Goal: Task Accomplishment & Management: Complete application form

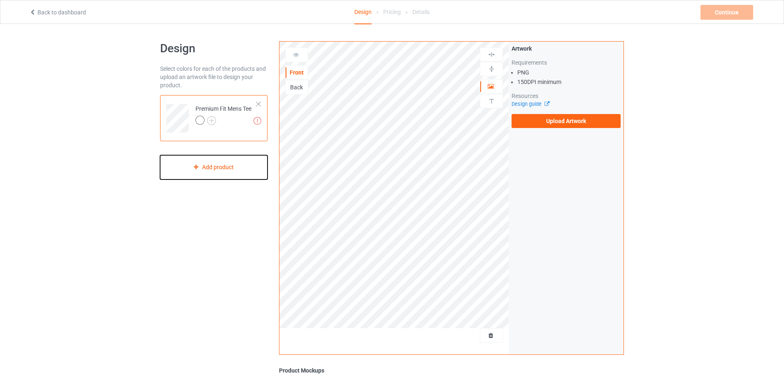
click at [217, 167] on div "Add product" at bounding box center [213, 167] width 107 height 24
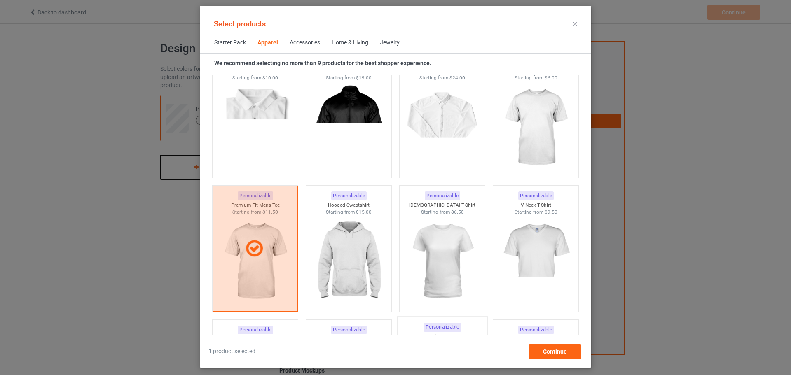
scroll to position [348, 0]
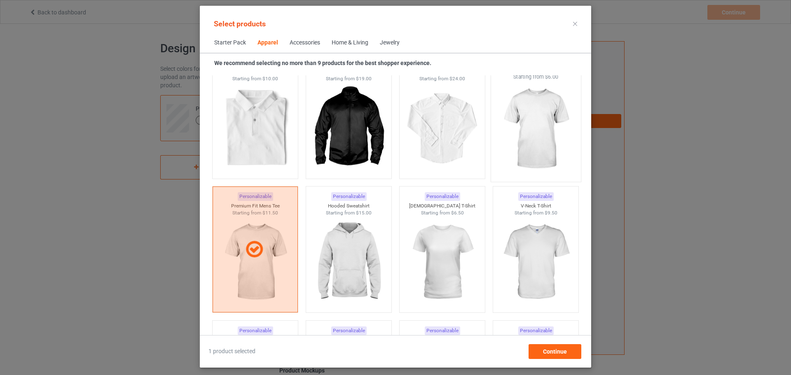
click at [527, 143] on img at bounding box center [535, 129] width 77 height 97
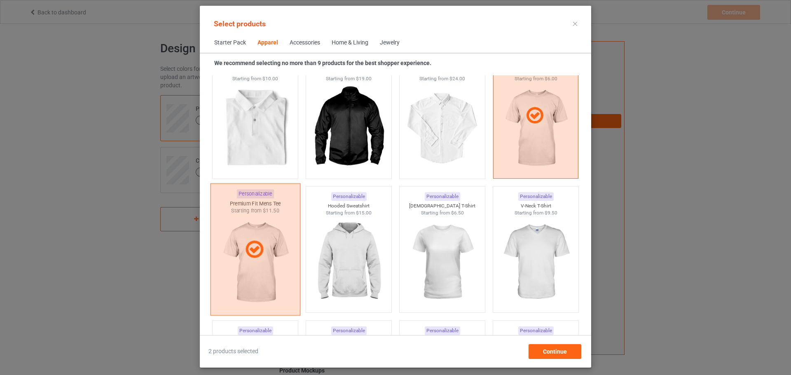
click at [252, 251] on icon at bounding box center [254, 249] width 24 height 21
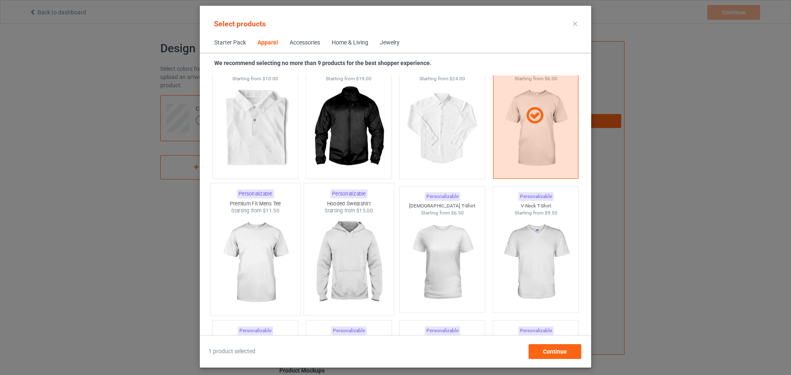
click at [347, 252] on img at bounding box center [348, 263] width 77 height 97
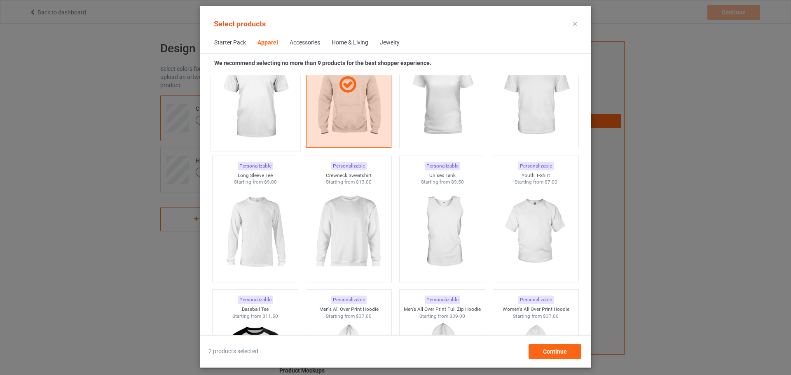
scroll to position [471, 0]
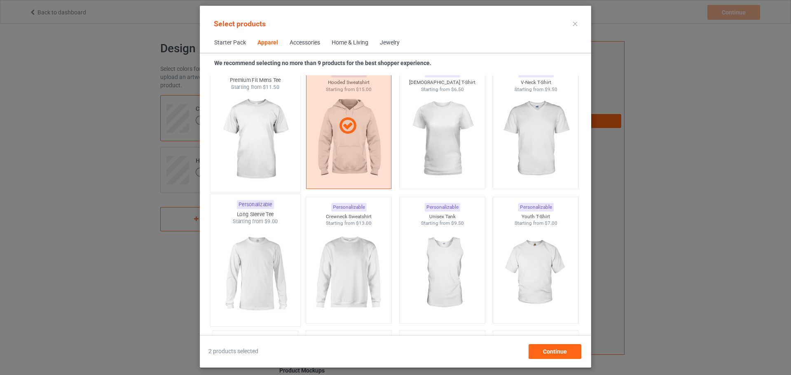
click at [259, 273] on img at bounding box center [254, 273] width 77 height 97
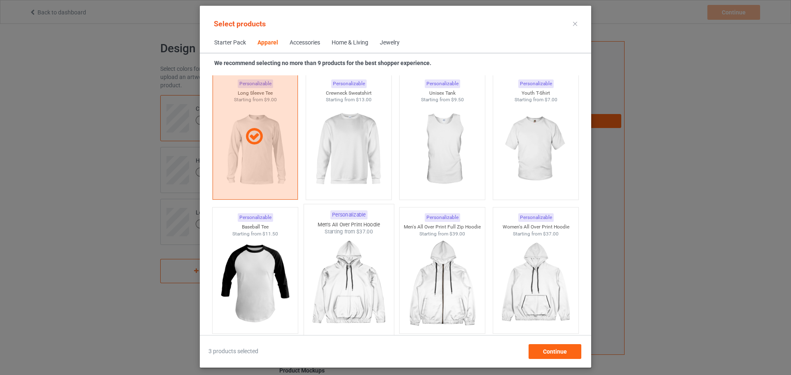
scroll to position [636, 0]
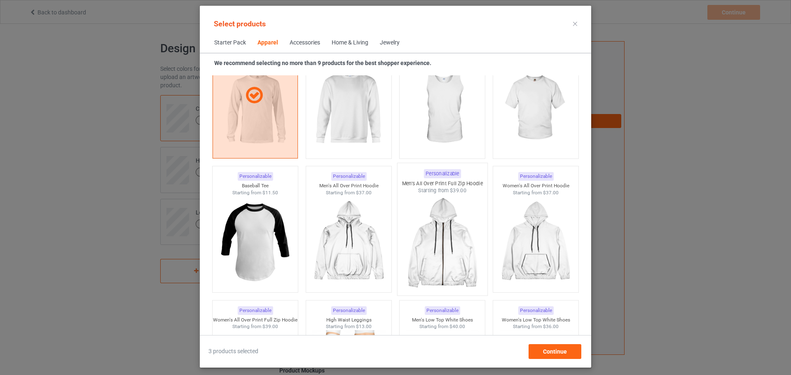
click at [447, 248] on img at bounding box center [441, 242] width 77 height 97
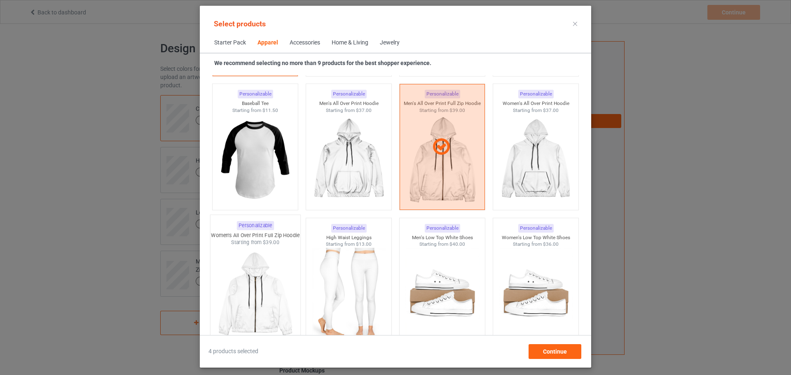
scroll to position [760, 0]
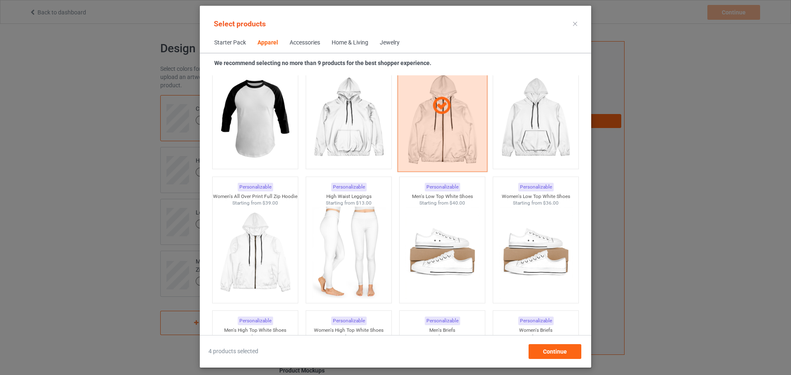
click at [439, 135] on div at bounding box center [442, 106] width 90 height 132
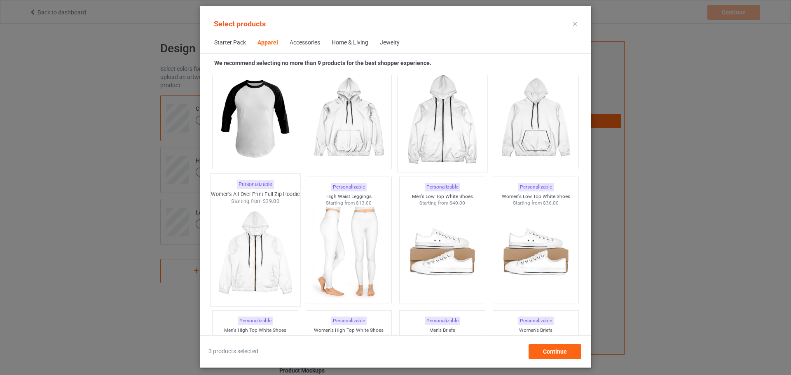
click at [250, 266] on img at bounding box center [254, 253] width 77 height 97
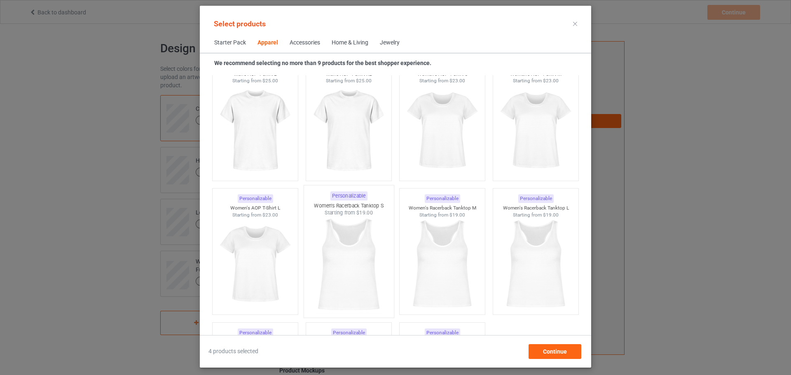
scroll to position [1419, 0]
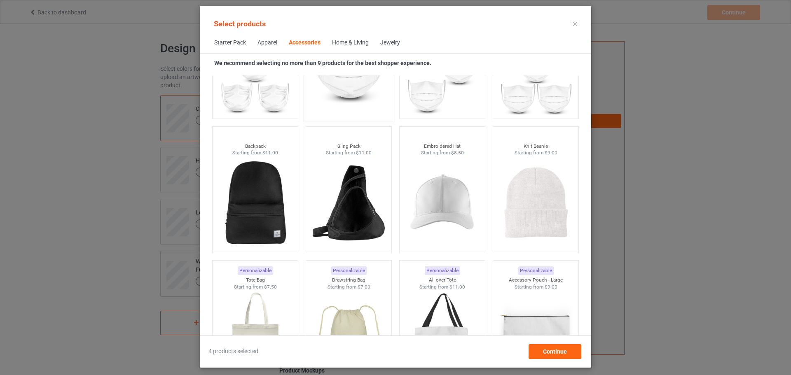
scroll to position [2324, 0]
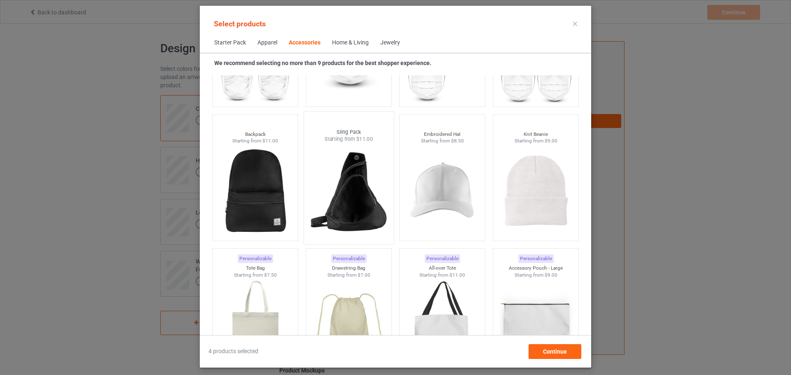
click at [339, 189] on img at bounding box center [348, 191] width 77 height 97
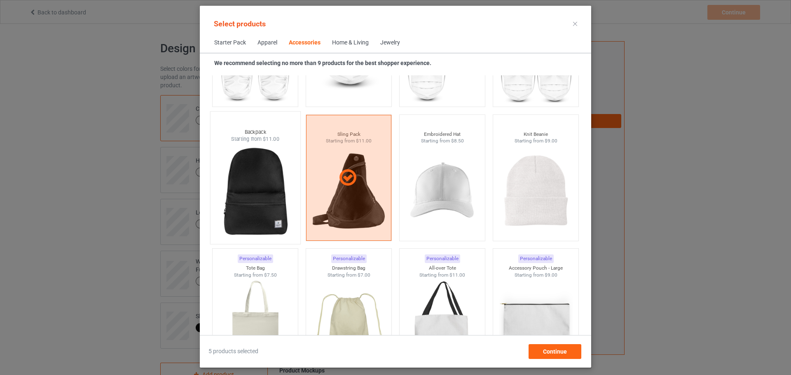
click at [243, 204] on img at bounding box center [254, 191] width 77 height 97
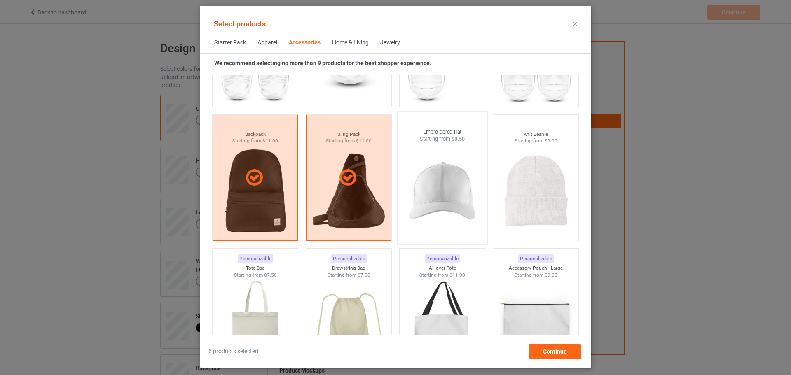
click at [439, 191] on img at bounding box center [441, 191] width 77 height 97
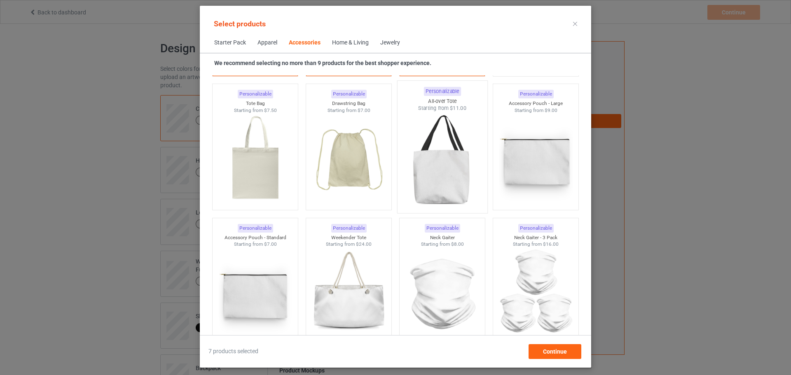
scroll to position [2448, 0]
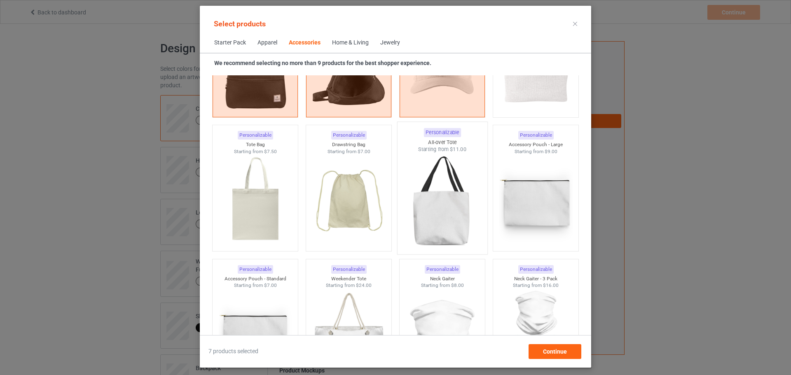
click at [440, 203] on img at bounding box center [441, 201] width 77 height 97
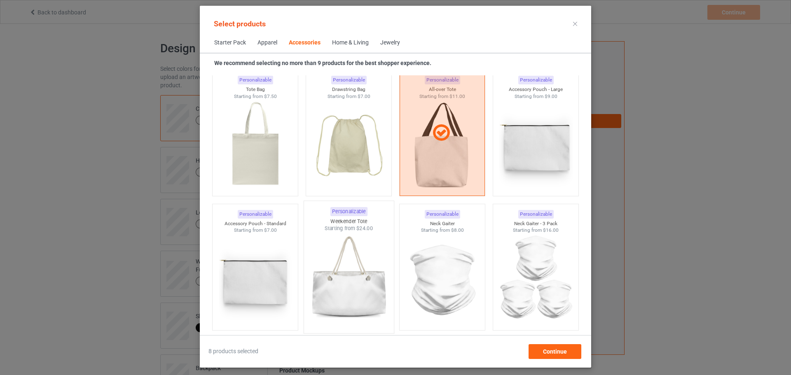
scroll to position [2489, 0]
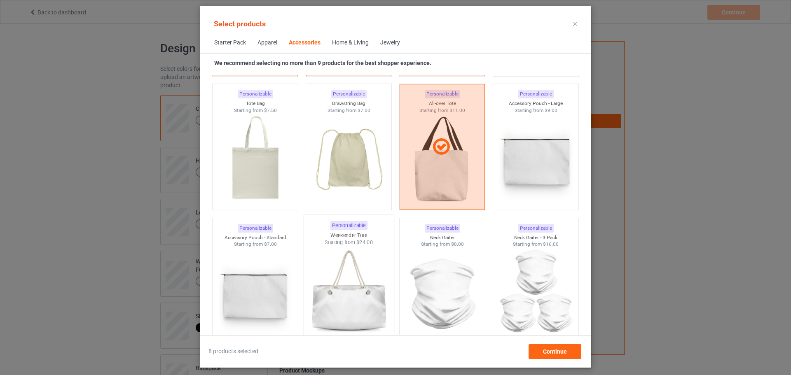
click at [347, 300] on img at bounding box center [348, 294] width 77 height 97
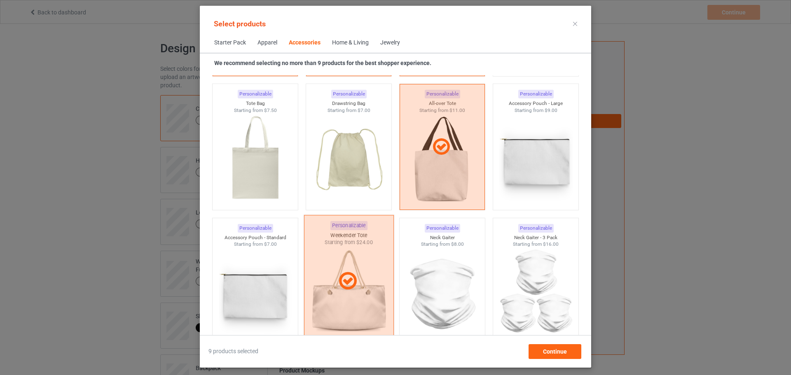
click at [347, 283] on icon at bounding box center [348, 281] width 24 height 21
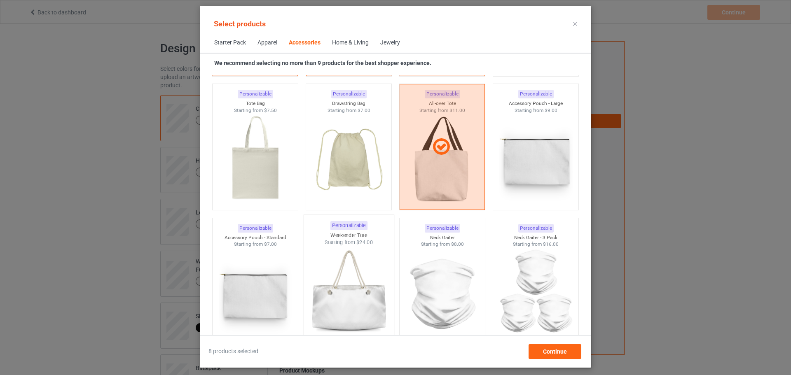
click at [359, 301] on img at bounding box center [348, 294] width 77 height 97
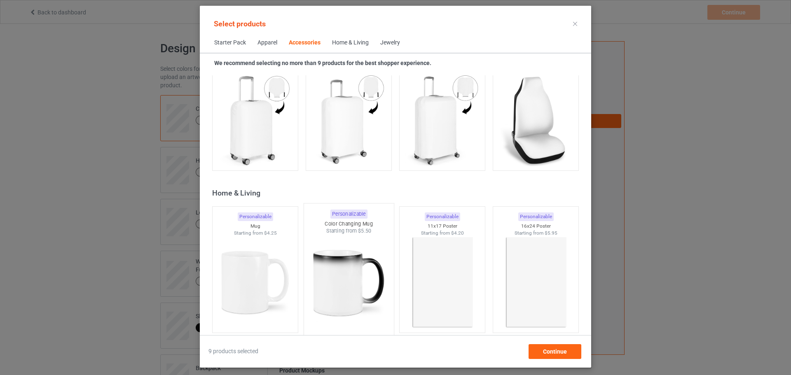
scroll to position [3642, 0]
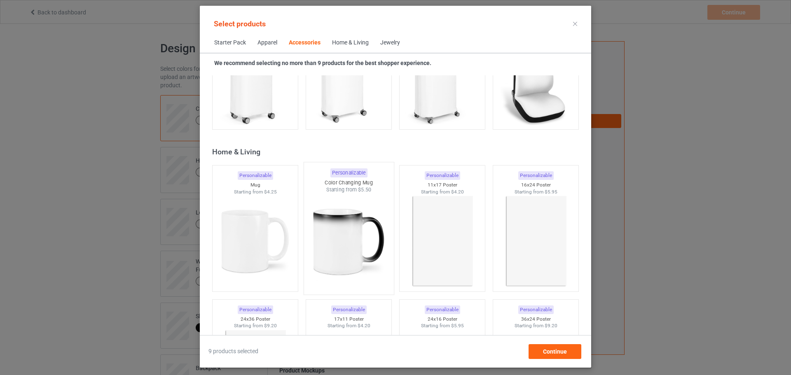
click at [341, 233] on img at bounding box center [348, 242] width 77 height 97
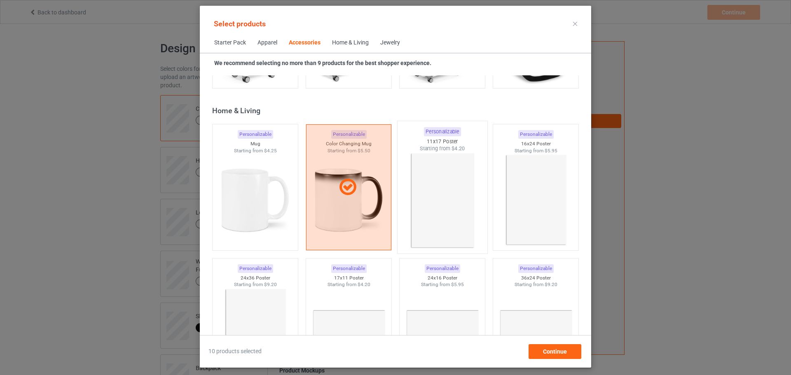
scroll to position [3725, 0]
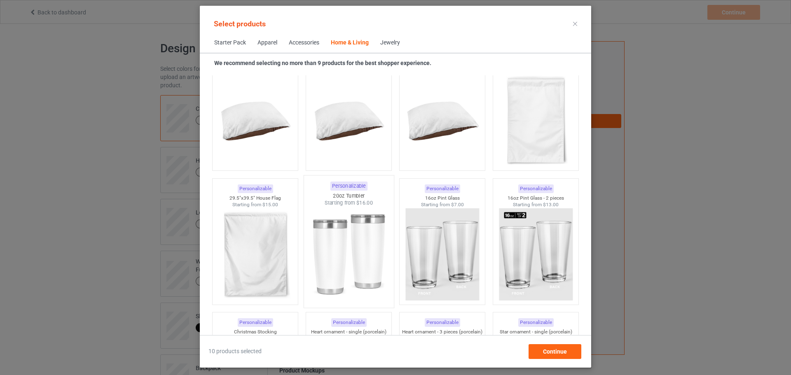
scroll to position [5413, 0]
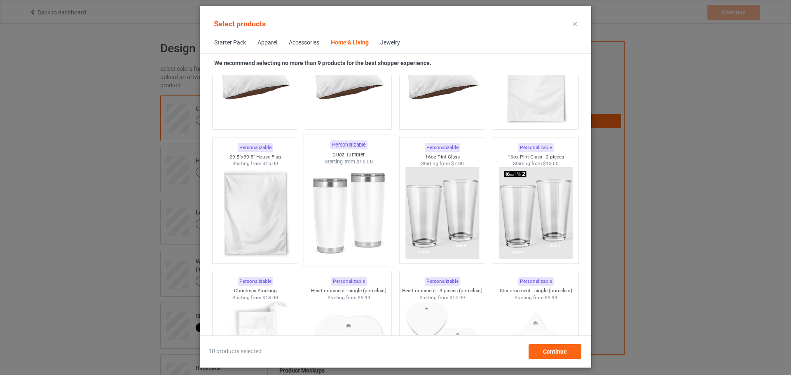
click at [352, 216] on img at bounding box center [348, 214] width 77 height 97
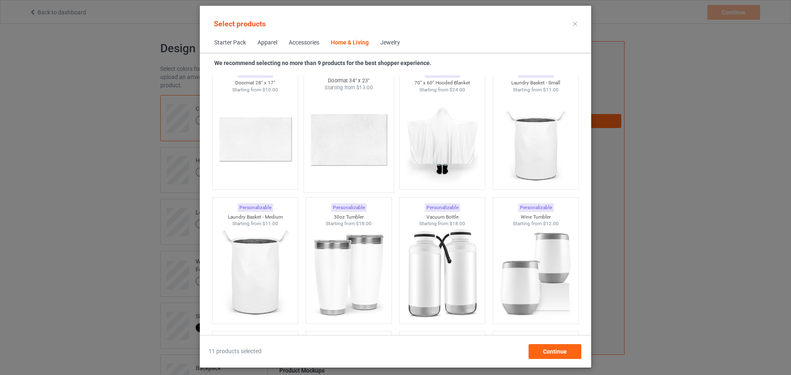
scroll to position [6195, 0]
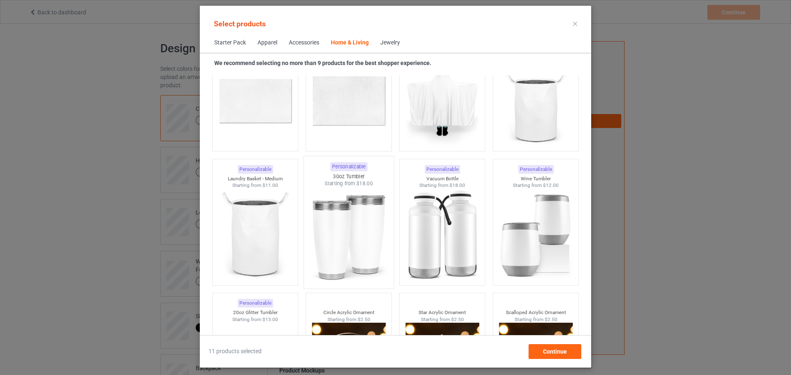
click at [350, 218] on img at bounding box center [348, 235] width 77 height 97
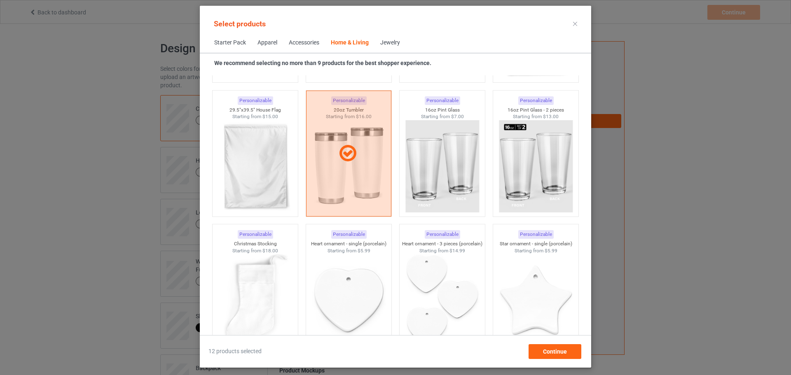
scroll to position [5372, 0]
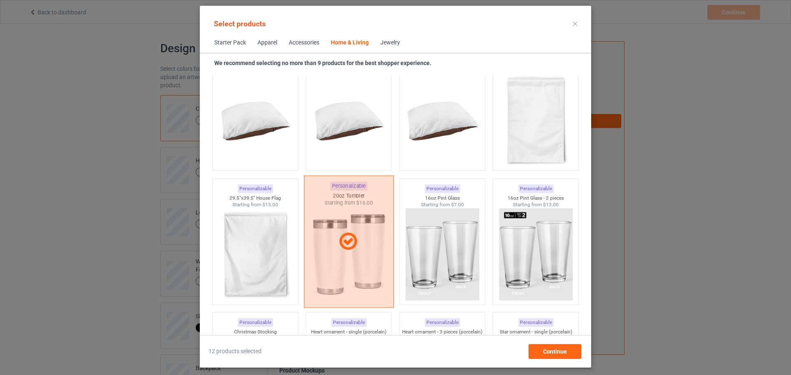
click at [354, 254] on div at bounding box center [349, 241] width 90 height 132
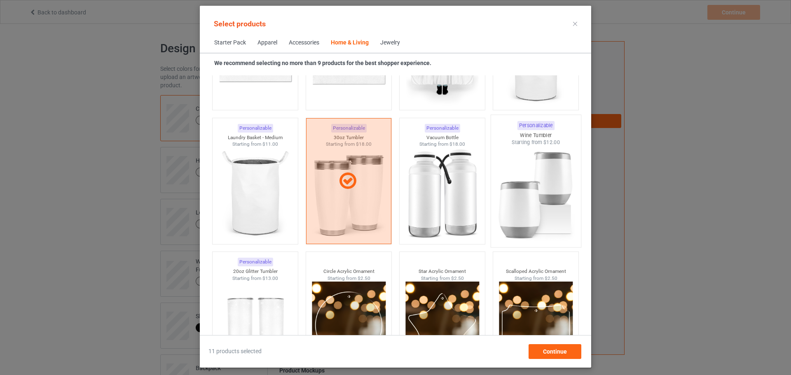
scroll to position [6278, 0]
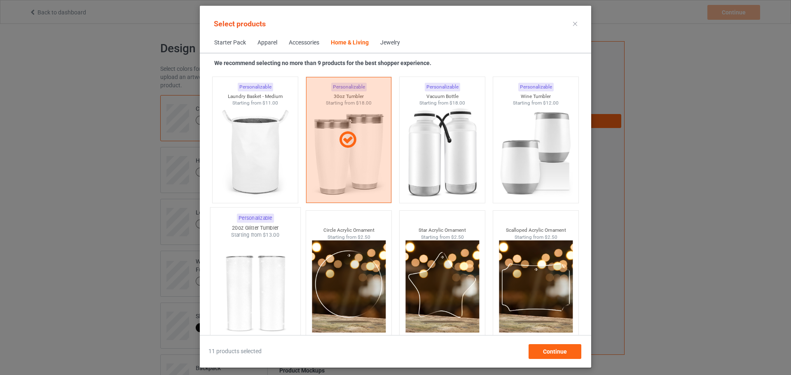
click at [259, 288] on img at bounding box center [254, 287] width 77 height 97
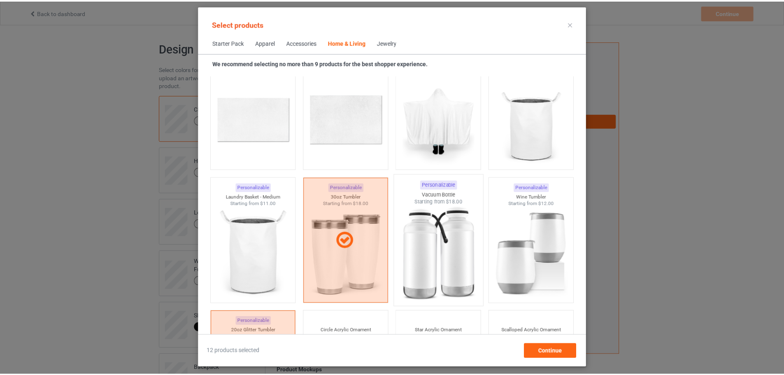
scroll to position [6171, 0]
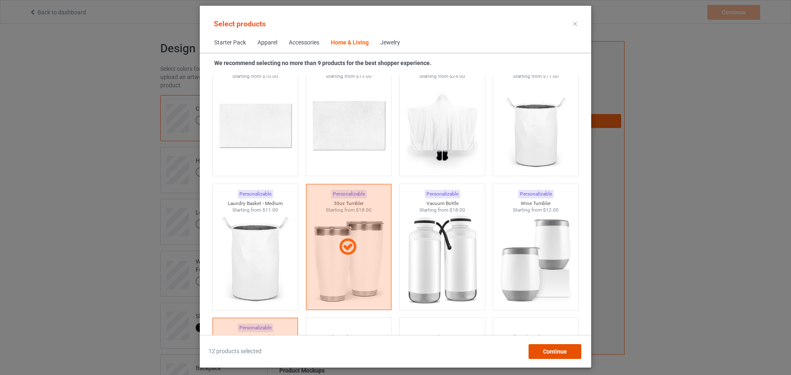
click at [541, 350] on div "Continue" at bounding box center [554, 351] width 53 height 15
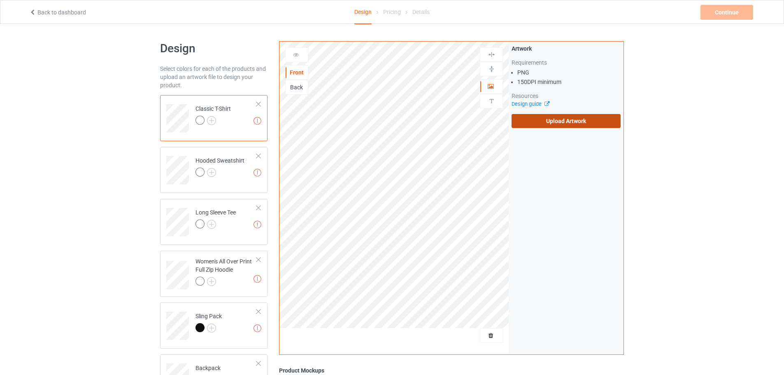
click at [552, 122] on label "Upload Artwork" at bounding box center [566, 121] width 109 height 14
click at [0, 0] on input "Upload Artwork" at bounding box center [0, 0] width 0 height 0
click at [563, 121] on label "Upload Artwork" at bounding box center [566, 121] width 109 height 14
click at [0, 0] on input "Upload Artwork" at bounding box center [0, 0] width 0 height 0
click at [547, 115] on label "Upload Artwork" at bounding box center [566, 121] width 109 height 14
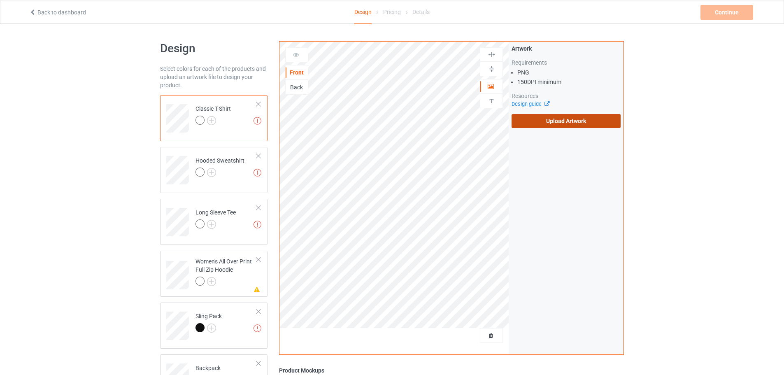
click at [0, 0] on input "Upload Artwork" at bounding box center [0, 0] width 0 height 0
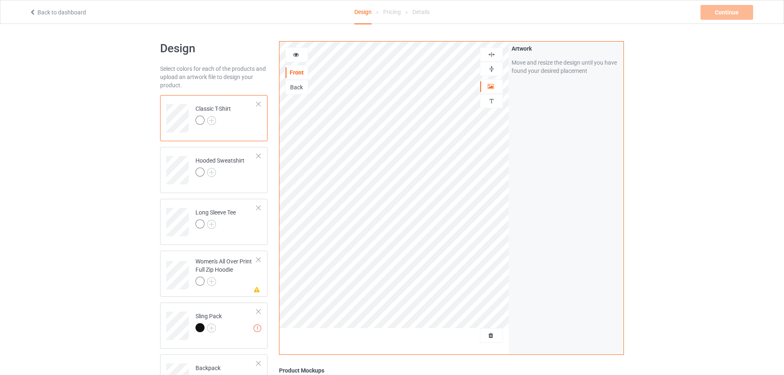
click at [299, 57] on div at bounding box center [297, 55] width 22 height 8
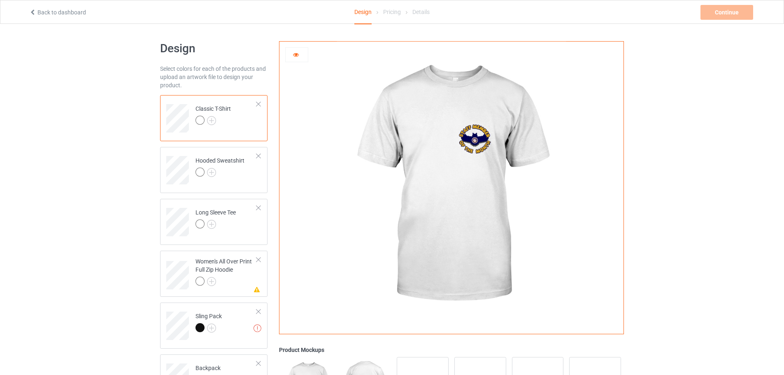
click at [298, 59] on div at bounding box center [296, 54] width 23 height 15
click at [295, 55] on icon at bounding box center [296, 54] width 7 height 6
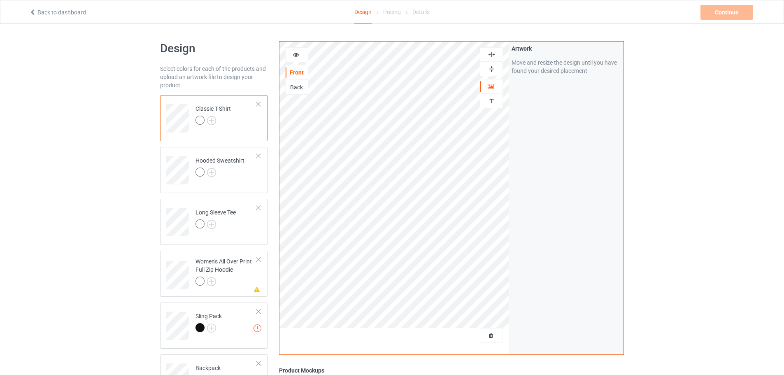
click at [295, 51] on icon at bounding box center [296, 54] width 7 height 6
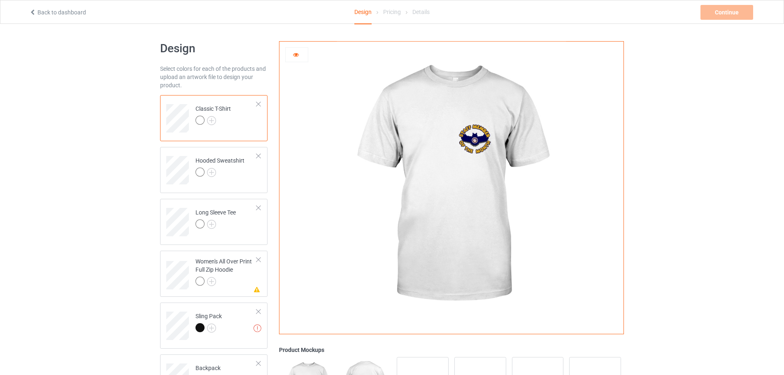
click at [296, 56] on icon at bounding box center [296, 54] width 7 height 6
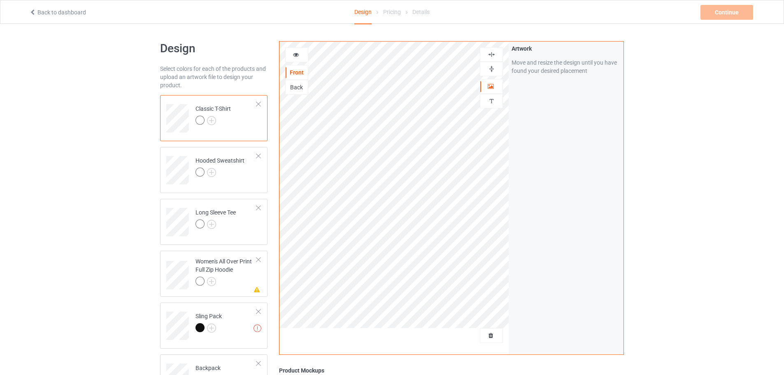
click at [295, 56] on icon at bounding box center [296, 54] width 7 height 6
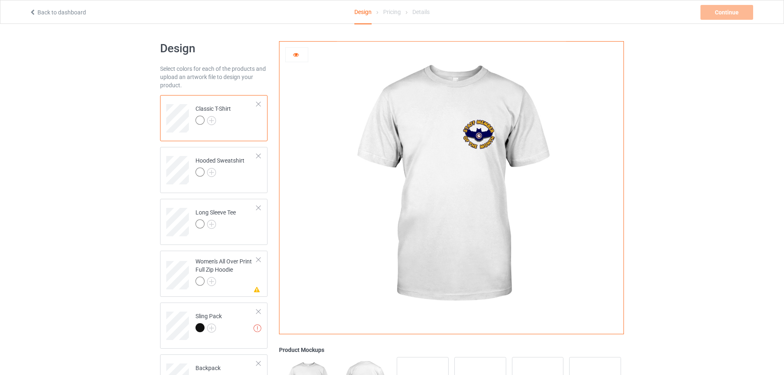
click at [295, 56] on icon at bounding box center [296, 54] width 7 height 6
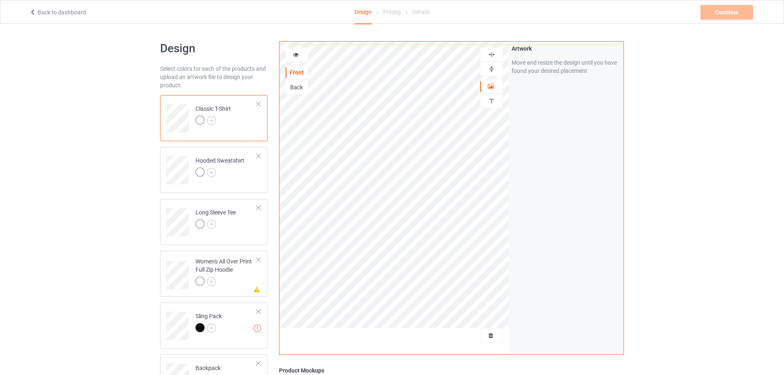
click at [294, 54] on icon at bounding box center [296, 54] width 7 height 6
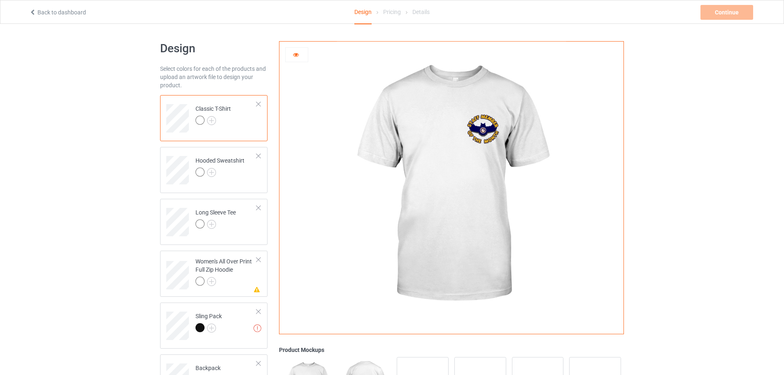
click at [337, 233] on img at bounding box center [451, 185] width 229 height 287
click at [219, 261] on div "Women's All Over Print Full Zip Hoodie" at bounding box center [226, 271] width 61 height 28
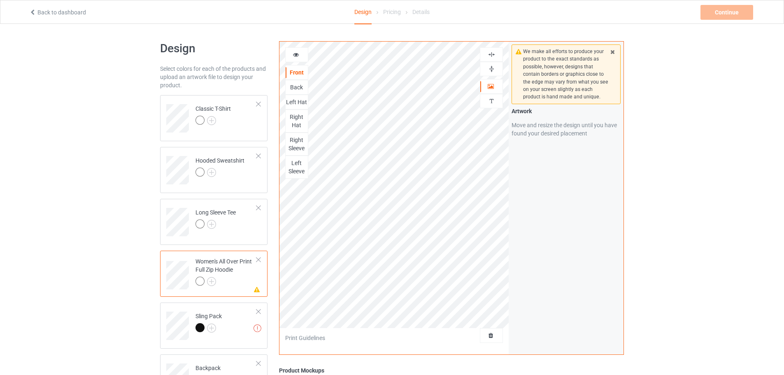
click at [299, 142] on div "Right Sleeve" at bounding box center [297, 144] width 22 height 16
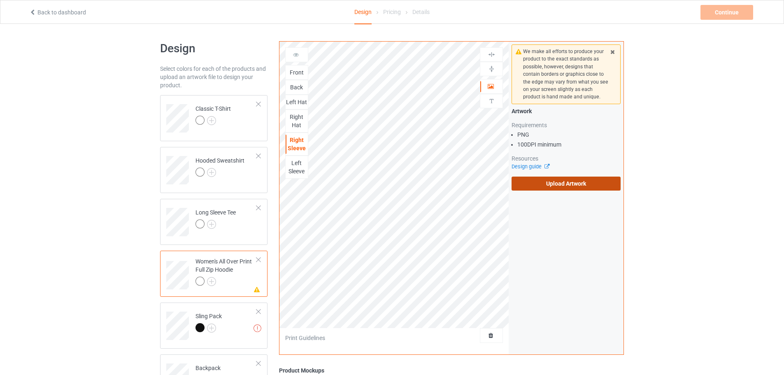
click at [552, 182] on label "Upload Artwork" at bounding box center [566, 184] width 109 height 14
click at [0, 0] on input "Upload Artwork" at bounding box center [0, 0] width 0 height 0
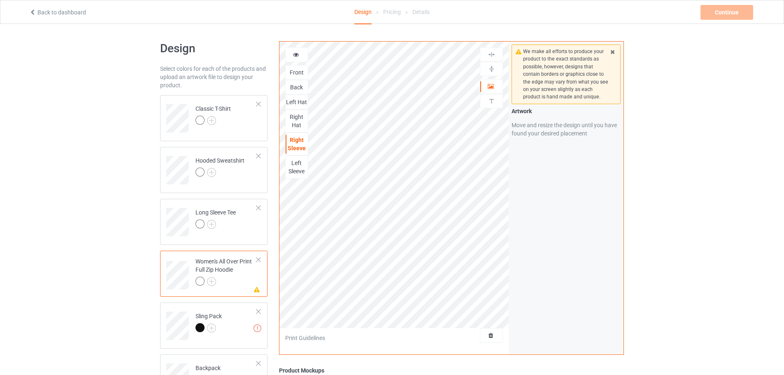
click at [301, 168] on div "Left Sleeve" at bounding box center [297, 167] width 22 height 16
click at [299, 55] on icon at bounding box center [296, 54] width 7 height 6
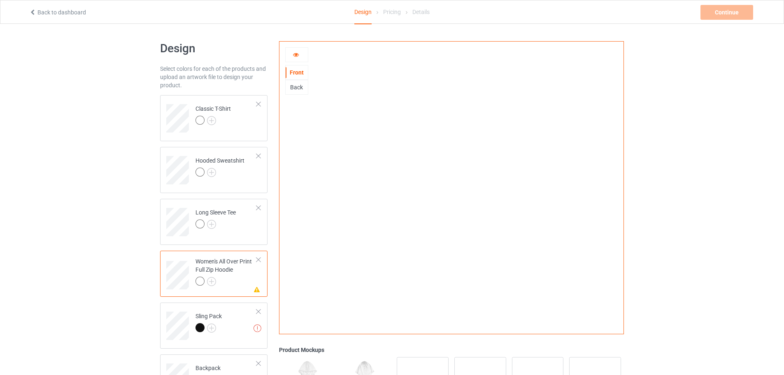
click at [299, 56] on icon at bounding box center [296, 54] width 7 height 6
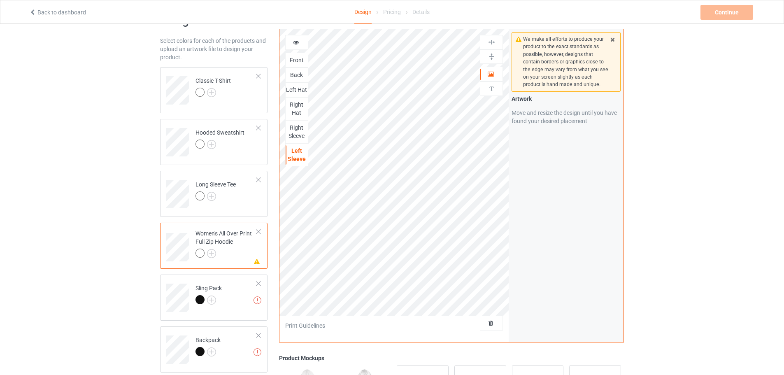
scroll to position [41, 0]
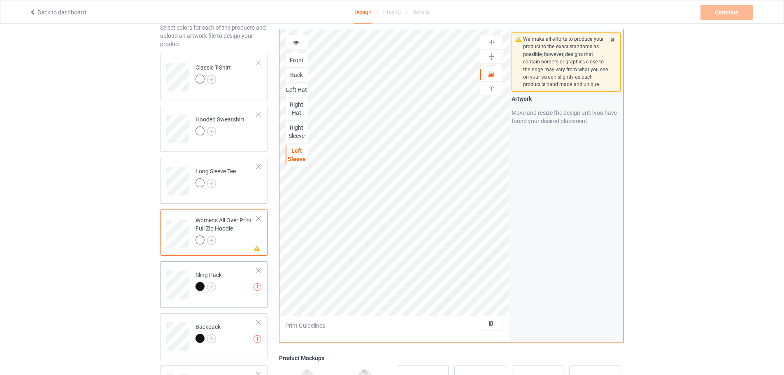
click at [210, 275] on div "Sling Pack" at bounding box center [209, 281] width 26 height 20
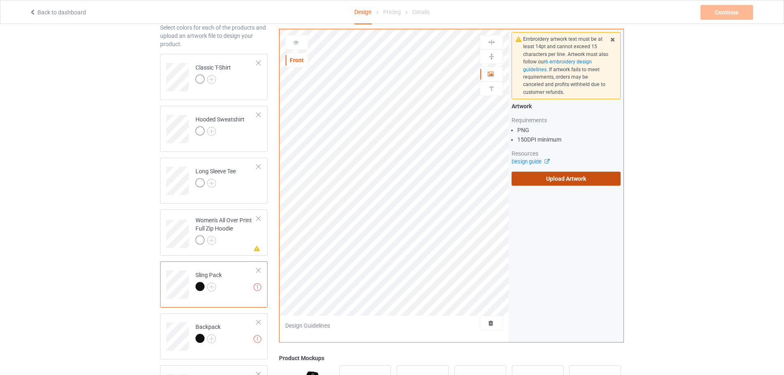
click at [572, 174] on label "Upload Artwork" at bounding box center [566, 179] width 109 height 14
click at [0, 0] on input "Upload Artwork" at bounding box center [0, 0] width 0 height 0
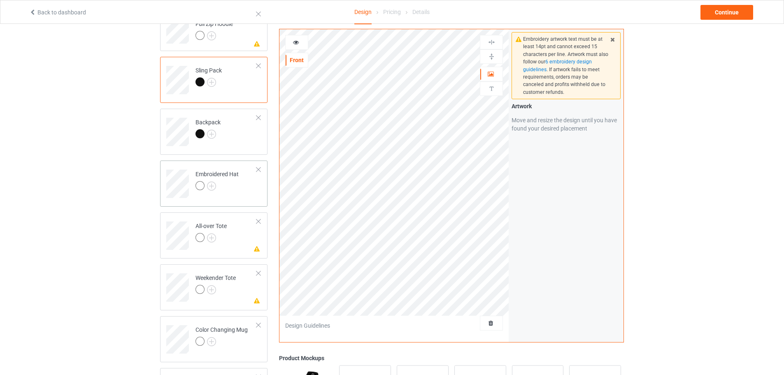
scroll to position [247, 0]
click at [212, 224] on div "All-over Tote" at bounding box center [211, 231] width 31 height 20
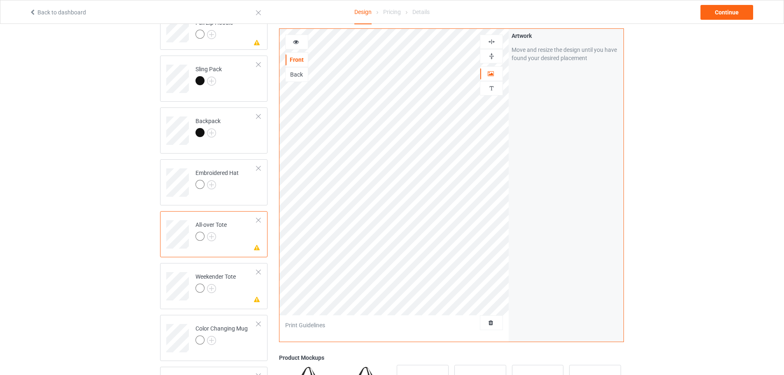
click at [299, 35] on div at bounding box center [296, 42] width 23 height 15
click at [297, 43] on icon at bounding box center [296, 41] width 7 height 6
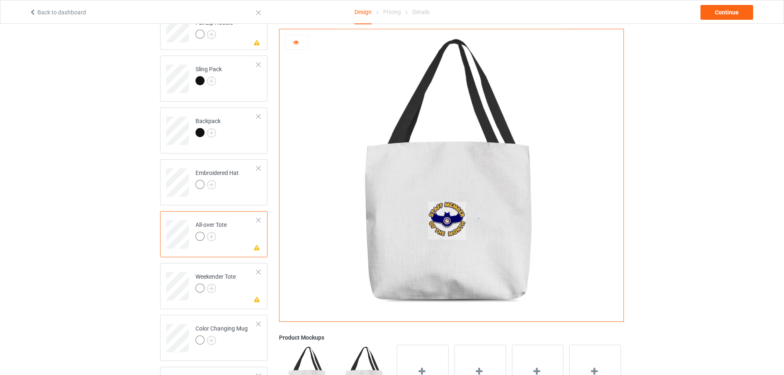
click at [257, 221] on div at bounding box center [259, 220] width 6 height 6
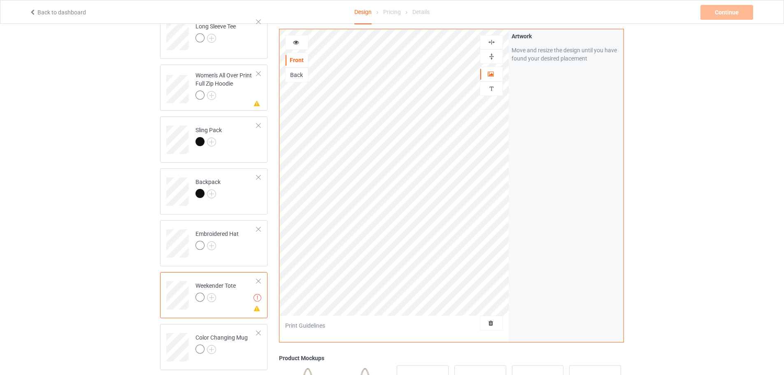
scroll to position [165, 0]
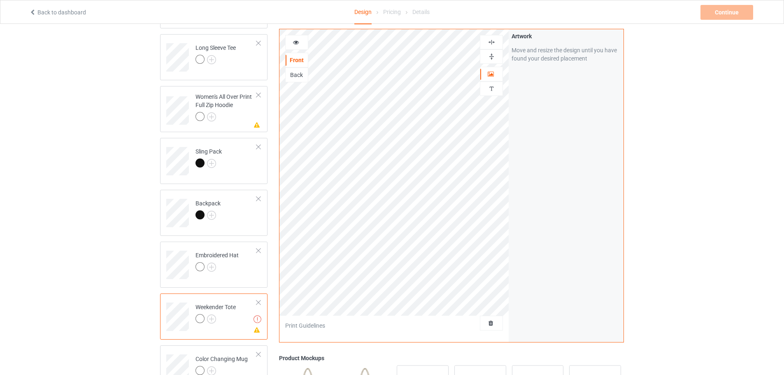
click at [258, 303] on div at bounding box center [259, 303] width 6 height 6
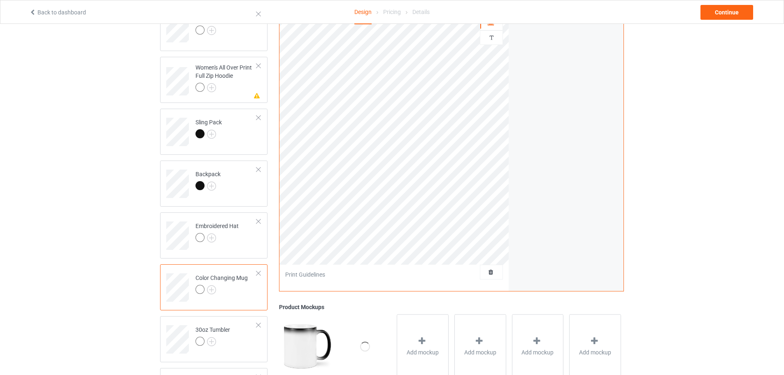
scroll to position [206, 0]
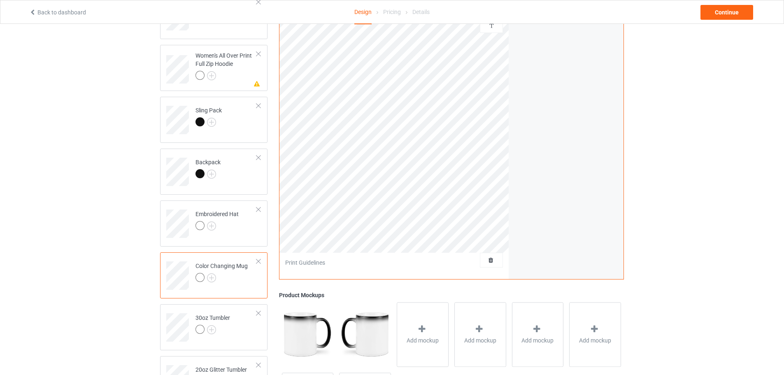
click at [230, 265] on div "Color Changing Mug" at bounding box center [222, 272] width 52 height 20
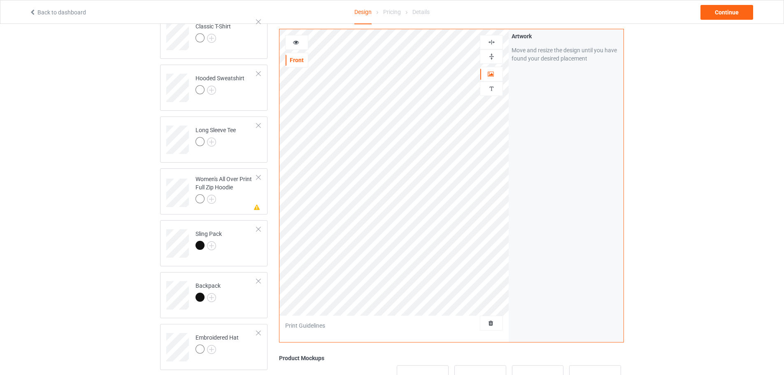
click at [297, 40] on icon at bounding box center [296, 41] width 7 height 6
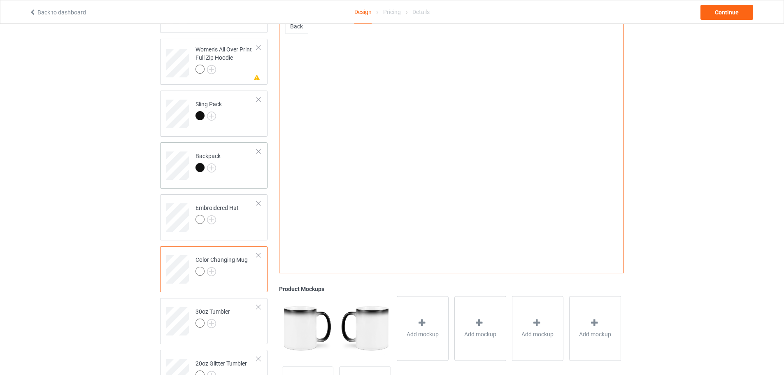
scroll to position [247, 0]
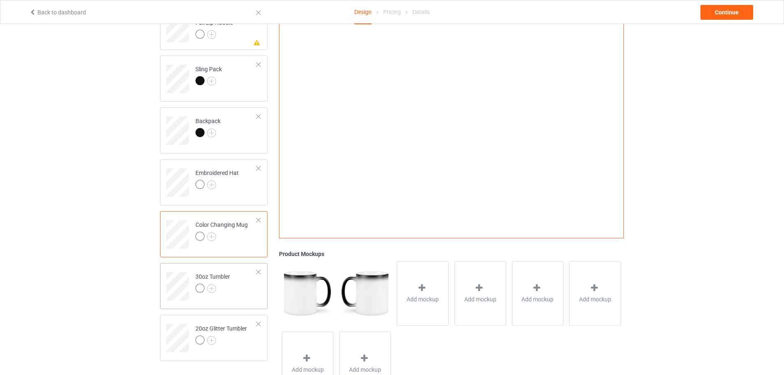
click at [233, 287] on td "30oz Tumbler" at bounding box center [226, 283] width 70 height 34
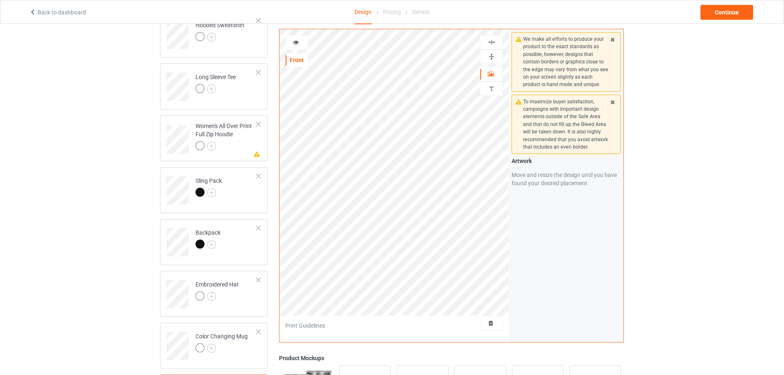
scroll to position [124, 0]
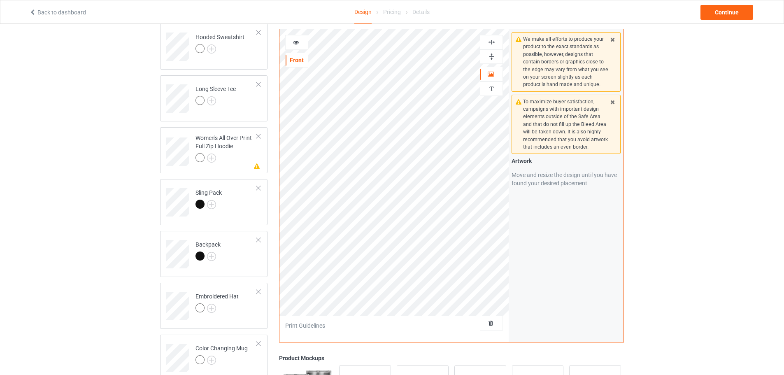
click at [296, 42] on icon at bounding box center [296, 41] width 7 height 6
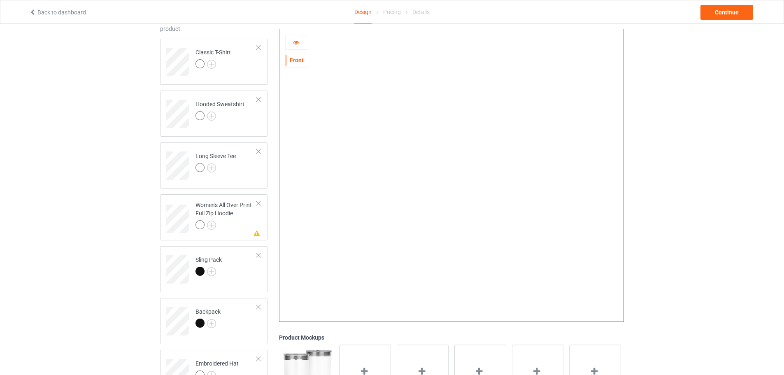
scroll to position [0, 0]
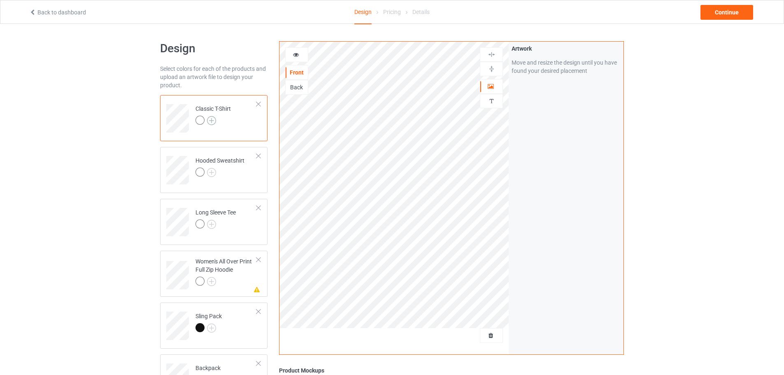
click at [211, 121] on img at bounding box center [211, 120] width 9 height 9
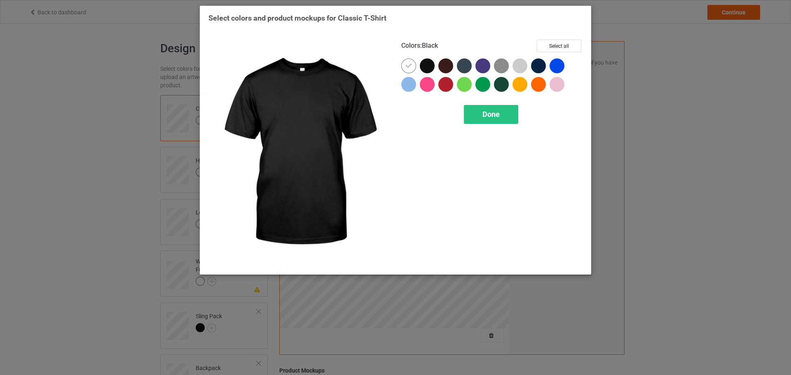
click at [429, 66] on div at bounding box center [427, 65] width 15 height 15
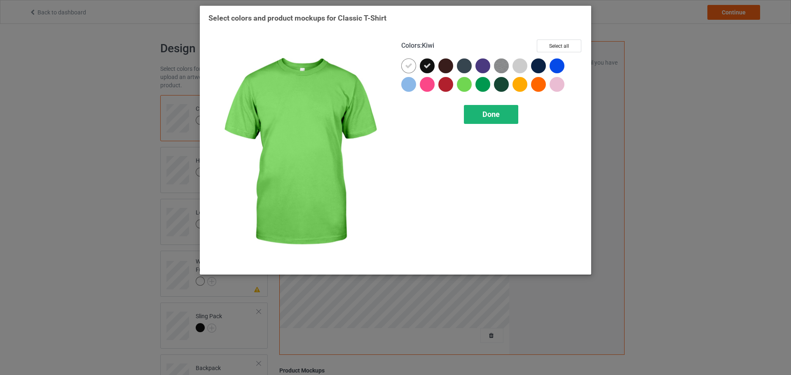
click at [490, 115] on span "Done" at bounding box center [490, 114] width 17 height 9
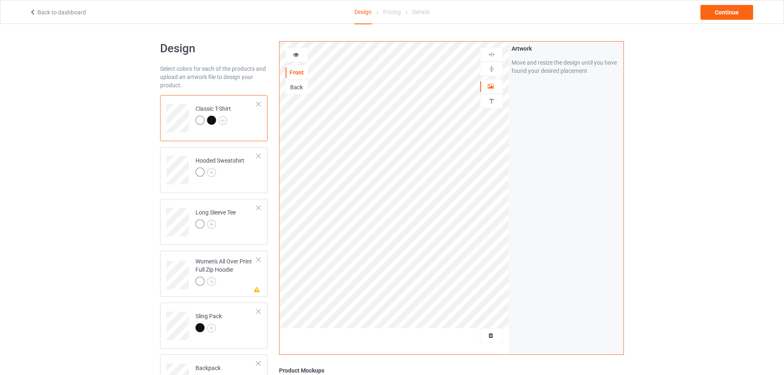
click at [212, 119] on div at bounding box center [211, 120] width 9 height 9
click at [293, 54] on icon at bounding box center [296, 54] width 7 height 6
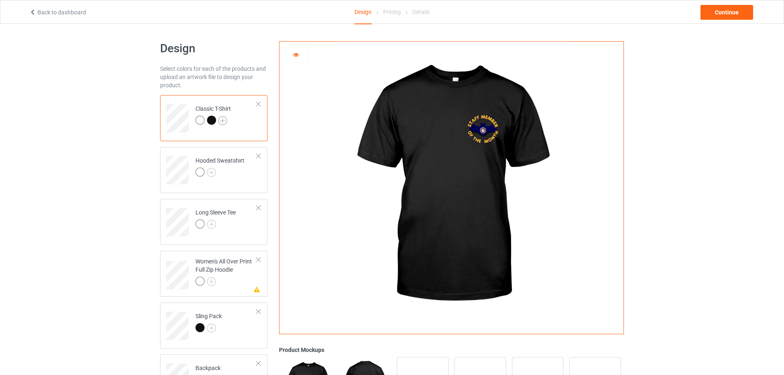
click at [219, 122] on img at bounding box center [222, 120] width 9 height 9
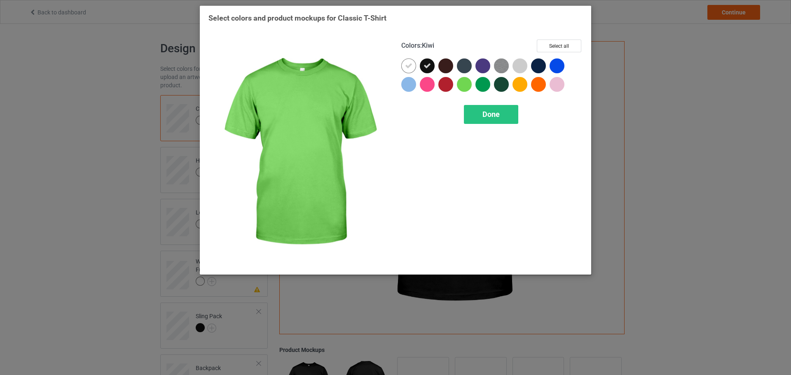
click at [464, 88] on div at bounding box center [464, 84] width 15 height 15
click at [485, 119] on div "Done" at bounding box center [491, 114] width 54 height 19
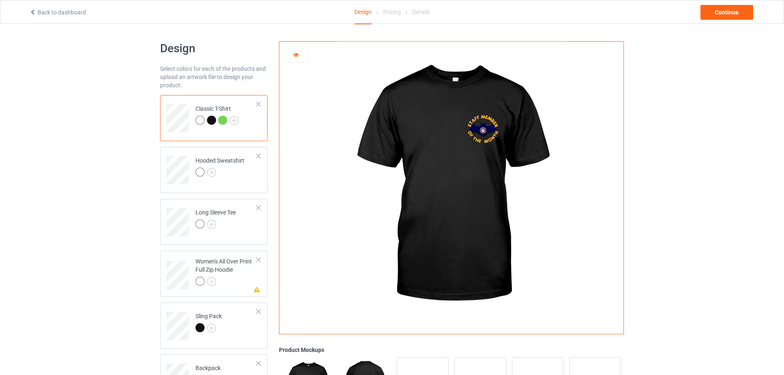
click at [224, 118] on div at bounding box center [222, 120] width 9 height 9
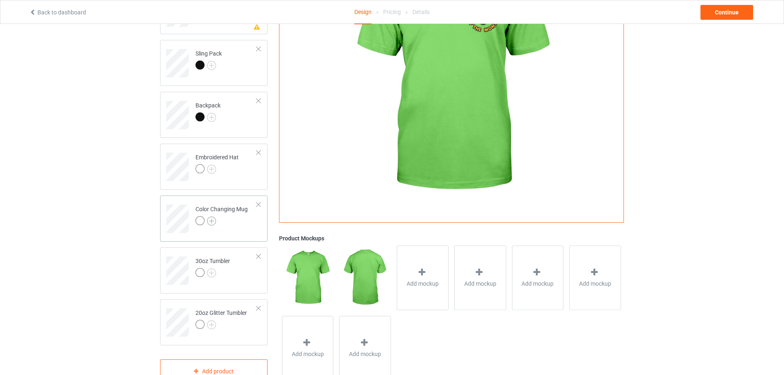
scroll to position [289, 0]
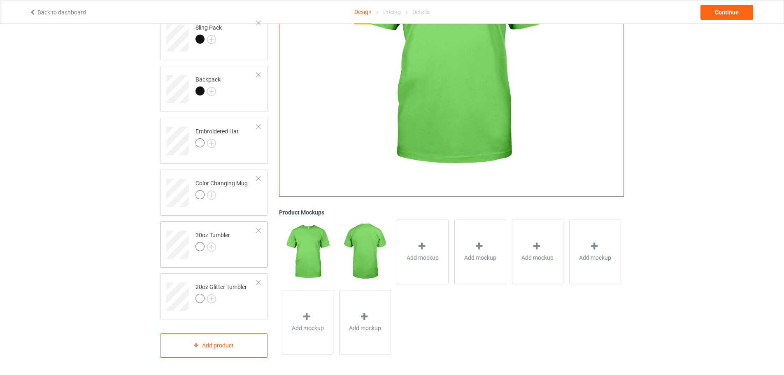
click at [223, 235] on div "30oz Tumbler" at bounding box center [213, 241] width 35 height 20
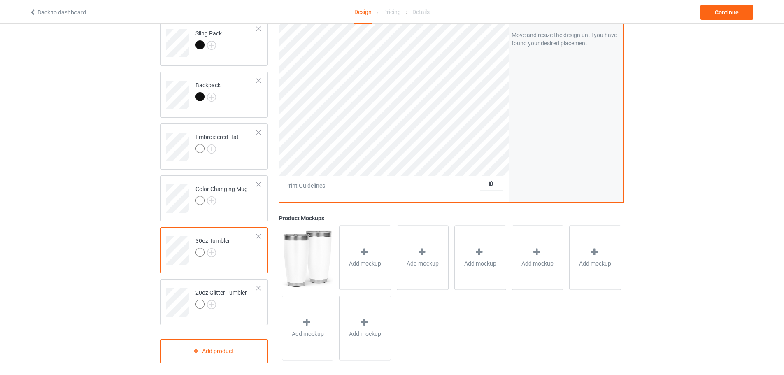
scroll to position [289, 0]
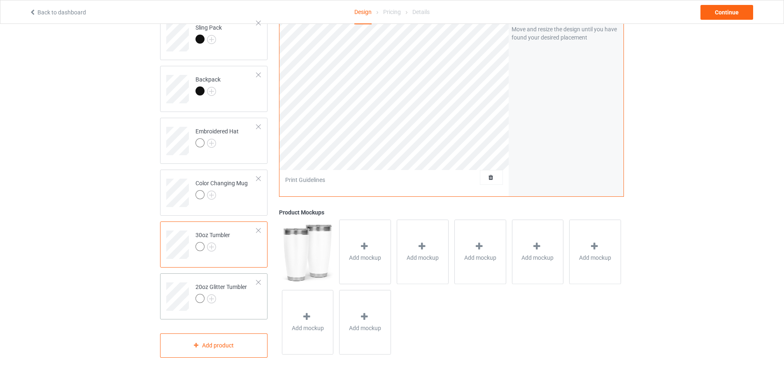
click at [221, 285] on div "20oz Glitter Tumbler" at bounding box center [221, 293] width 51 height 20
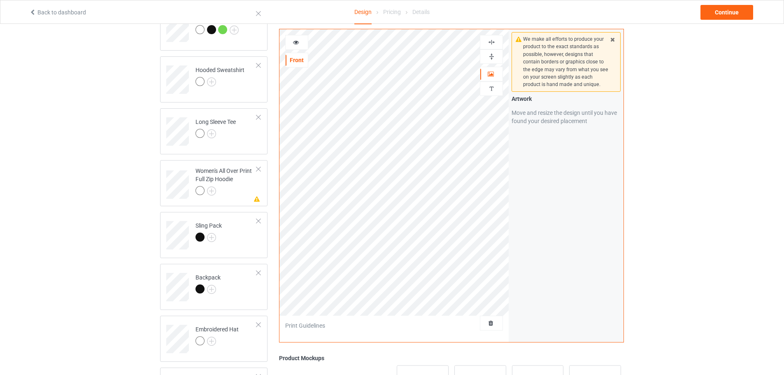
scroll to position [83, 0]
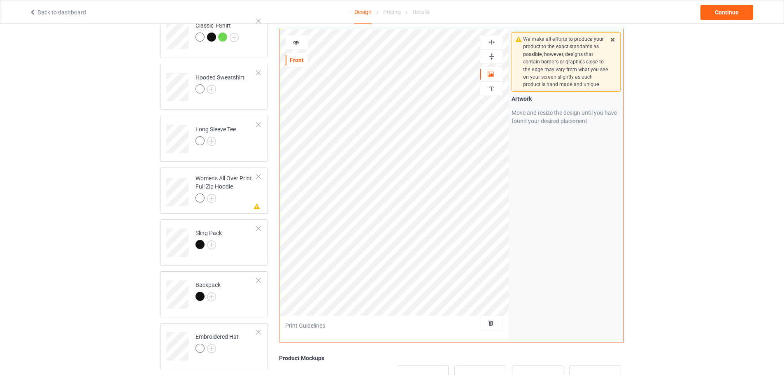
click at [295, 48] on div at bounding box center [296, 42] width 23 height 15
click at [302, 43] on div at bounding box center [297, 42] width 22 height 8
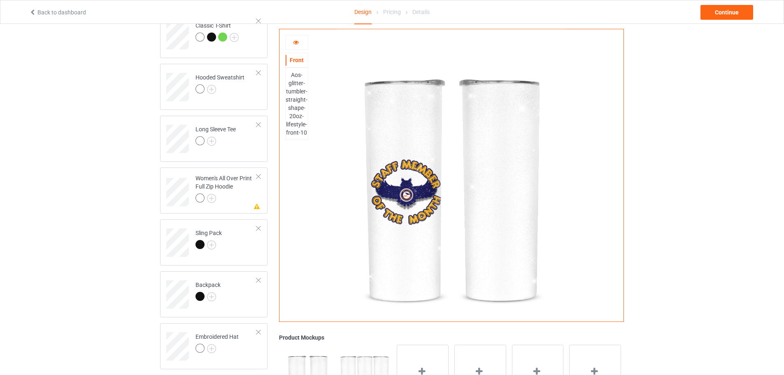
click at [295, 43] on icon at bounding box center [296, 41] width 7 height 6
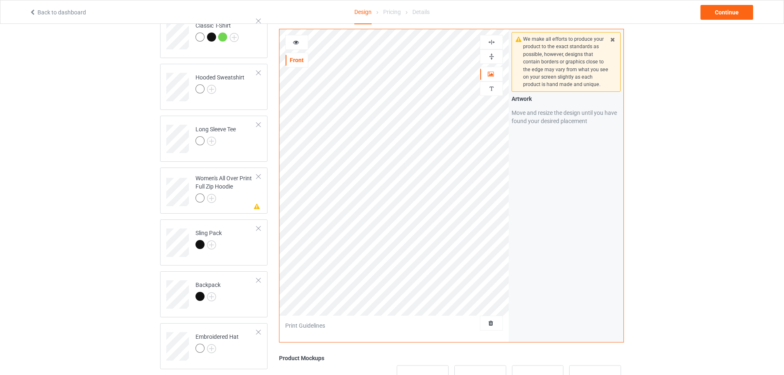
click at [291, 43] on div at bounding box center [297, 42] width 22 height 8
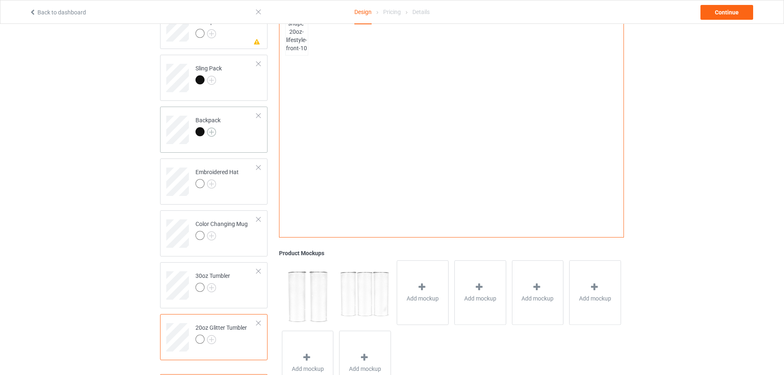
scroll to position [289, 0]
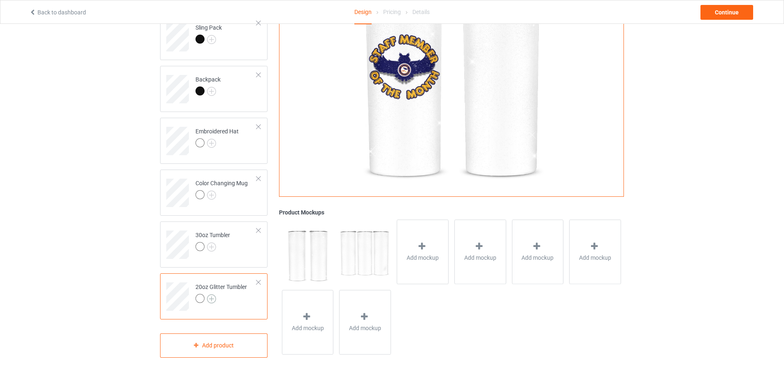
click at [214, 297] on img at bounding box center [211, 298] width 9 height 9
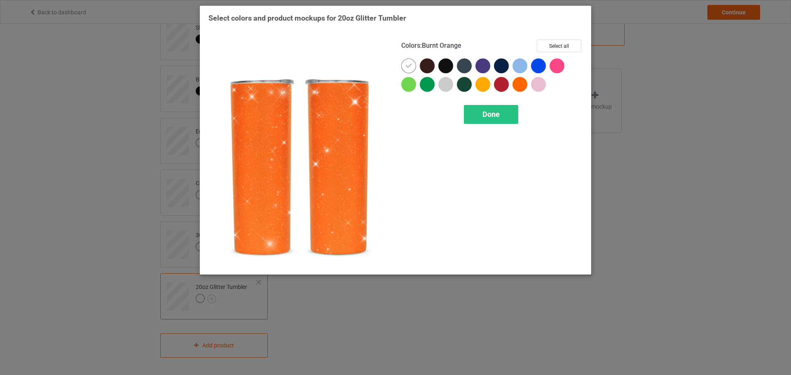
click at [520, 83] on div at bounding box center [519, 84] width 15 height 15
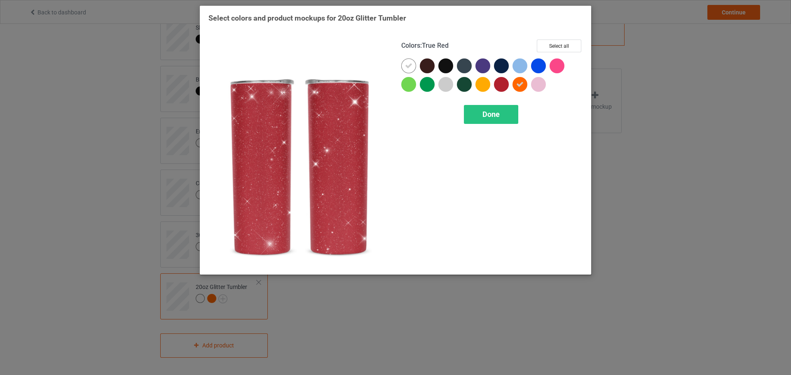
click at [502, 88] on div at bounding box center [501, 84] width 15 height 15
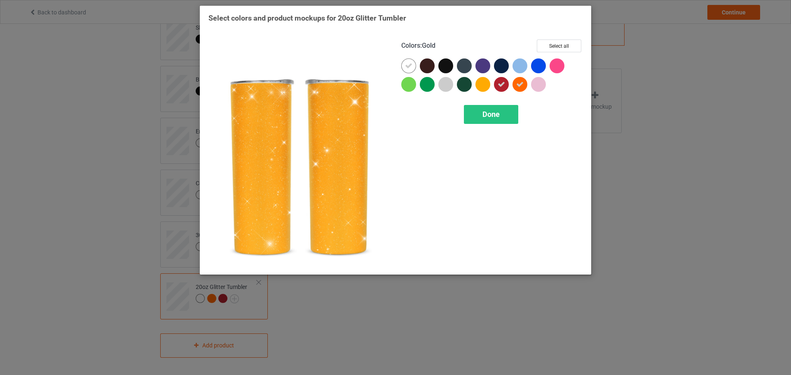
click at [480, 84] on div at bounding box center [482, 84] width 15 height 15
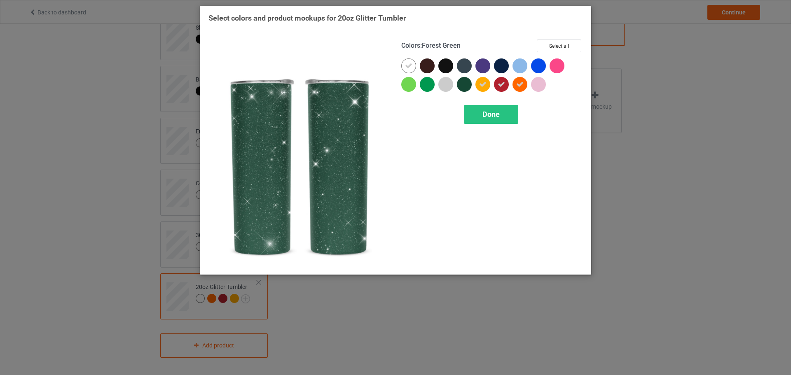
click at [460, 85] on div at bounding box center [464, 84] width 15 height 15
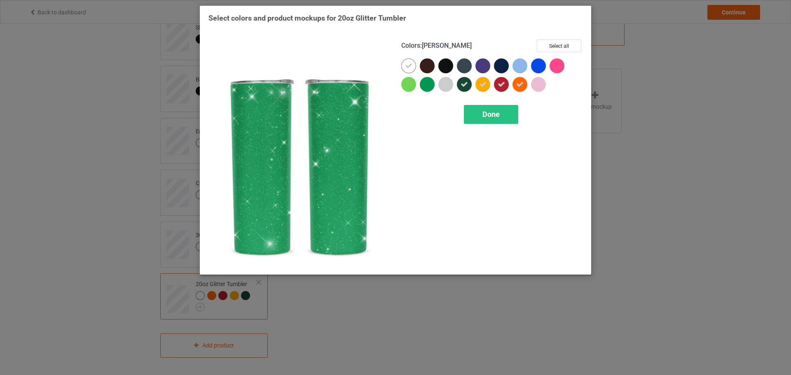
click at [426, 84] on div at bounding box center [427, 84] width 15 height 15
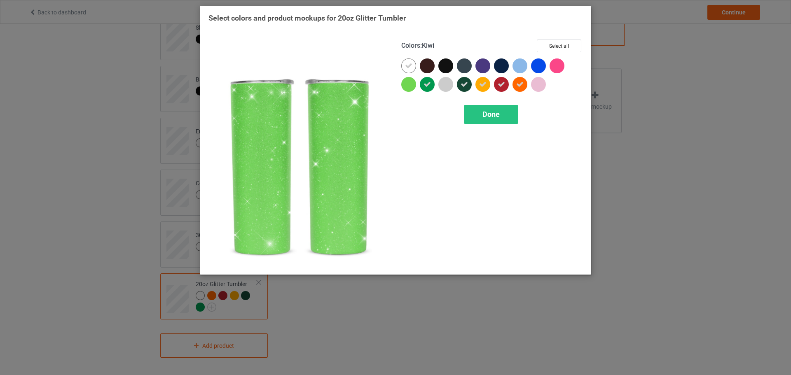
click at [408, 86] on div at bounding box center [408, 84] width 15 height 15
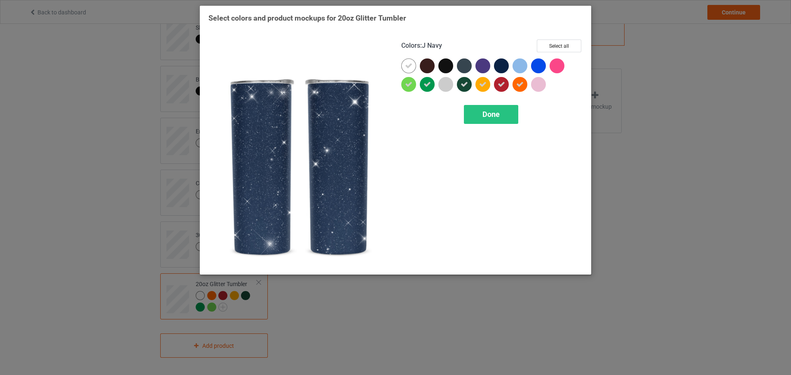
click at [498, 62] on div at bounding box center [501, 65] width 15 height 15
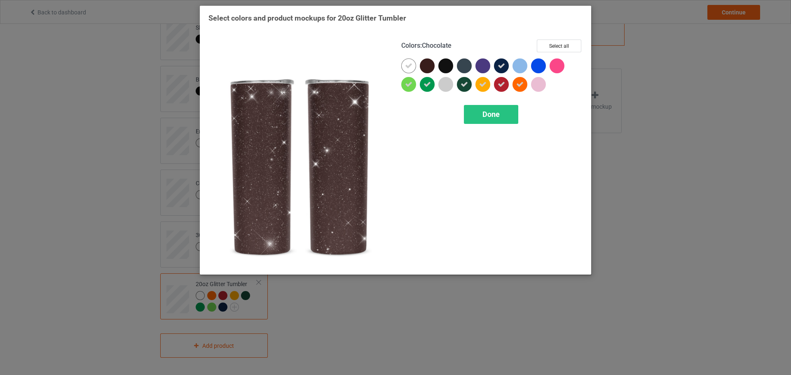
click at [426, 64] on div at bounding box center [427, 65] width 15 height 15
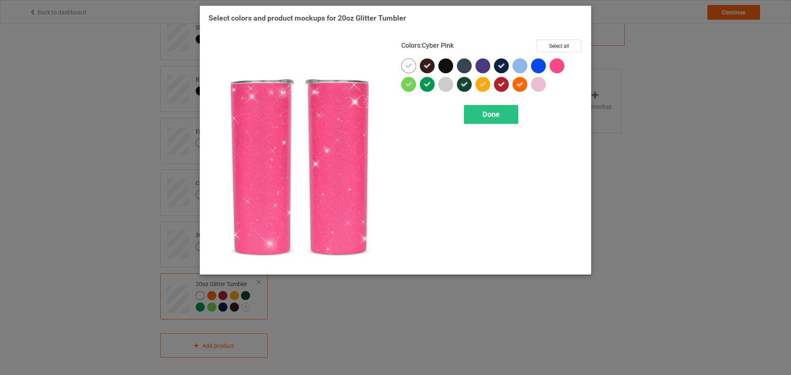
click at [552, 65] on div at bounding box center [556, 65] width 15 height 15
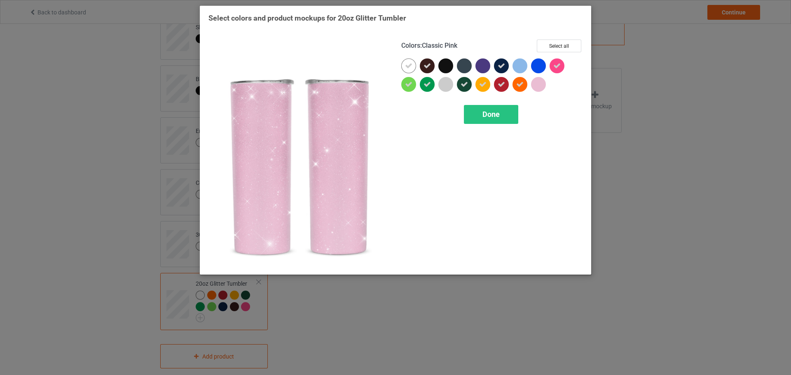
click at [539, 82] on div at bounding box center [538, 84] width 15 height 15
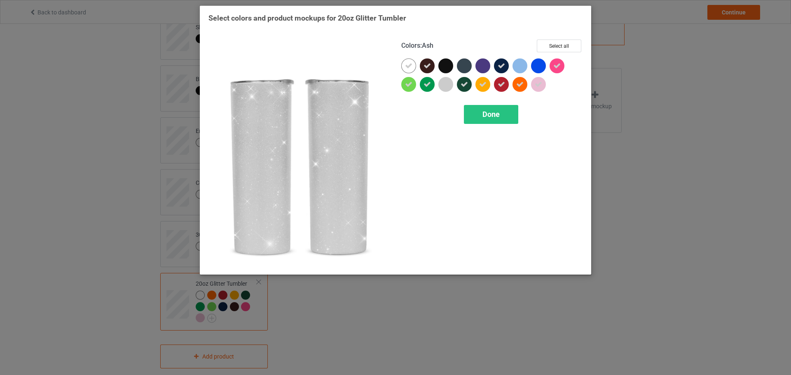
click at [443, 85] on div at bounding box center [445, 84] width 15 height 15
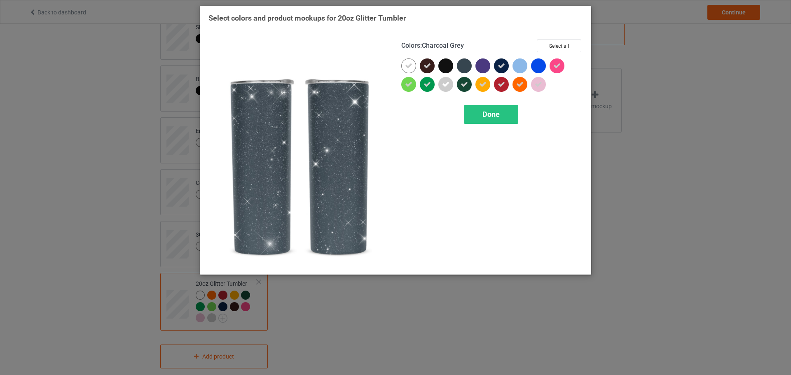
click at [463, 64] on div at bounding box center [464, 65] width 15 height 15
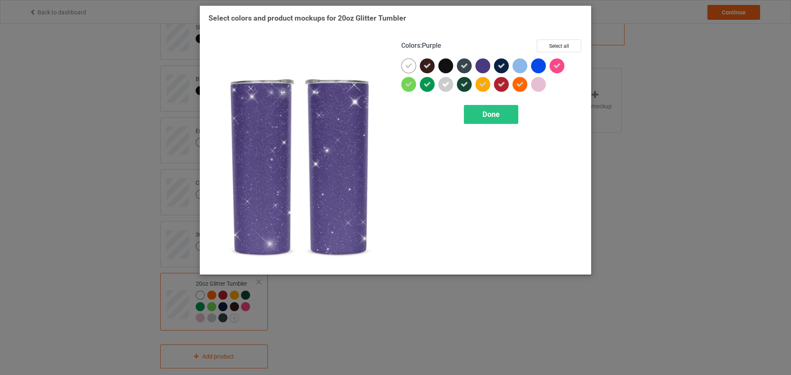
click at [482, 67] on div at bounding box center [482, 65] width 15 height 15
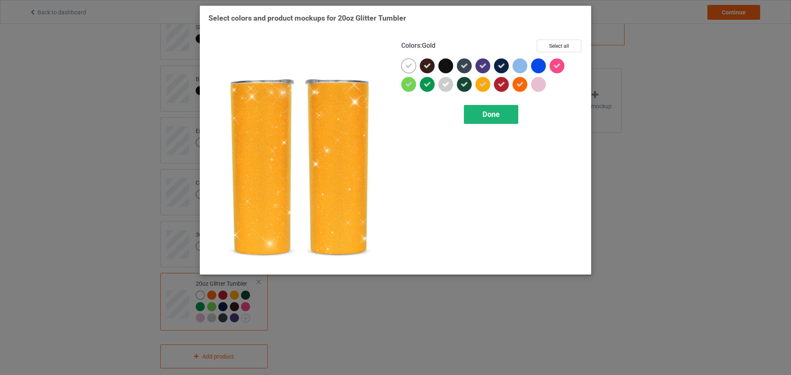
click at [500, 113] on div "Done" at bounding box center [491, 114] width 54 height 19
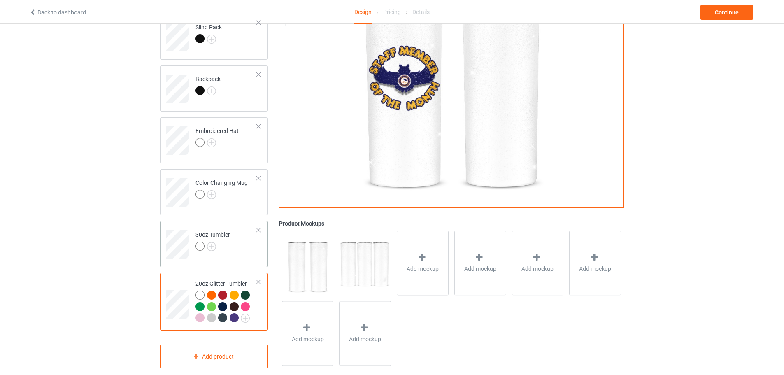
click at [241, 243] on td "30oz Tumbler" at bounding box center [226, 241] width 70 height 34
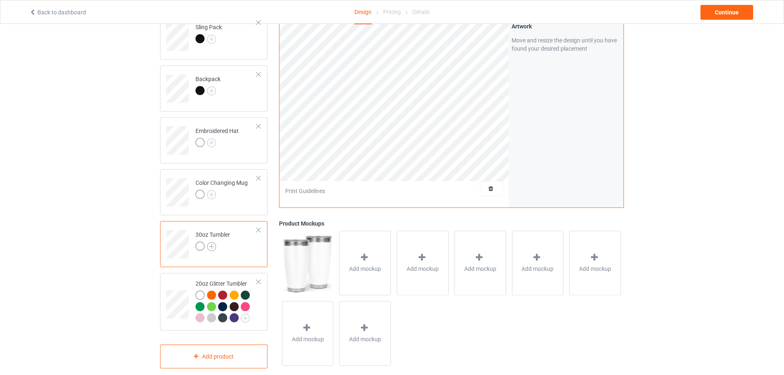
click at [215, 247] on img at bounding box center [211, 246] width 9 height 9
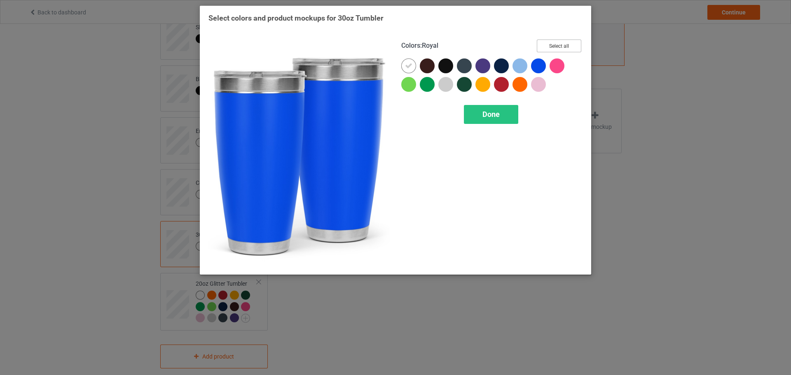
click at [558, 49] on button "Select all" at bounding box center [559, 46] width 44 height 13
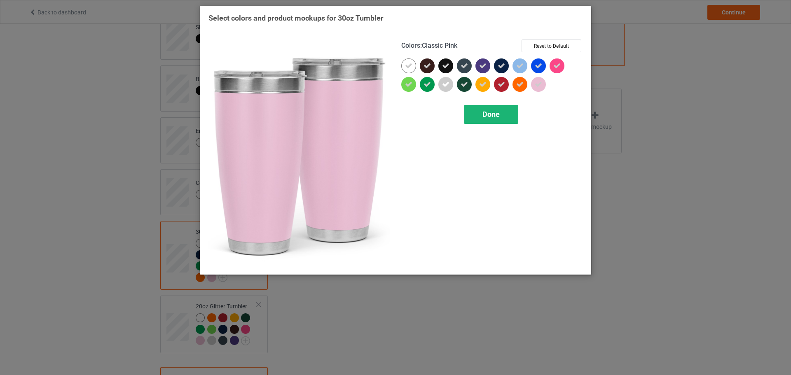
click at [497, 115] on span "Done" at bounding box center [490, 114] width 17 height 9
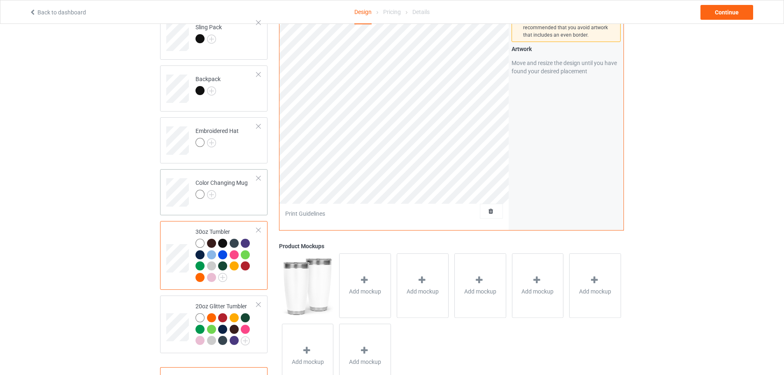
click at [226, 180] on div "Color Changing Mug" at bounding box center [222, 189] width 52 height 20
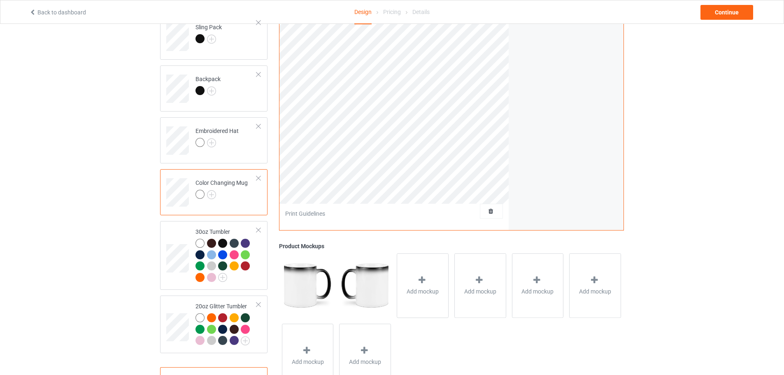
click at [198, 195] on div at bounding box center [200, 194] width 9 height 9
click at [210, 194] on img at bounding box center [211, 194] width 9 height 9
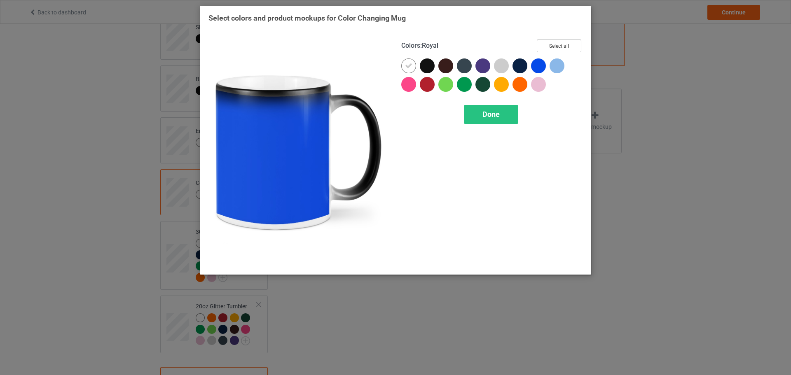
click at [556, 43] on button "Select all" at bounding box center [559, 46] width 44 height 13
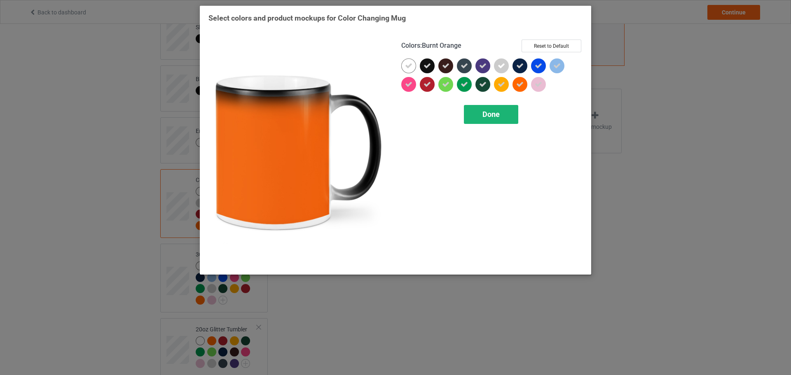
click at [484, 112] on span "Done" at bounding box center [490, 114] width 17 height 9
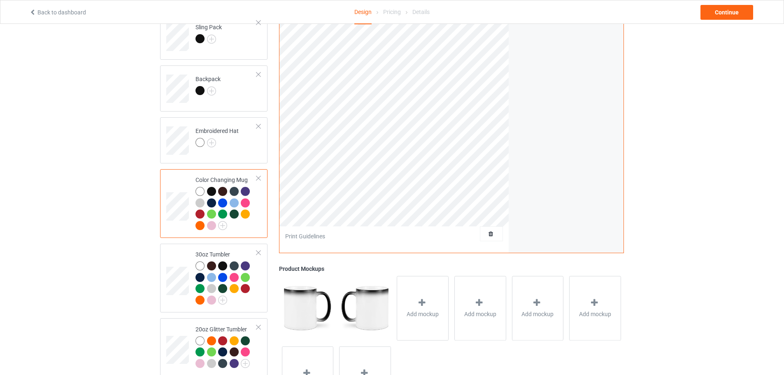
scroll to position [248, 0]
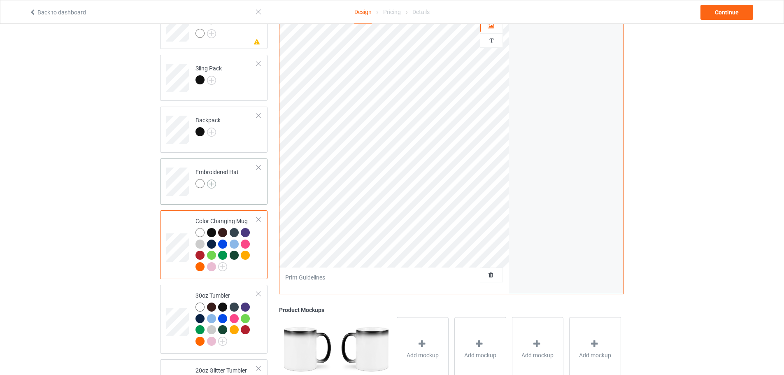
click at [212, 184] on img at bounding box center [211, 184] width 9 height 9
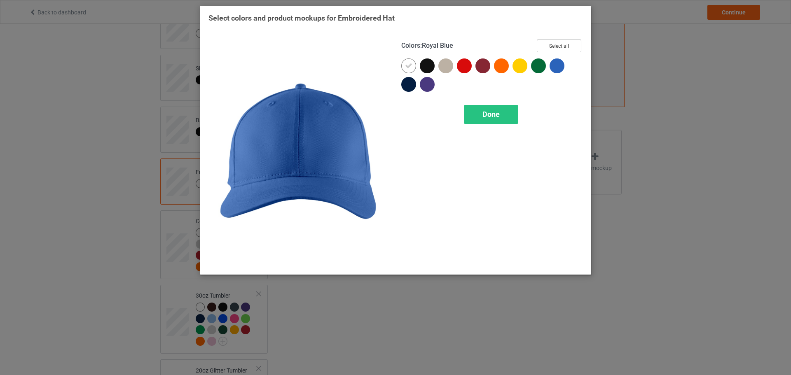
click at [557, 45] on button "Select all" at bounding box center [559, 46] width 44 height 13
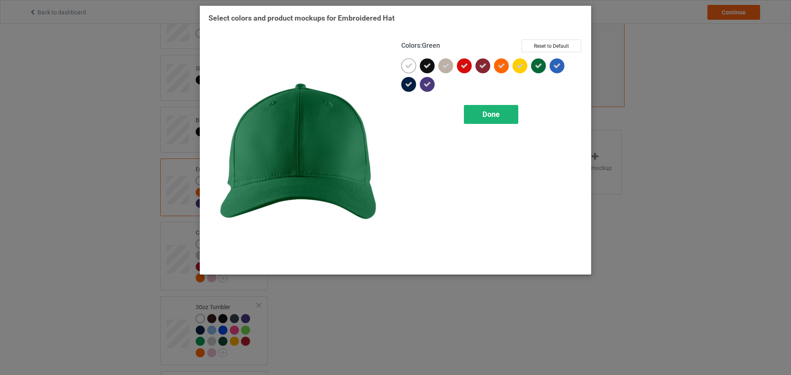
click at [485, 115] on span "Done" at bounding box center [490, 114] width 17 height 9
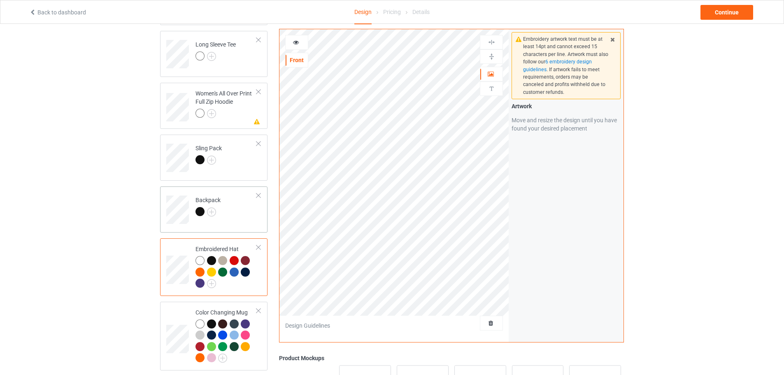
scroll to position [166, 0]
click at [213, 215] on img at bounding box center [211, 214] width 9 height 9
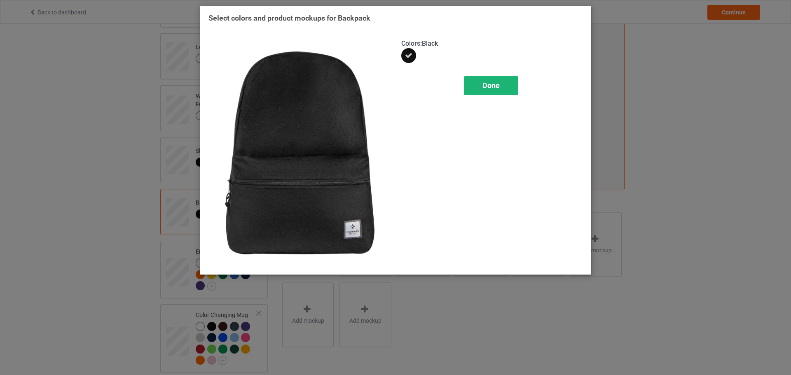
click at [497, 89] on span "Done" at bounding box center [490, 85] width 17 height 9
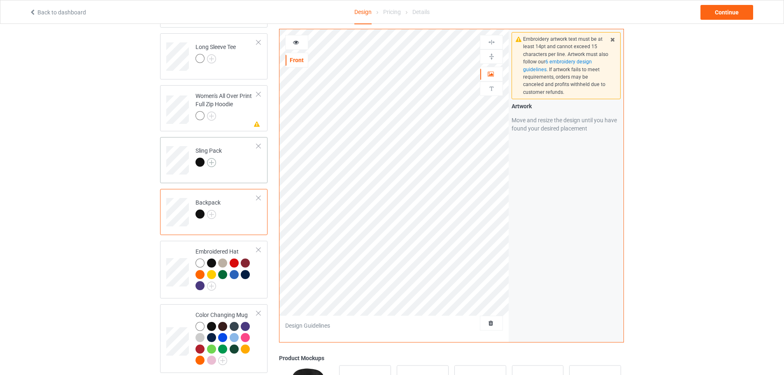
click at [212, 163] on img at bounding box center [211, 162] width 9 height 9
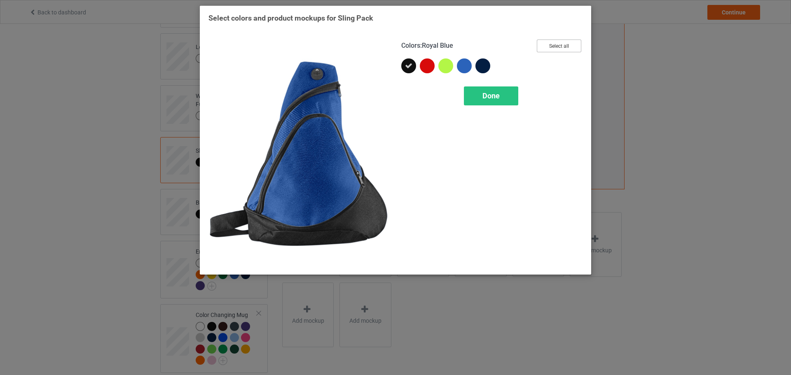
click at [563, 46] on button "Select all" at bounding box center [559, 46] width 44 height 13
click at [494, 98] on span "Done" at bounding box center [490, 95] width 17 height 9
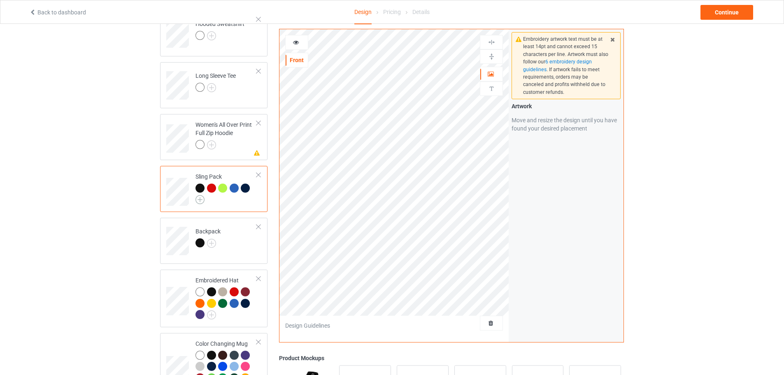
scroll to position [124, 0]
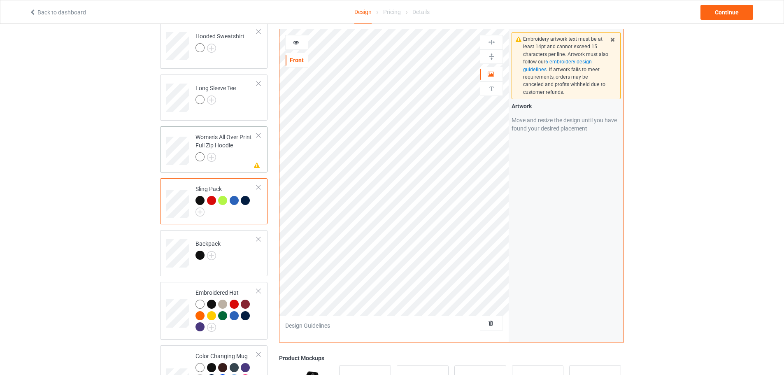
click at [229, 139] on div "Women's All Over Print Full Zip Hoodie" at bounding box center [226, 147] width 61 height 28
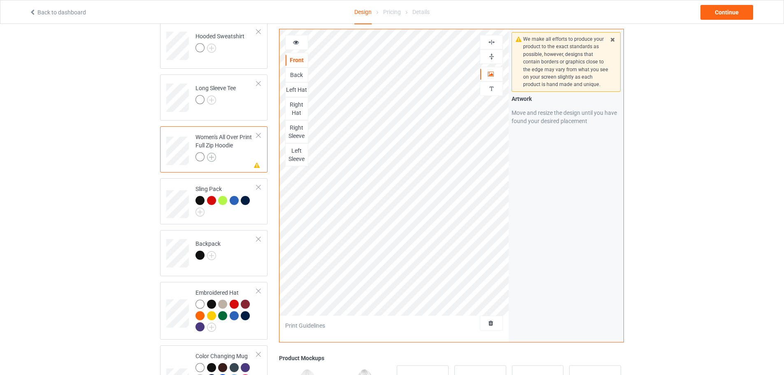
click at [211, 158] on img at bounding box center [211, 157] width 9 height 9
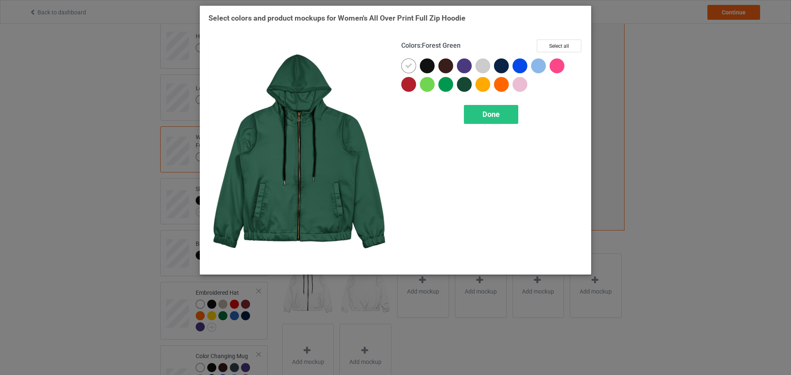
click at [464, 85] on div at bounding box center [464, 84] width 15 height 15
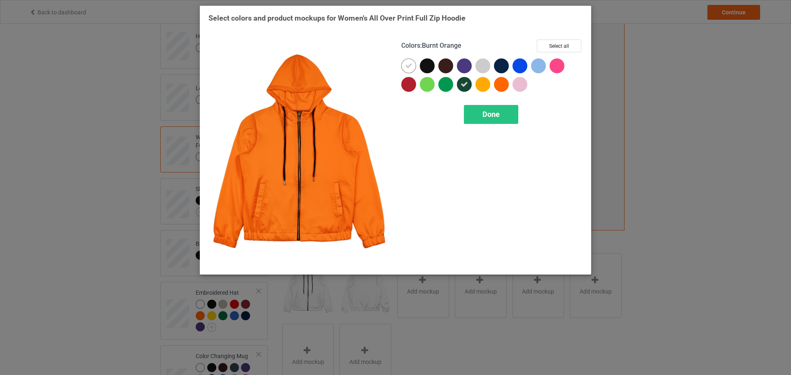
click at [504, 84] on div at bounding box center [501, 84] width 15 height 15
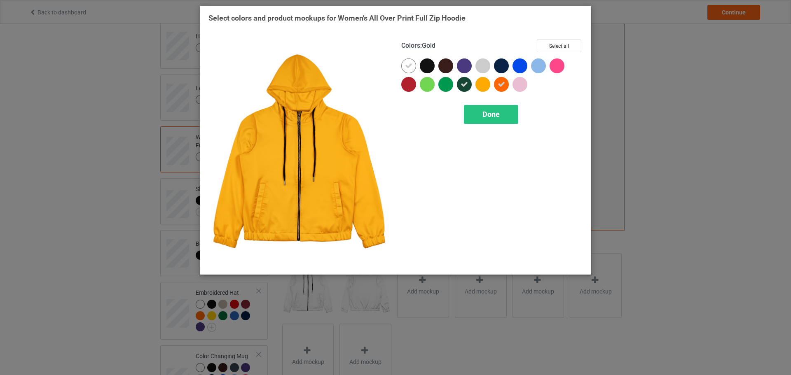
click at [484, 84] on div at bounding box center [482, 84] width 15 height 15
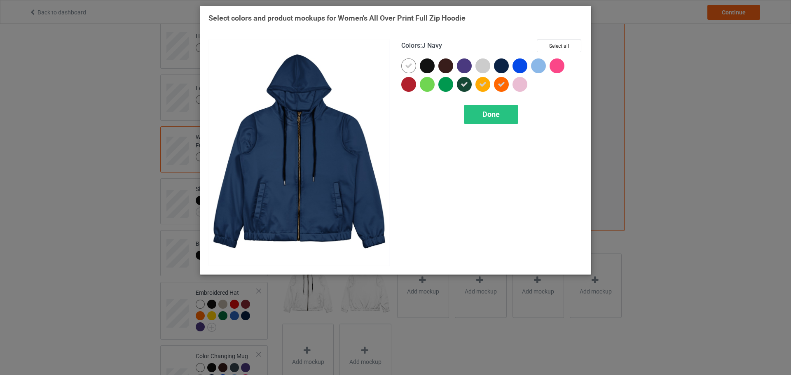
click at [500, 64] on div at bounding box center [501, 65] width 15 height 15
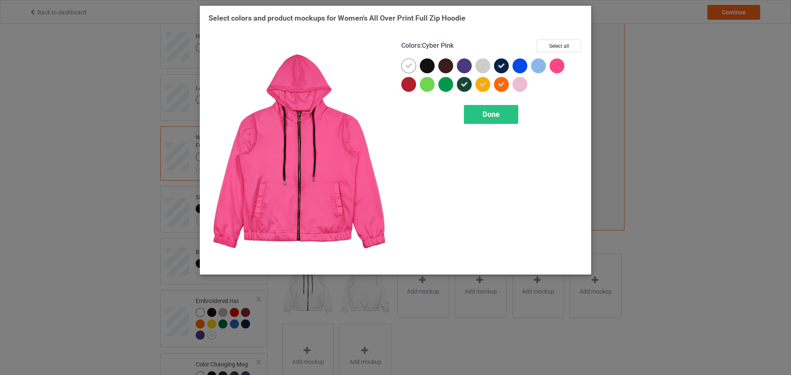
click at [558, 67] on div at bounding box center [556, 65] width 15 height 15
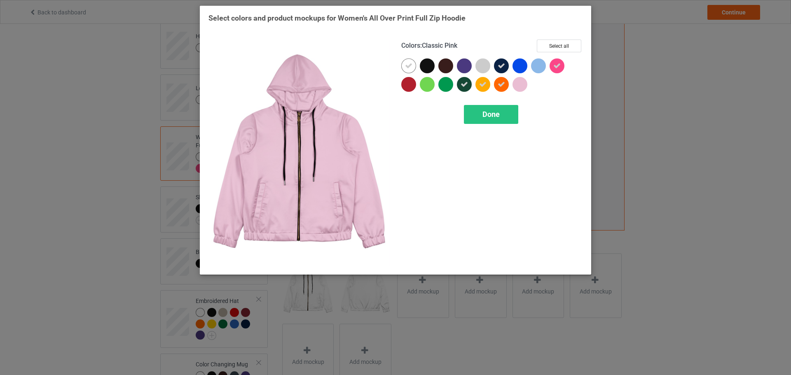
click at [518, 86] on div at bounding box center [519, 84] width 15 height 15
click at [493, 111] on span "Done" at bounding box center [490, 114] width 17 height 9
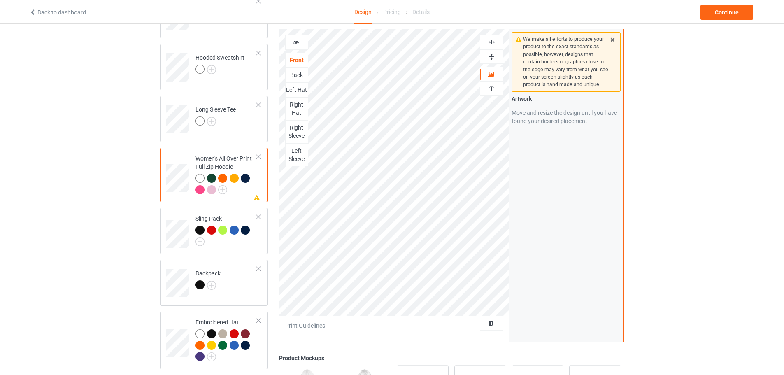
scroll to position [83, 0]
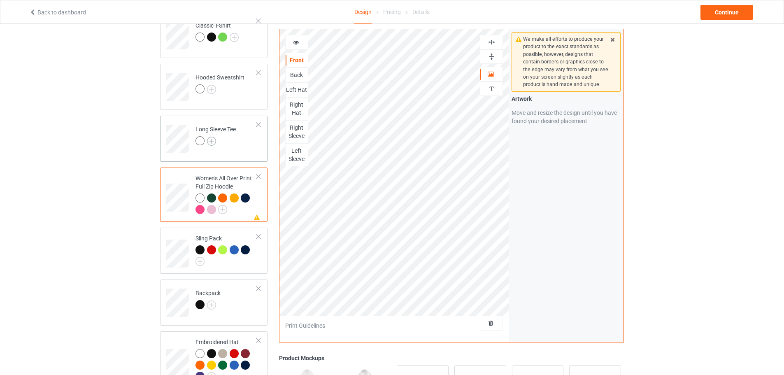
click at [215, 139] on img at bounding box center [211, 141] width 9 height 9
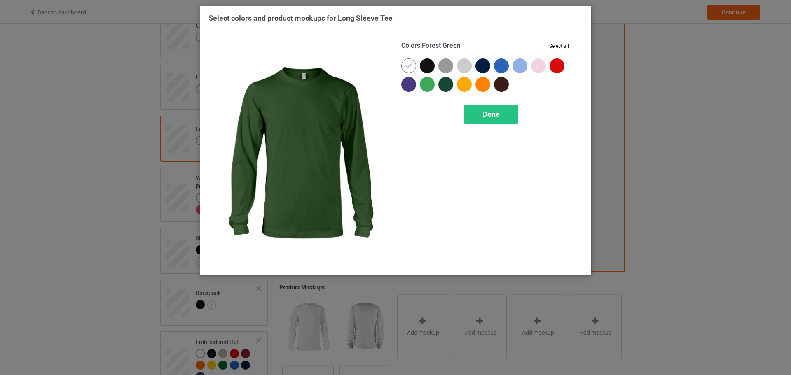
click at [445, 84] on div at bounding box center [445, 84] width 15 height 15
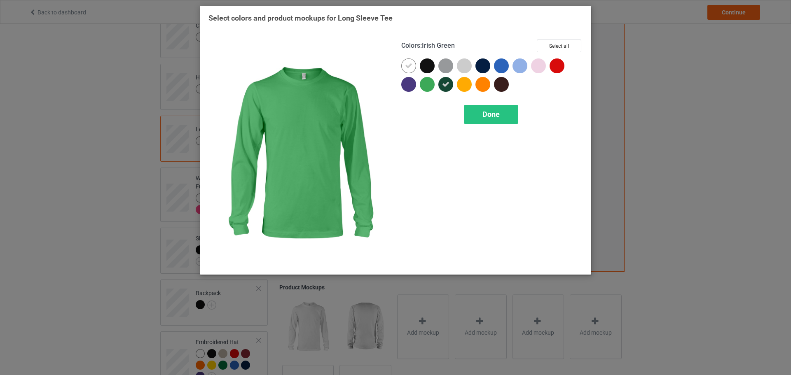
click at [428, 84] on div at bounding box center [427, 84] width 15 height 15
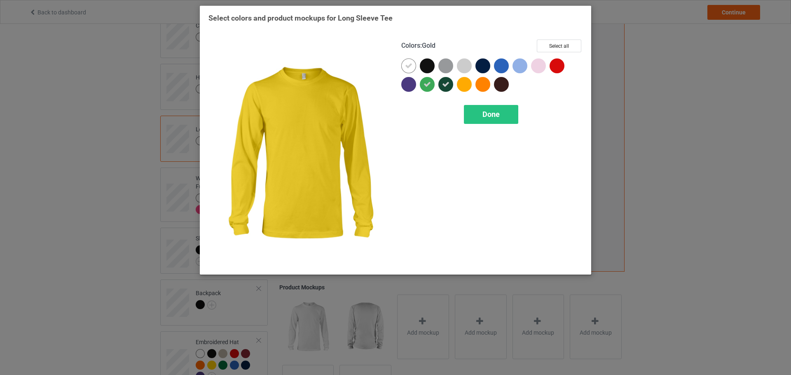
click at [461, 86] on div at bounding box center [464, 84] width 15 height 15
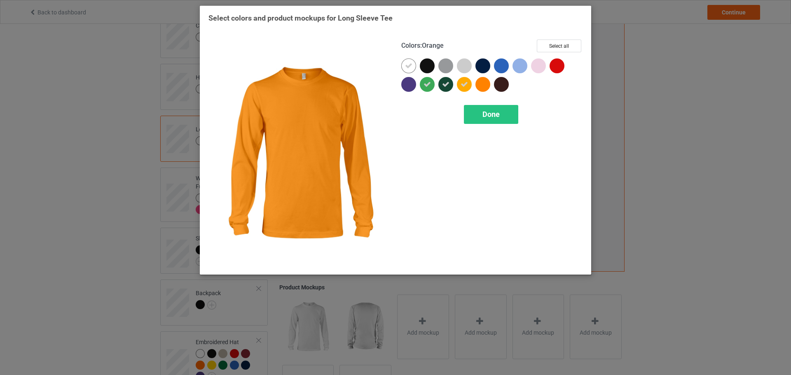
click at [485, 86] on div at bounding box center [482, 84] width 15 height 15
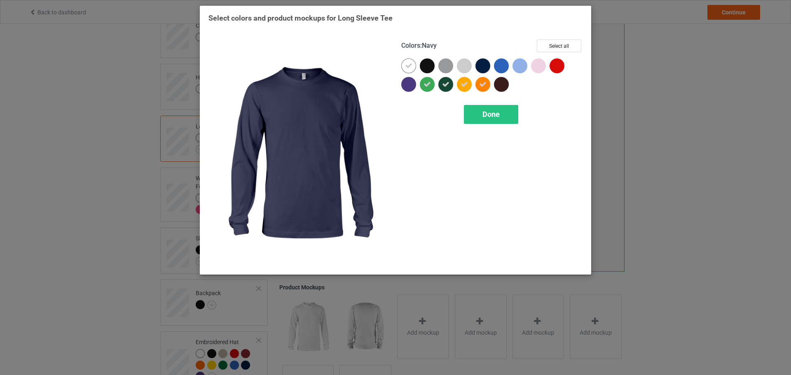
click at [483, 63] on div at bounding box center [482, 65] width 15 height 15
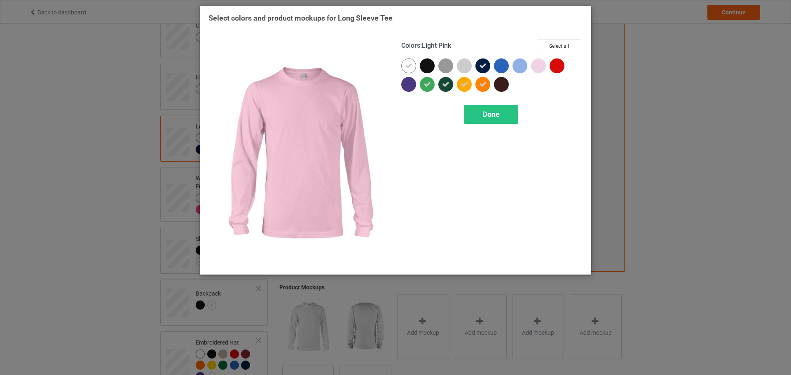
click at [539, 66] on div at bounding box center [538, 65] width 15 height 15
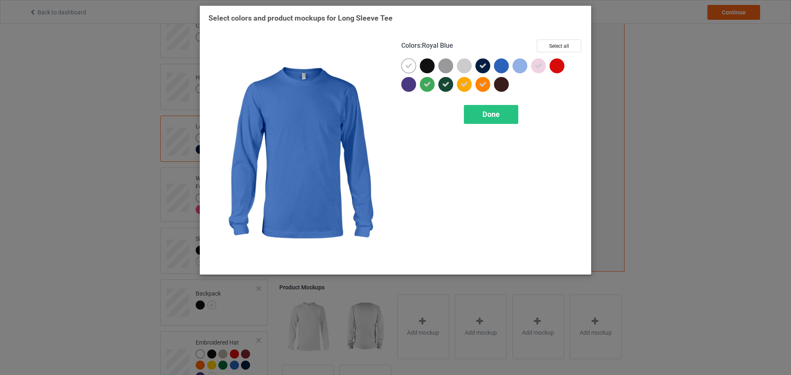
click at [502, 68] on div at bounding box center [501, 65] width 15 height 15
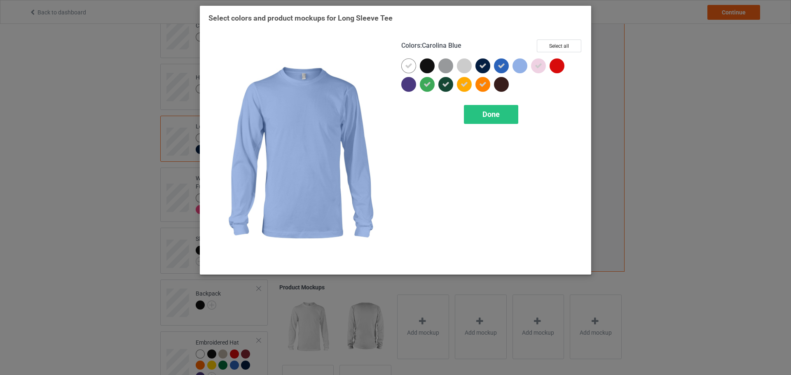
click at [523, 67] on div at bounding box center [519, 65] width 15 height 15
click at [490, 114] on span "Done" at bounding box center [490, 114] width 17 height 9
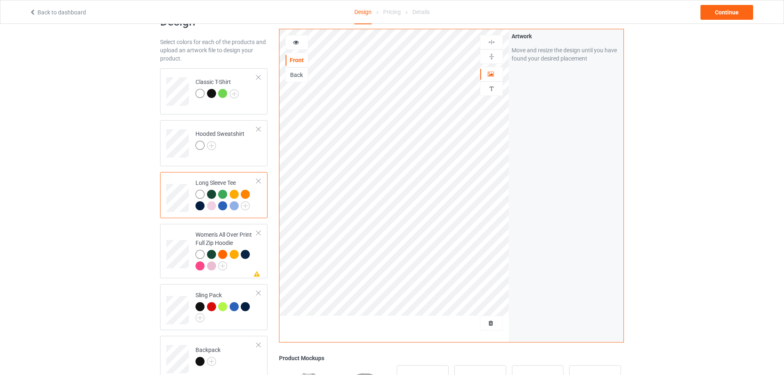
scroll to position [1, 0]
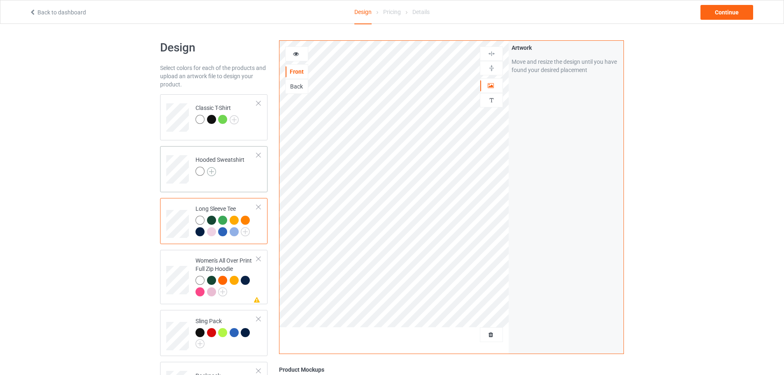
click at [210, 172] on img at bounding box center [211, 171] width 9 height 9
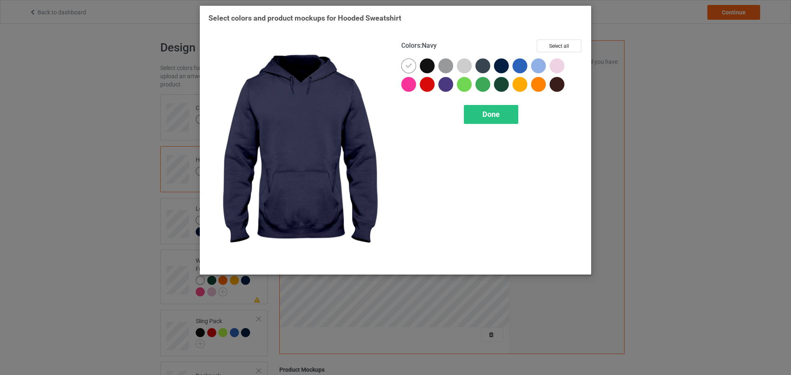
click at [502, 66] on div at bounding box center [501, 65] width 15 height 15
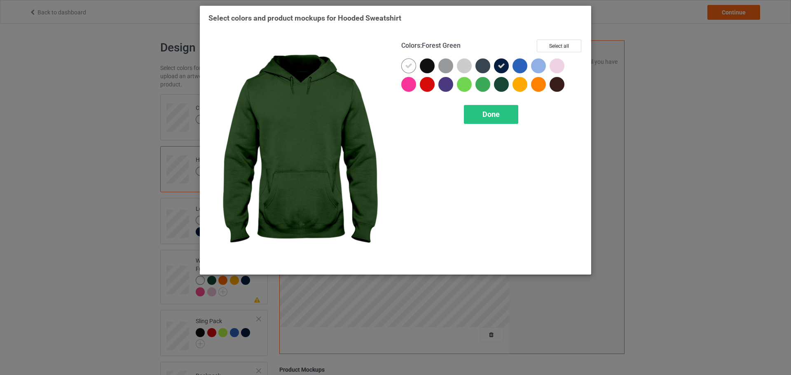
click at [496, 83] on div at bounding box center [501, 84] width 15 height 15
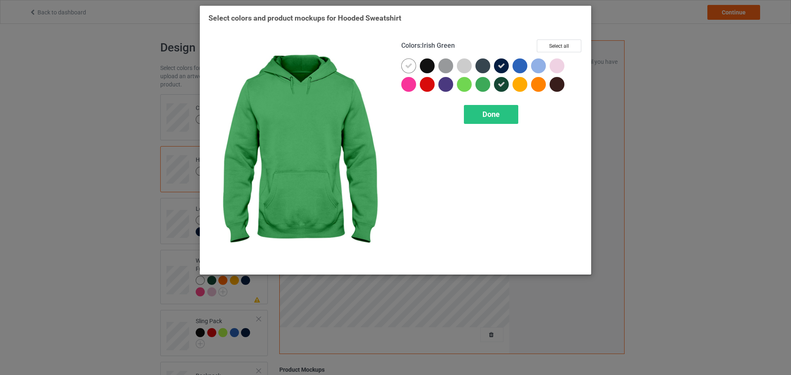
click at [481, 84] on div at bounding box center [482, 84] width 15 height 15
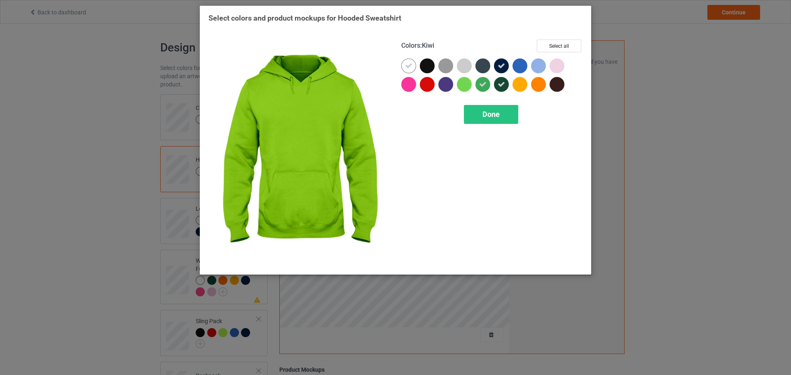
click at [458, 86] on div at bounding box center [464, 84] width 15 height 15
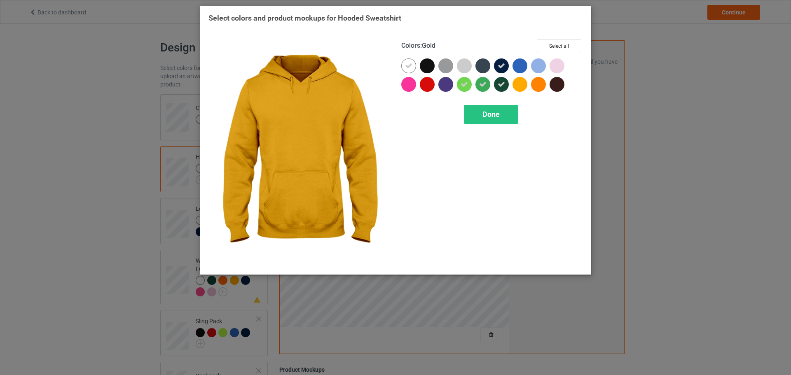
click at [517, 85] on div at bounding box center [519, 84] width 15 height 15
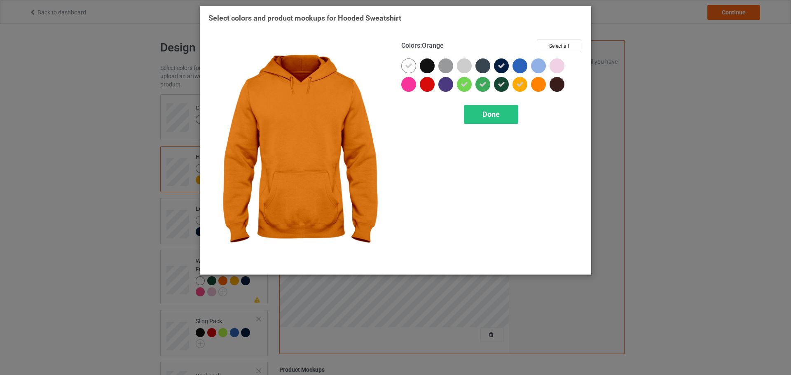
click at [542, 82] on div at bounding box center [538, 84] width 15 height 15
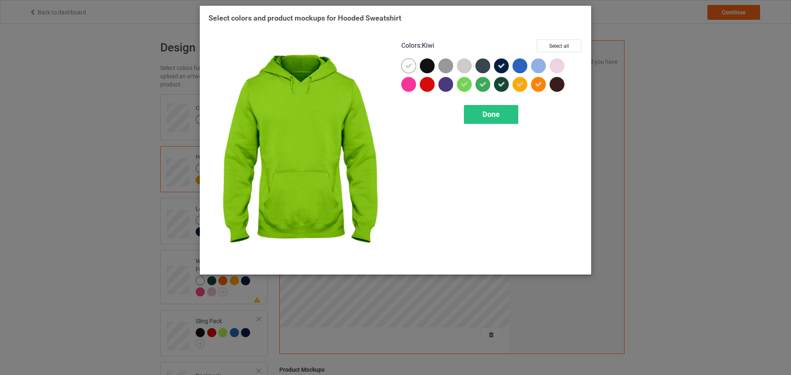
click at [466, 85] on icon at bounding box center [463, 84] width 7 height 7
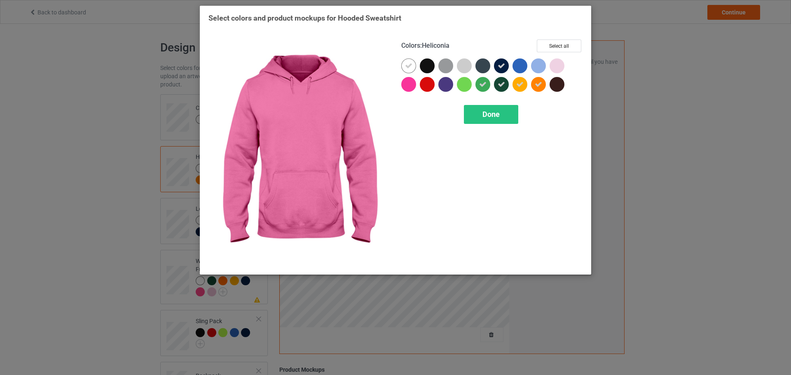
click at [408, 86] on div at bounding box center [408, 84] width 15 height 15
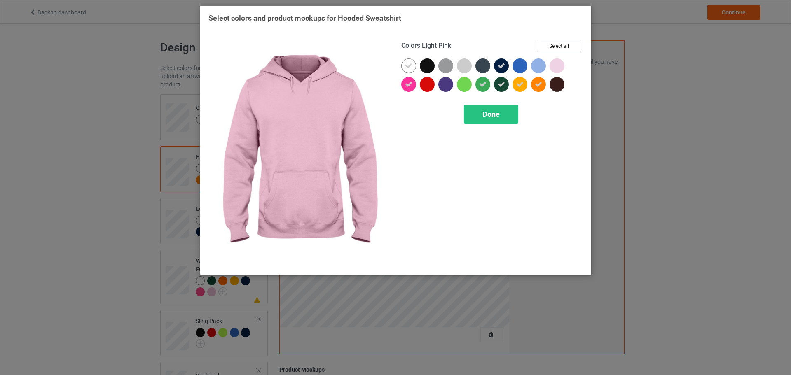
click at [558, 65] on div at bounding box center [556, 65] width 15 height 15
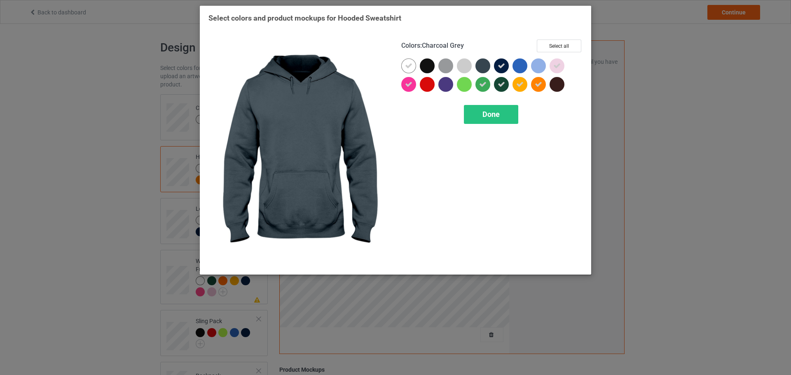
click at [485, 66] on div at bounding box center [482, 65] width 15 height 15
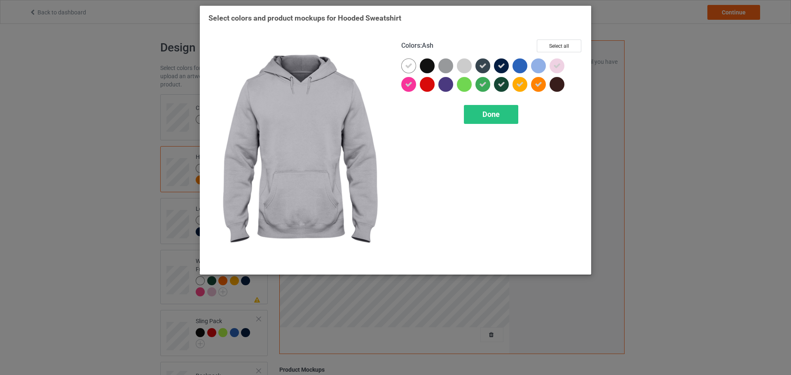
click at [469, 66] on div at bounding box center [464, 65] width 15 height 15
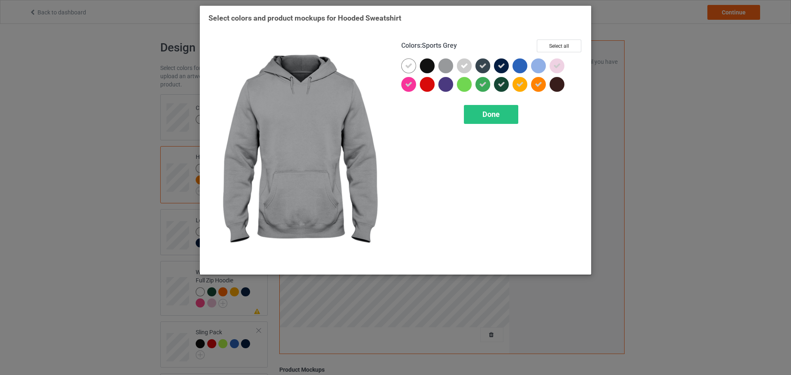
click at [444, 65] on div at bounding box center [445, 65] width 15 height 15
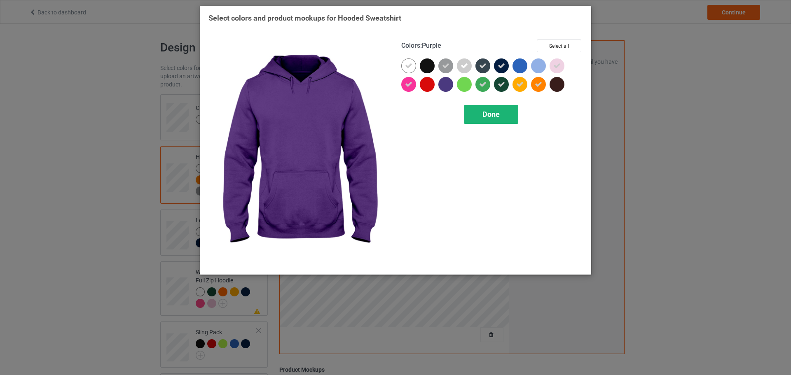
click at [497, 109] on div "Done" at bounding box center [491, 114] width 54 height 19
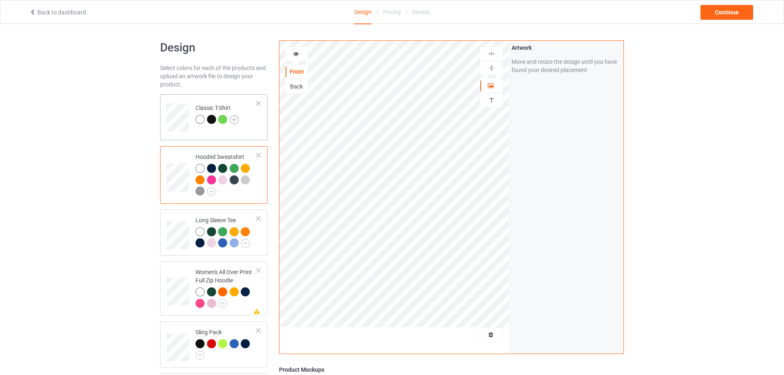
click at [234, 120] on img at bounding box center [234, 119] width 9 height 9
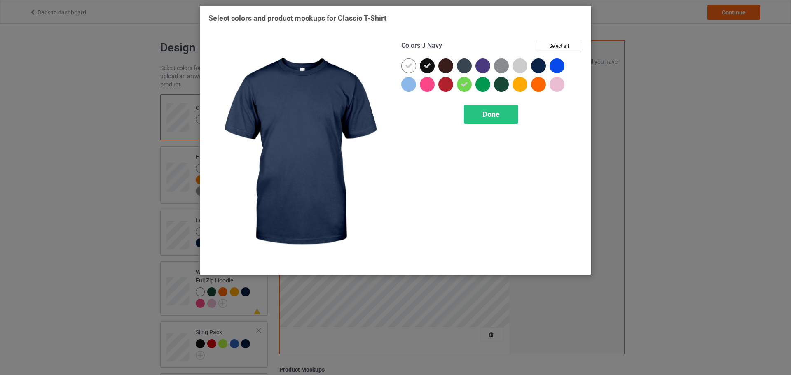
click at [541, 67] on div at bounding box center [538, 65] width 15 height 15
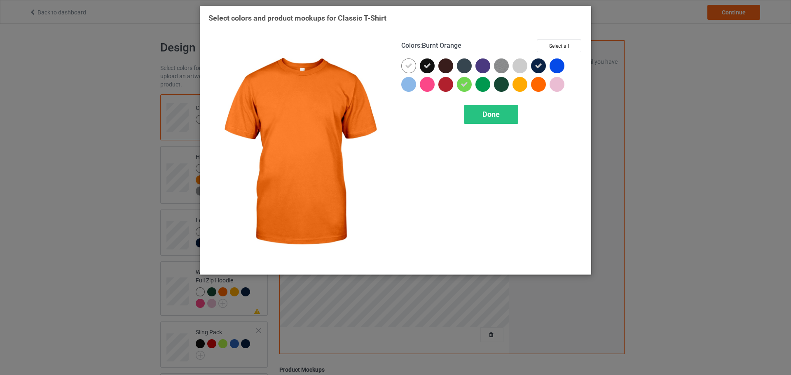
click at [538, 84] on div at bounding box center [538, 84] width 15 height 15
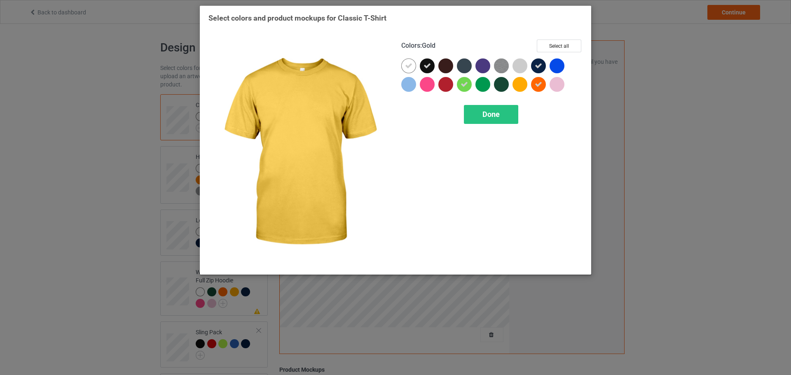
click at [521, 82] on div at bounding box center [519, 84] width 15 height 15
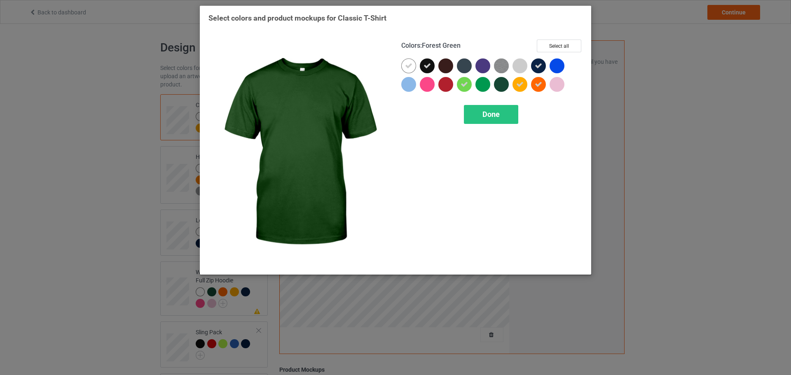
click at [501, 85] on div at bounding box center [501, 84] width 15 height 15
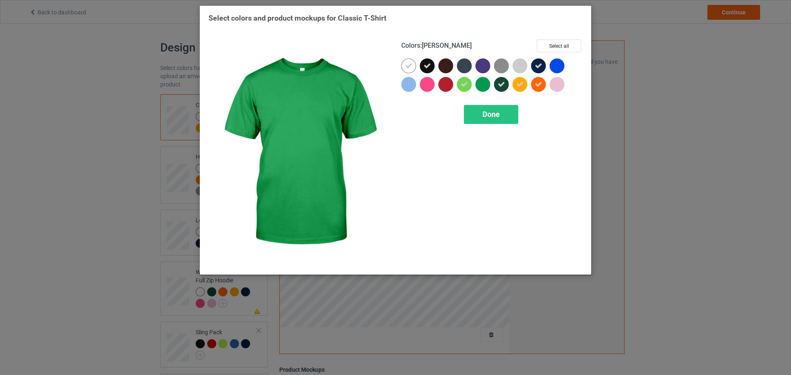
click at [481, 83] on div at bounding box center [482, 84] width 15 height 15
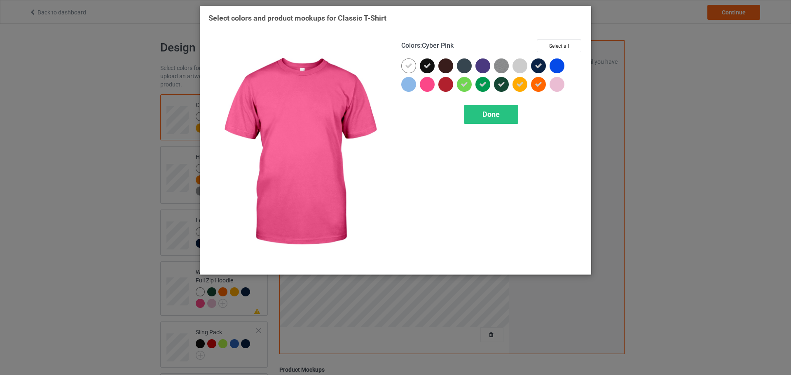
click at [425, 88] on div at bounding box center [427, 84] width 15 height 15
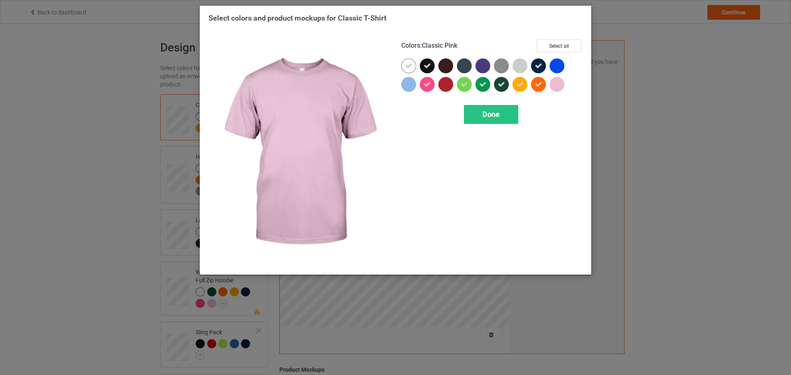
click at [558, 86] on div at bounding box center [556, 84] width 15 height 15
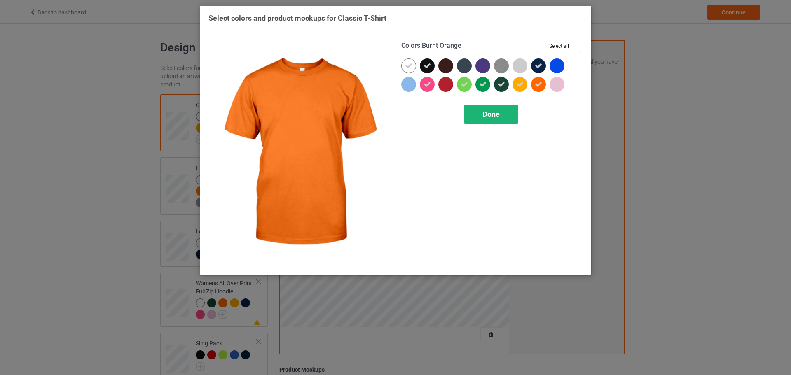
click at [495, 114] on span "Done" at bounding box center [490, 114] width 17 height 9
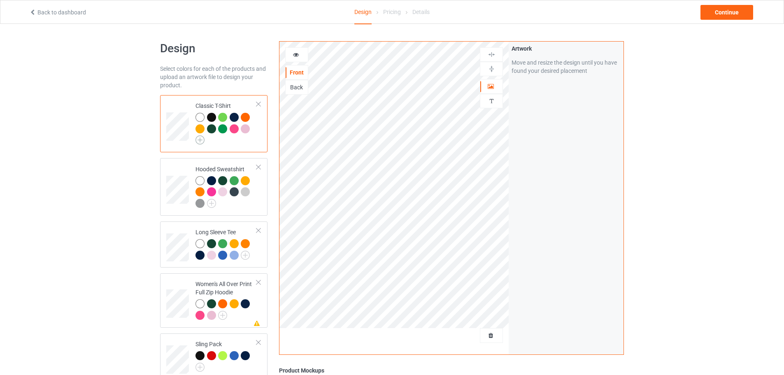
click at [201, 139] on img at bounding box center [200, 139] width 9 height 9
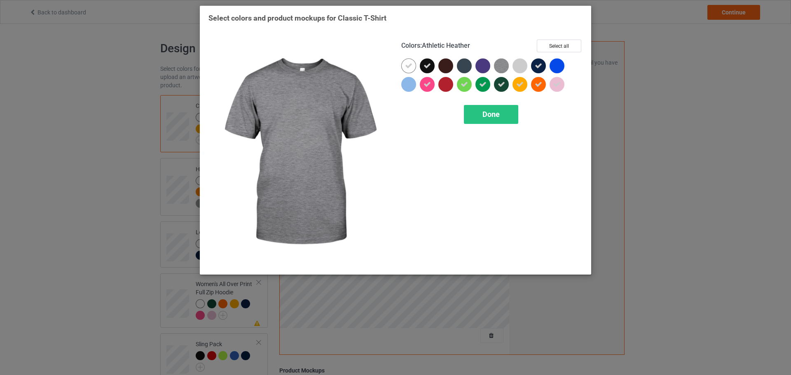
click at [501, 68] on img at bounding box center [501, 65] width 15 height 15
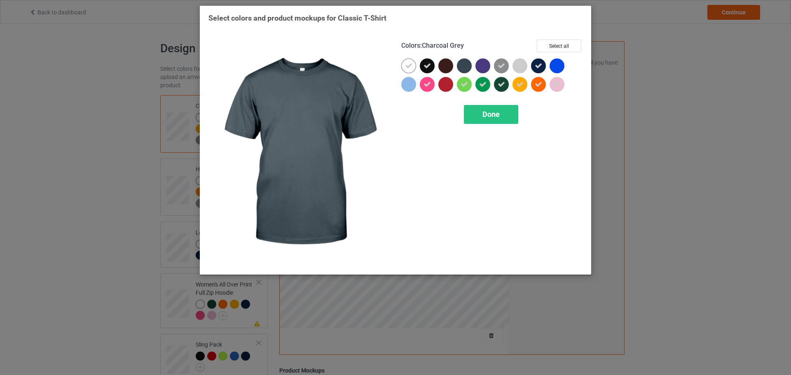
click at [464, 67] on div at bounding box center [464, 65] width 15 height 15
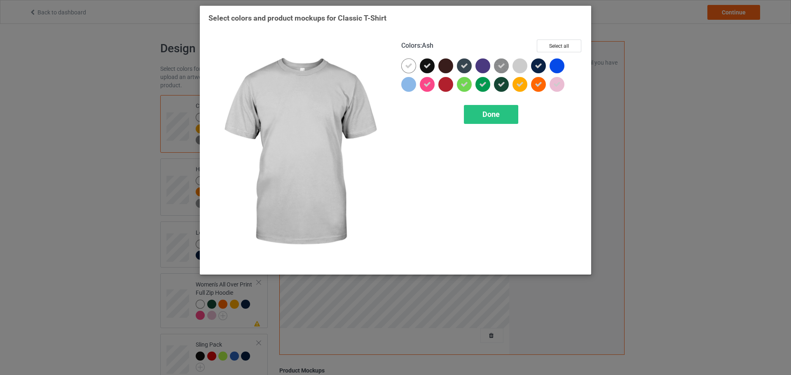
click at [524, 66] on div at bounding box center [519, 65] width 15 height 15
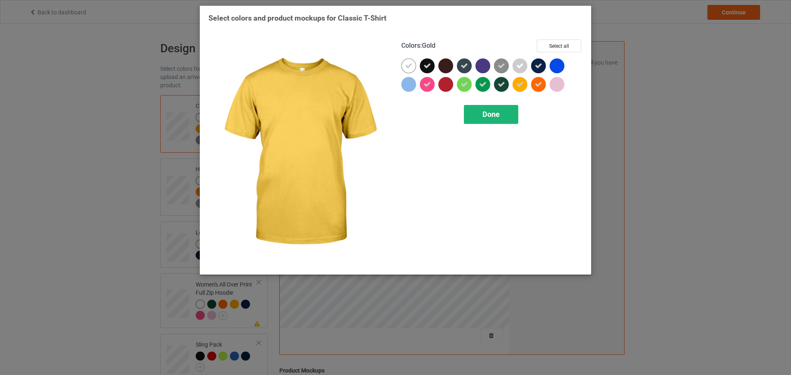
click at [502, 114] on div "Done" at bounding box center [491, 114] width 54 height 19
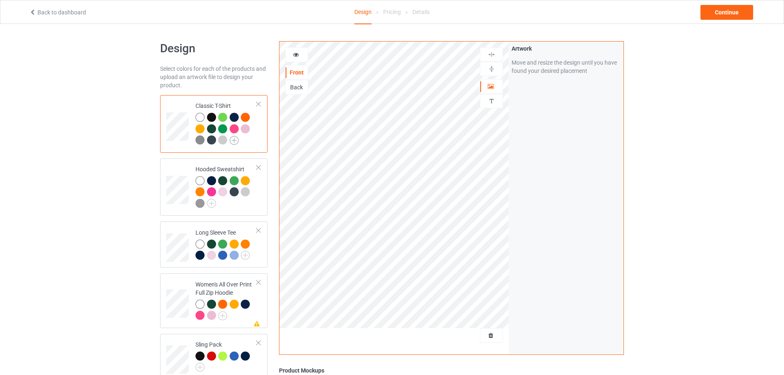
click at [234, 142] on img at bounding box center [234, 140] width 9 height 9
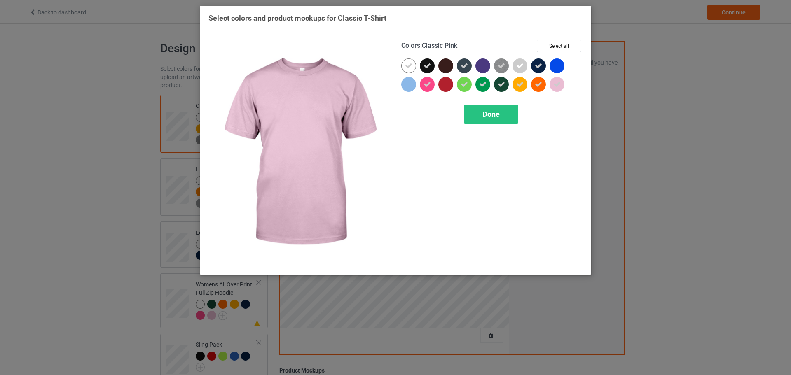
click at [557, 85] on icon at bounding box center [556, 84] width 7 height 7
click at [553, 87] on div at bounding box center [556, 84] width 15 height 15
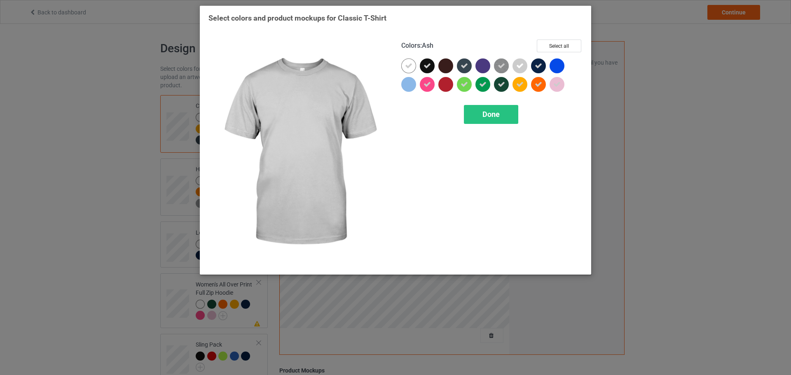
click at [520, 67] on icon at bounding box center [519, 65] width 7 height 7
click at [521, 65] on div at bounding box center [519, 65] width 15 height 15
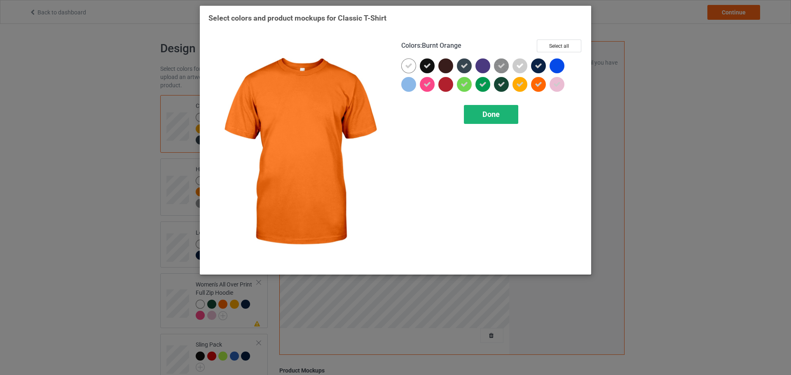
click at [495, 114] on span "Done" at bounding box center [490, 114] width 17 height 9
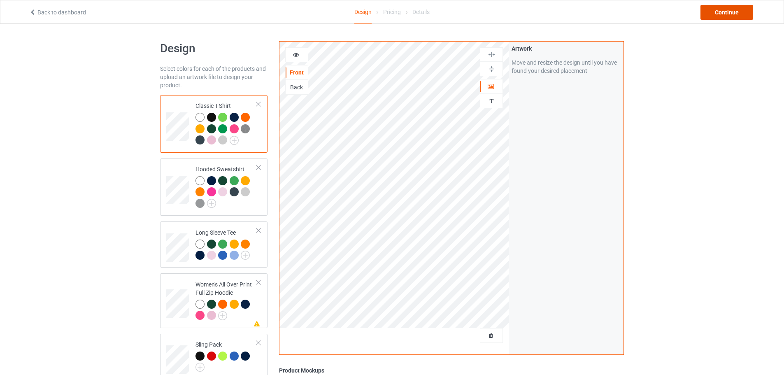
click at [728, 8] on div "Continue" at bounding box center [727, 12] width 53 height 15
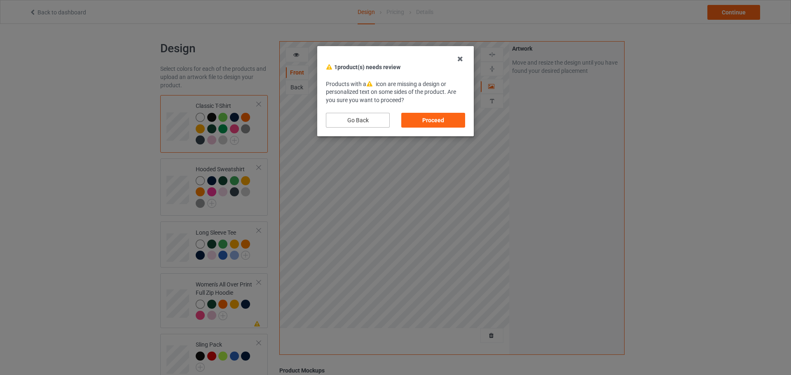
click at [378, 121] on div "Go Back" at bounding box center [358, 120] width 64 height 15
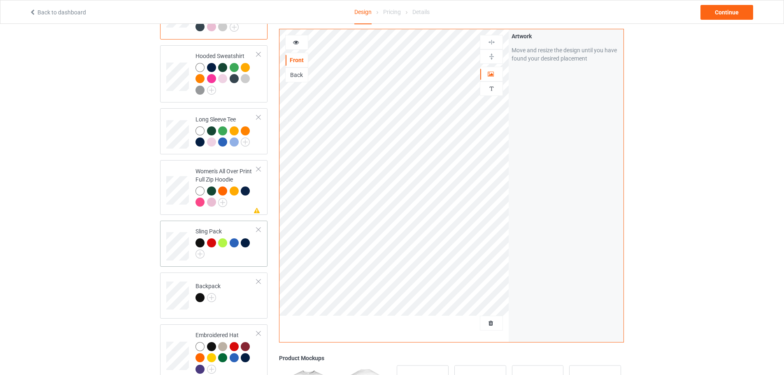
scroll to position [124, 0]
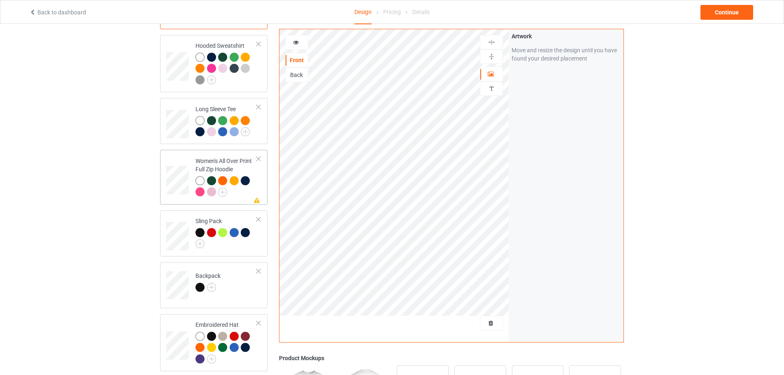
click at [219, 163] on div "Women's All Over Print Full Zip Hoodie" at bounding box center [226, 176] width 61 height 39
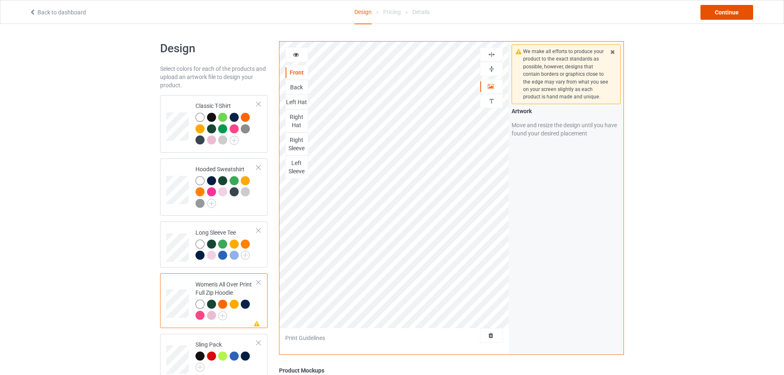
click at [737, 12] on div "Continue" at bounding box center [727, 12] width 53 height 15
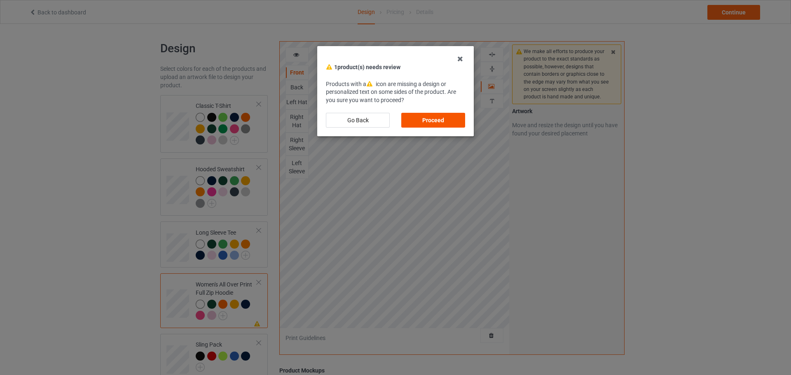
click at [443, 120] on div "Proceed" at bounding box center [433, 120] width 64 height 15
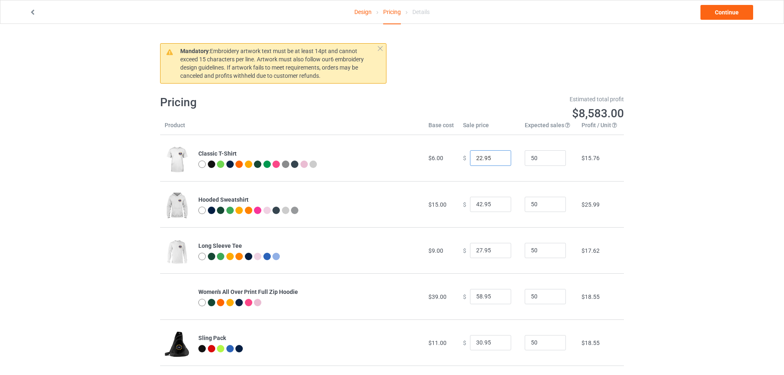
click at [483, 157] on input "22.95" at bounding box center [490, 158] width 41 height 16
click at [477, 159] on input "0.02" at bounding box center [490, 158] width 41 height 16
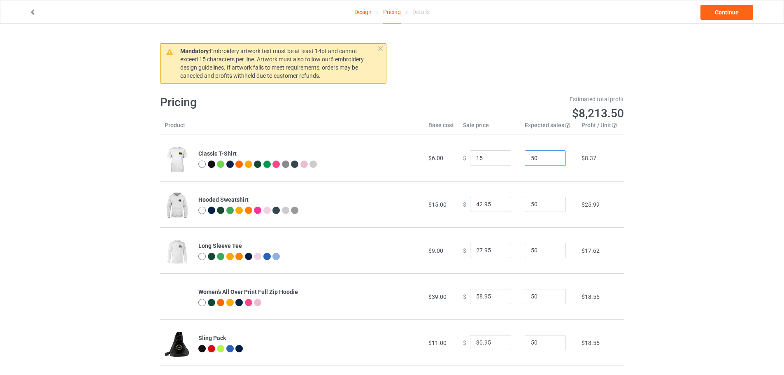
type input "15.00"
click at [482, 203] on input "42.95" at bounding box center [490, 205] width 41 height 16
click at [482, 202] on input "42.95" at bounding box center [490, 205] width 41 height 16
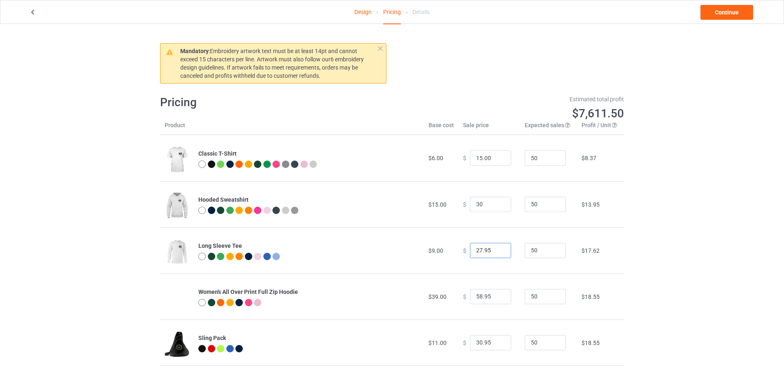
type input "30.00"
click at [488, 253] on input "27.95" at bounding box center [490, 251] width 41 height 16
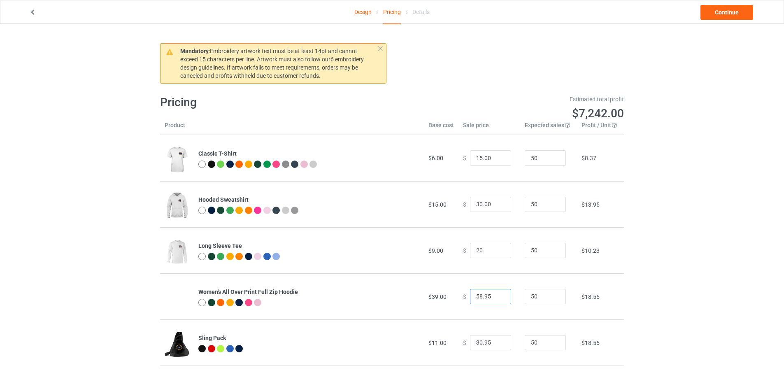
type input "20.00"
click at [480, 297] on input "58.95" at bounding box center [490, 297] width 41 height 16
click at [483, 296] on input "58.95" at bounding box center [490, 297] width 41 height 16
click at [484, 295] on input "58.95" at bounding box center [490, 297] width 41 height 16
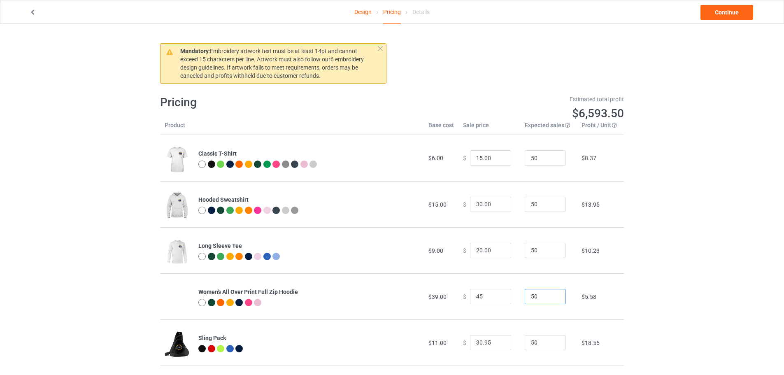
type input "45.00"
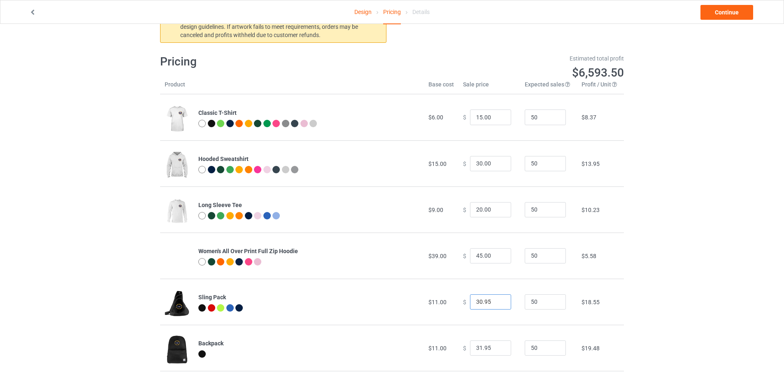
scroll to position [41, 0]
type input "20.00"
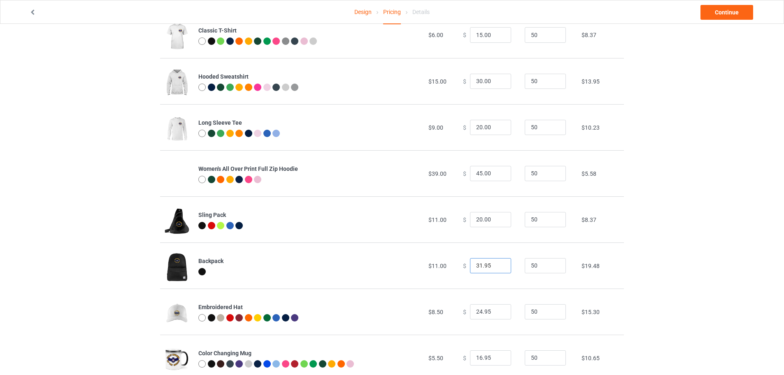
scroll to position [124, 0]
type input "22.00"
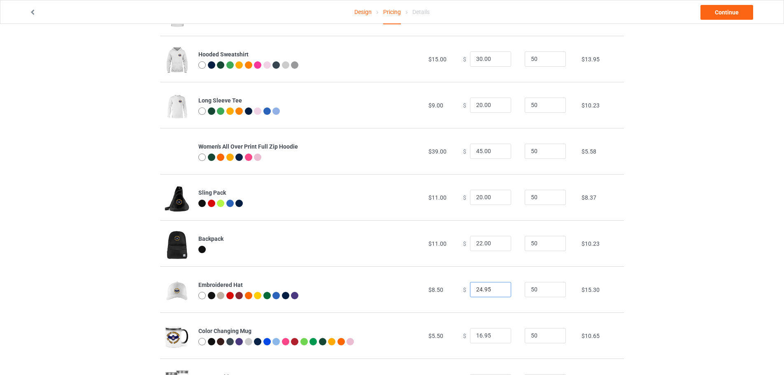
scroll to position [165, 0]
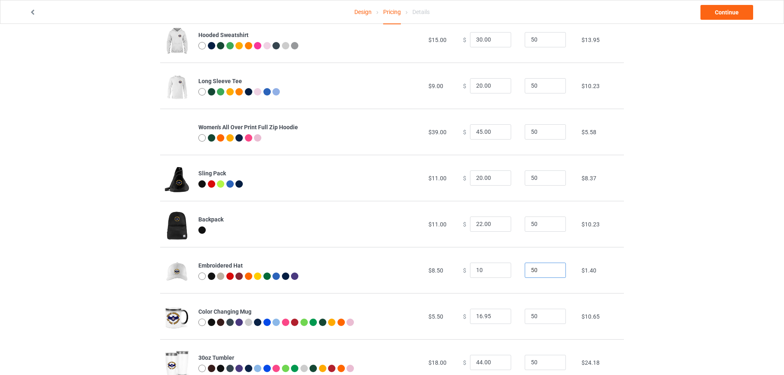
type input "10.00"
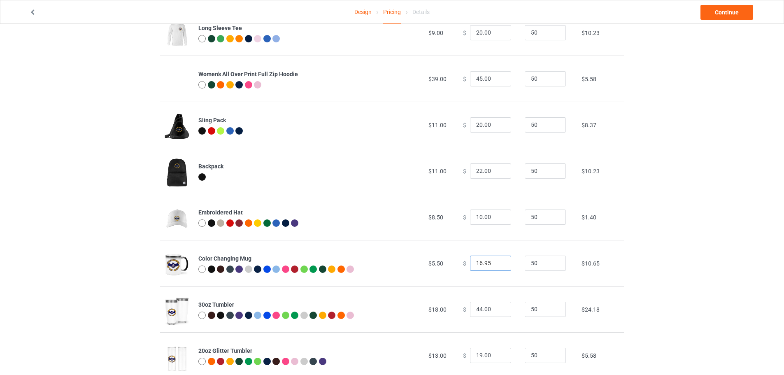
scroll to position [239, 0]
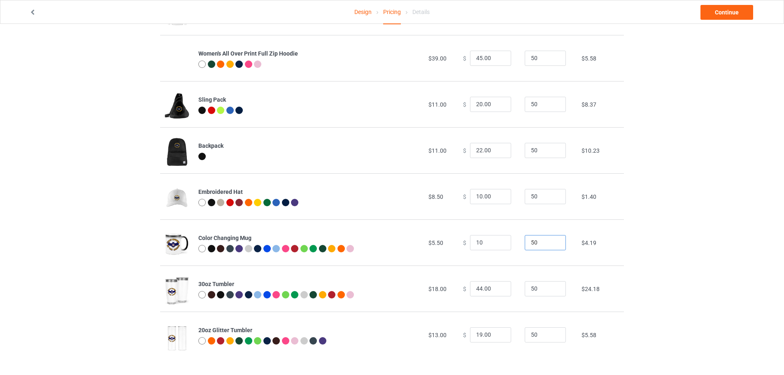
type input "10.00"
type input "20.00"
type input "25.00"
click at [497, 194] on input "11" at bounding box center [490, 197] width 41 height 16
click at [497, 194] on input "12" at bounding box center [490, 197] width 41 height 16
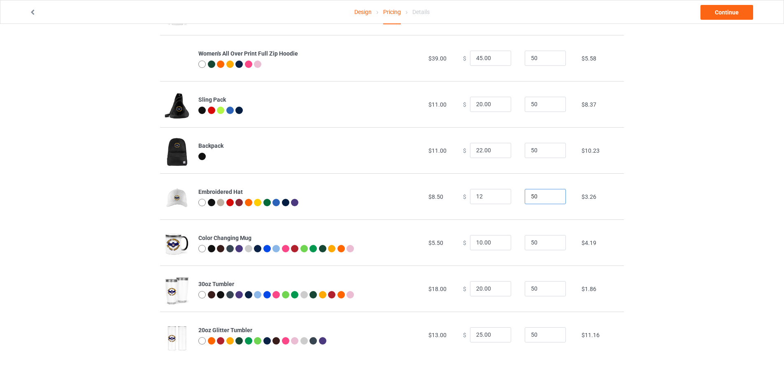
type input "12.00"
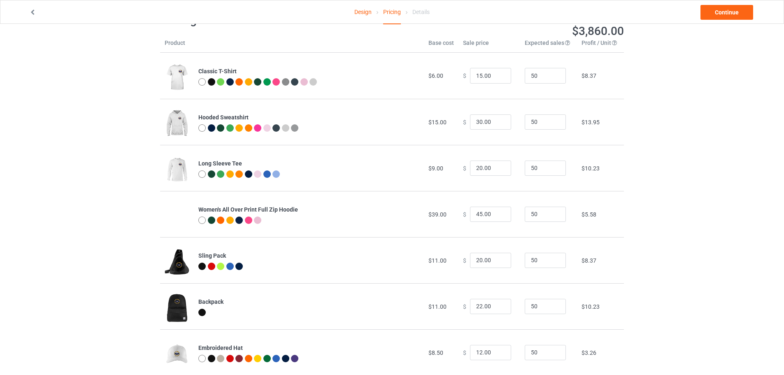
scroll to position [124, 0]
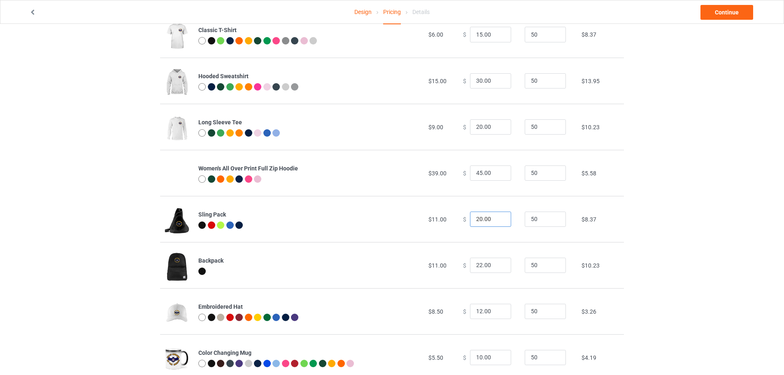
click at [476, 220] on input "20.00" at bounding box center [490, 220] width 41 height 16
click at [497, 217] on input "21" at bounding box center [490, 220] width 41 height 16
click at [497, 217] on input "22" at bounding box center [490, 220] width 41 height 16
type input "22.00"
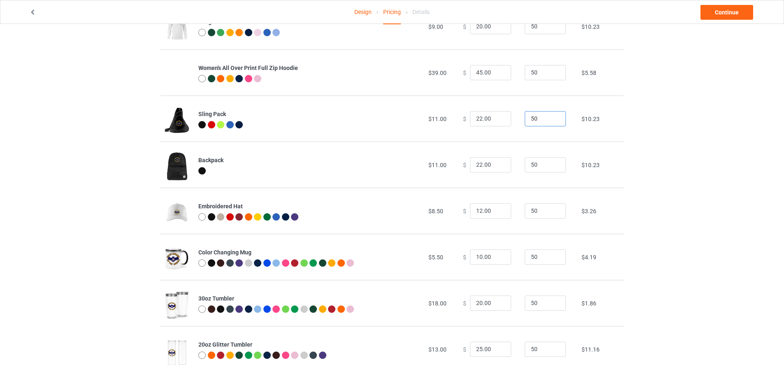
scroll to position [239, 0]
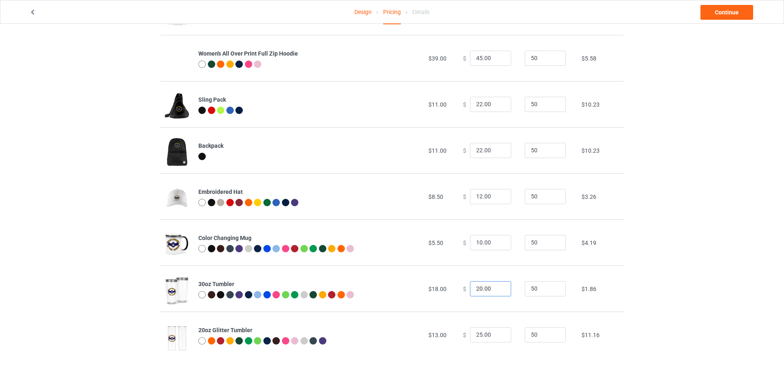
click at [475, 288] on input "20.00" at bounding box center [490, 289] width 41 height 16
type input "25.00"
click at [476, 334] on input "25.00" at bounding box center [490, 335] width 41 height 16
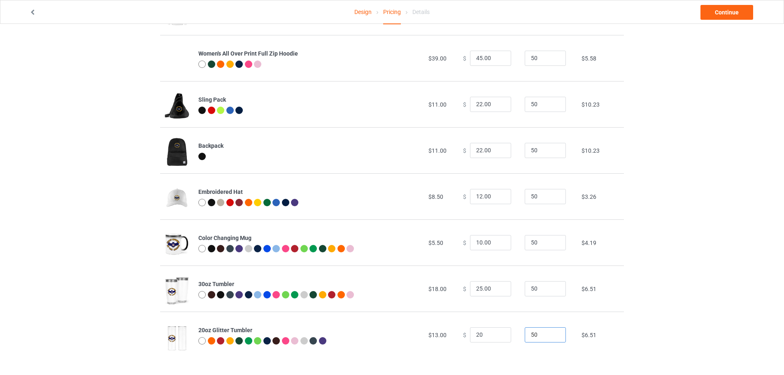
type input "20.00"
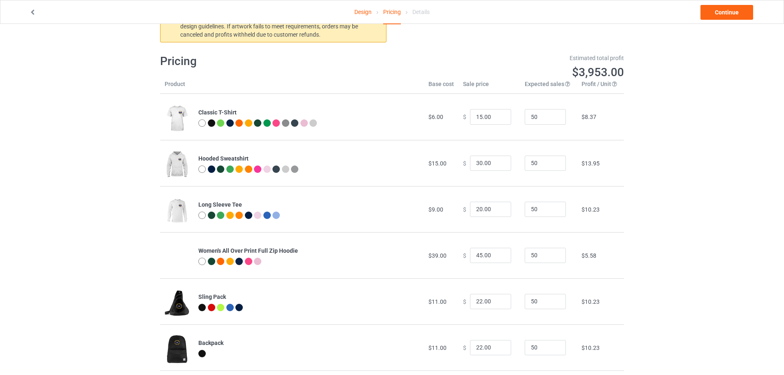
scroll to position [0, 0]
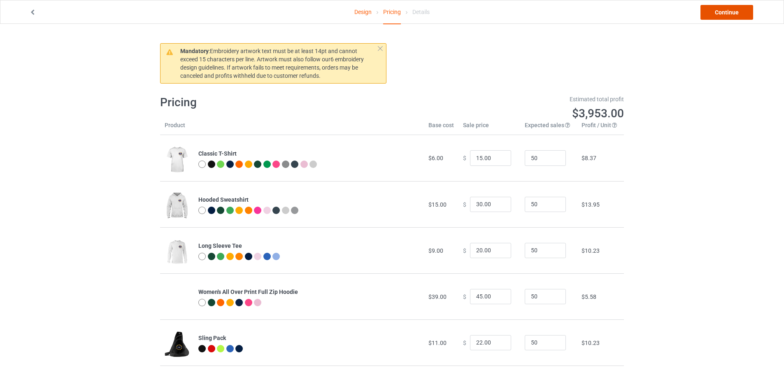
click at [726, 9] on link "Continue" at bounding box center [727, 12] width 53 height 15
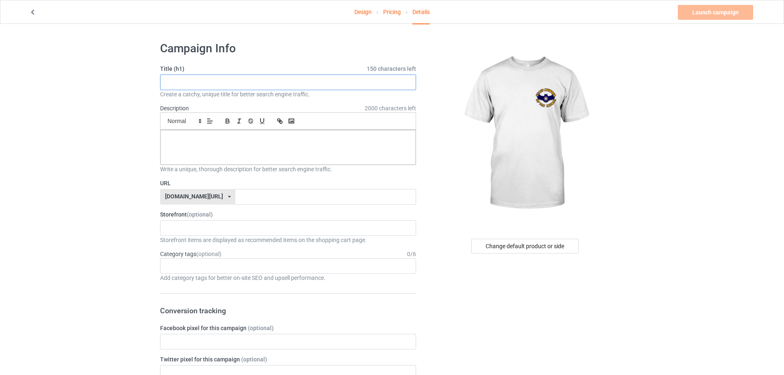
click at [186, 84] on input "text" at bounding box center [288, 83] width 256 height 16
click at [215, 83] on input "PGB Staff Member of the Month Store" at bounding box center [288, 83] width 256 height 16
type input "PGB Staff Member of the Month Store"
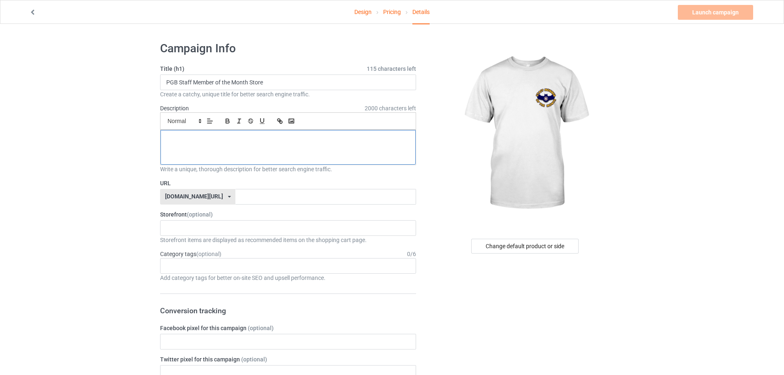
click at [191, 132] on div at bounding box center [288, 147] width 255 height 35
click at [212, 142] on p "[URL][DOMAIN_NAME]" at bounding box center [288, 139] width 242 height 8
click at [212, 139] on p "[URL][DOMAIN_NAME]" at bounding box center [288, 139] width 242 height 8
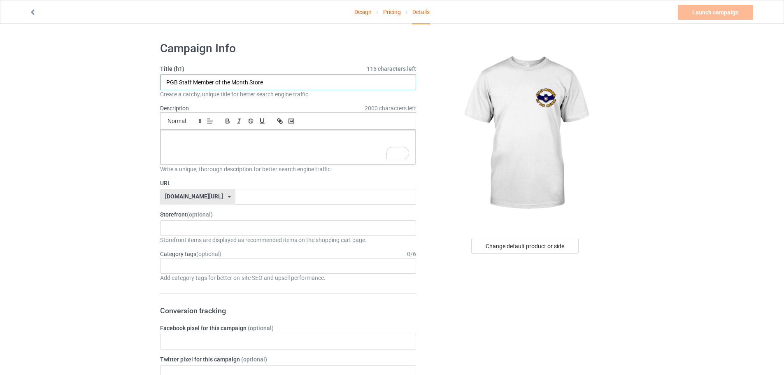
click at [216, 82] on input "PGB Staff Member of the Month Store" at bounding box center [288, 83] width 256 height 16
click at [196, 136] on p "To enrich screen reader interactions, please activate Accessibility in Grammarl…" at bounding box center [288, 139] width 242 height 8
click at [236, 199] on input "text" at bounding box center [326, 197] width 180 height 16
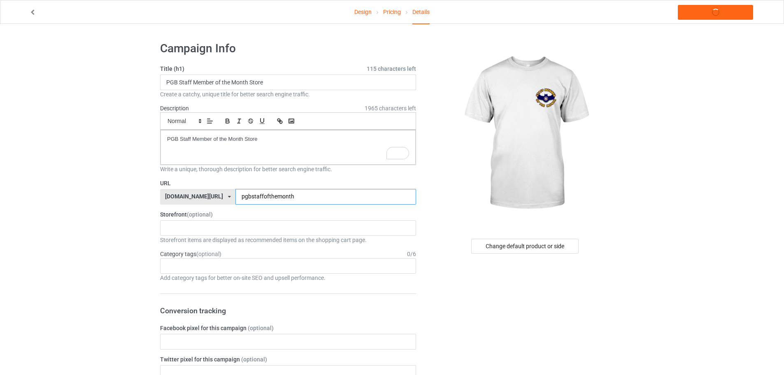
type input "pgbstaffofthemonth"
click at [515, 244] on div "Change default product or side" at bounding box center [524, 246] width 107 height 15
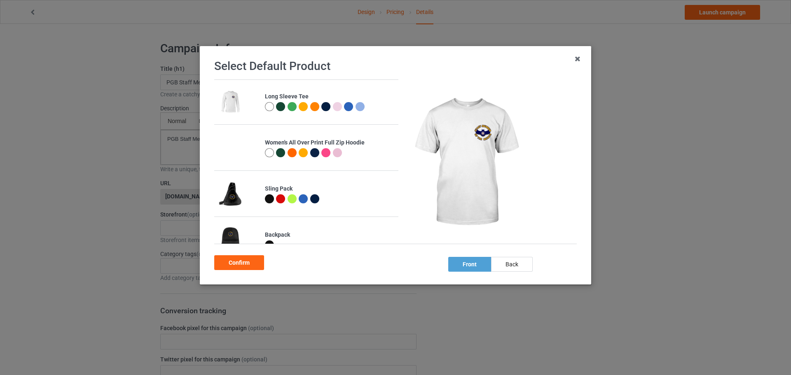
scroll to position [82, 0]
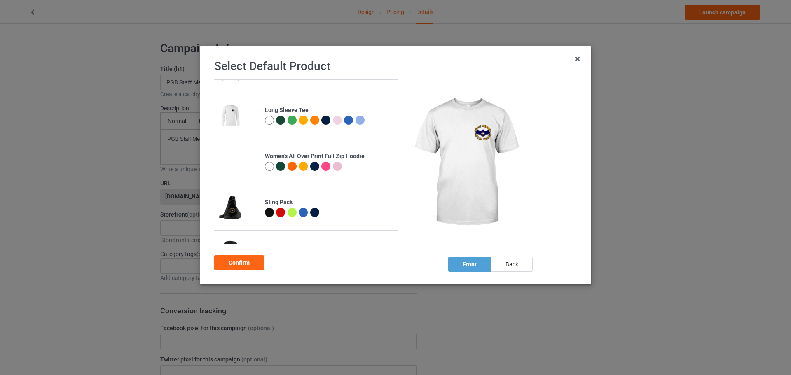
click at [229, 161] on img at bounding box center [230, 161] width 23 height 0
click at [309, 155] on div "Women's All Over Print Full Zip Hoodie" at bounding box center [329, 156] width 129 height 8
click at [268, 167] on div at bounding box center [269, 166] width 9 height 9
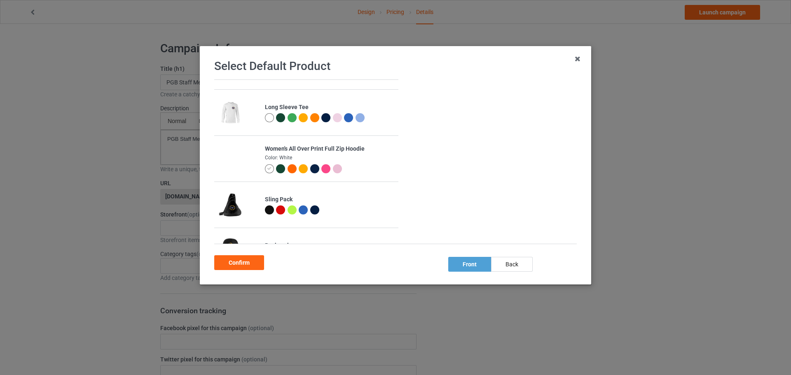
scroll to position [79, 0]
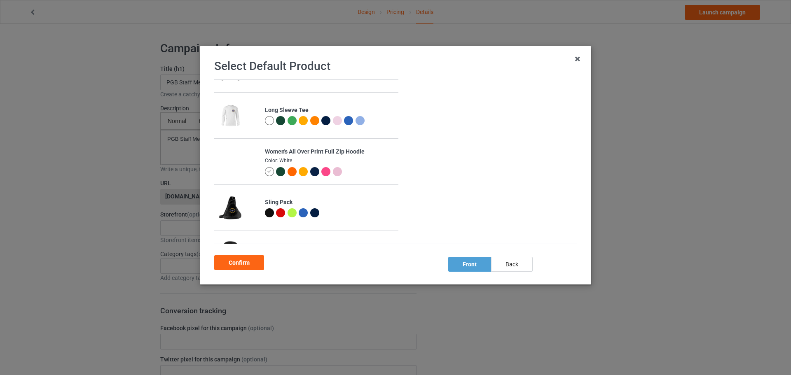
click at [282, 172] on div at bounding box center [280, 171] width 9 height 9
click at [300, 173] on div at bounding box center [303, 171] width 9 height 9
click at [315, 170] on div at bounding box center [314, 171] width 9 height 9
click at [270, 174] on div at bounding box center [269, 171] width 9 height 9
click at [279, 171] on div at bounding box center [280, 171] width 9 height 9
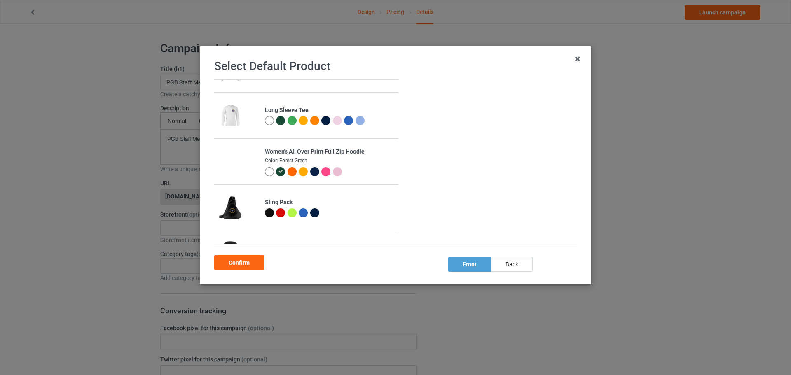
click at [293, 172] on div at bounding box center [291, 171] width 9 height 9
click at [271, 120] on div at bounding box center [269, 120] width 9 height 9
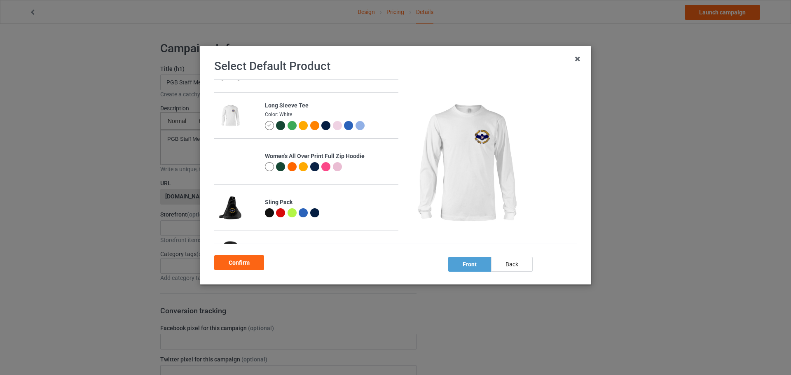
click at [279, 131] on div at bounding box center [282, 127] width 12 height 12
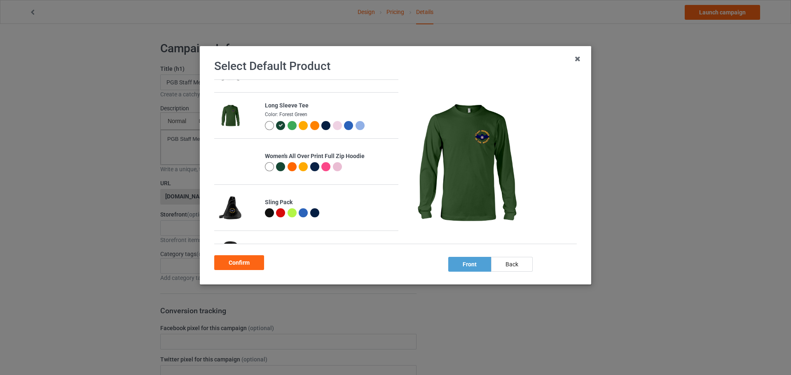
click at [290, 124] on div at bounding box center [291, 125] width 9 height 9
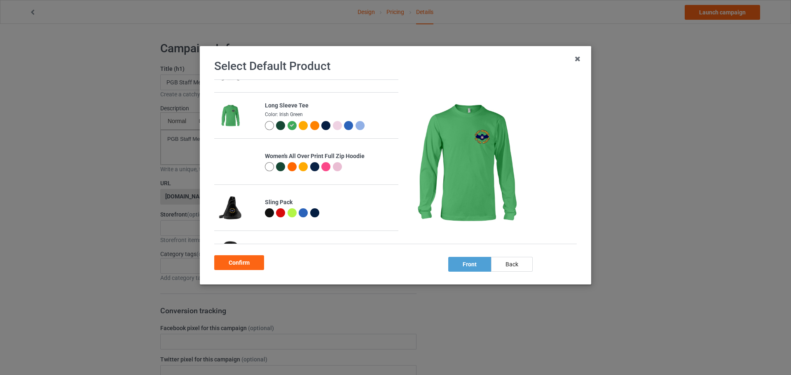
click at [310, 126] on div at bounding box center [314, 125] width 9 height 9
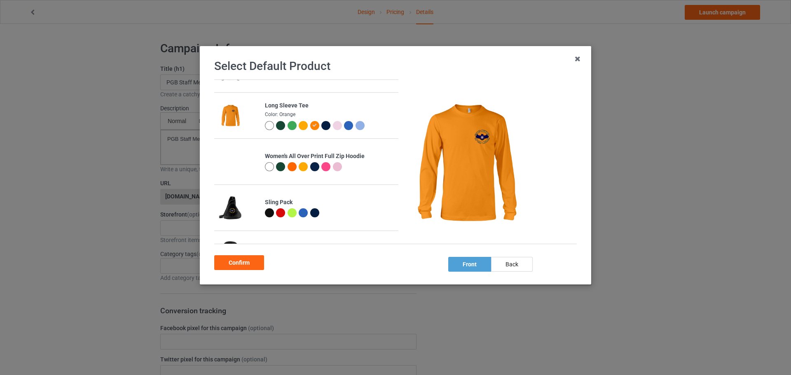
click at [336, 127] on div at bounding box center [337, 125] width 9 height 9
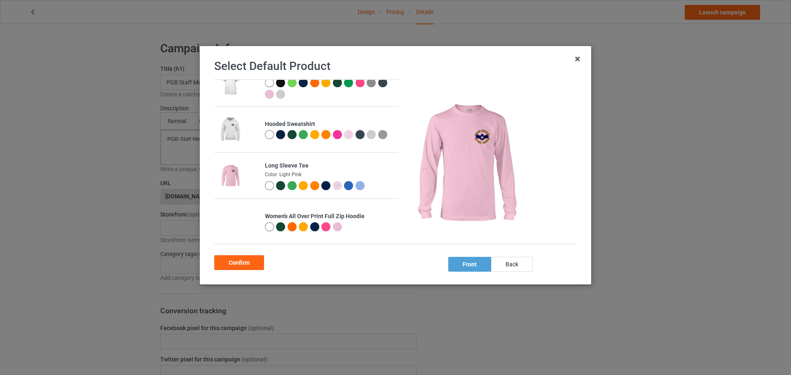
scroll to position [0, 0]
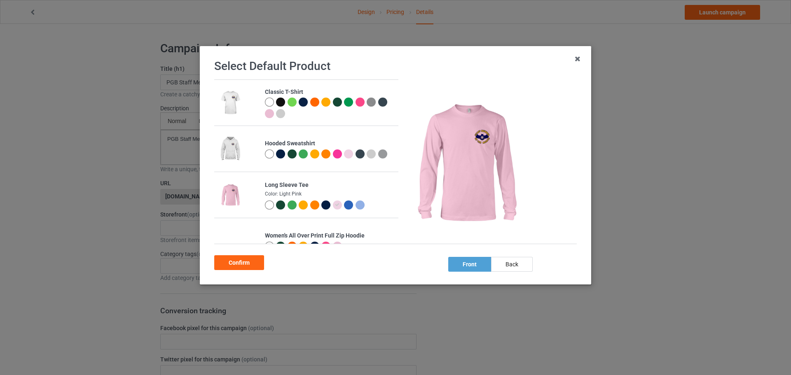
click at [301, 103] on div at bounding box center [303, 102] width 9 height 9
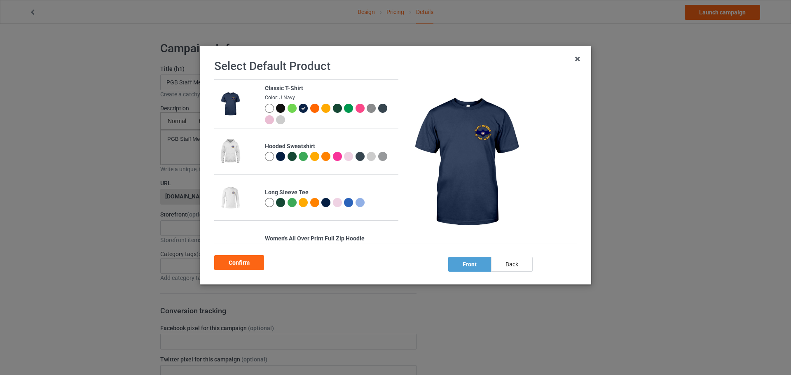
click at [321, 111] on div at bounding box center [325, 108] width 9 height 9
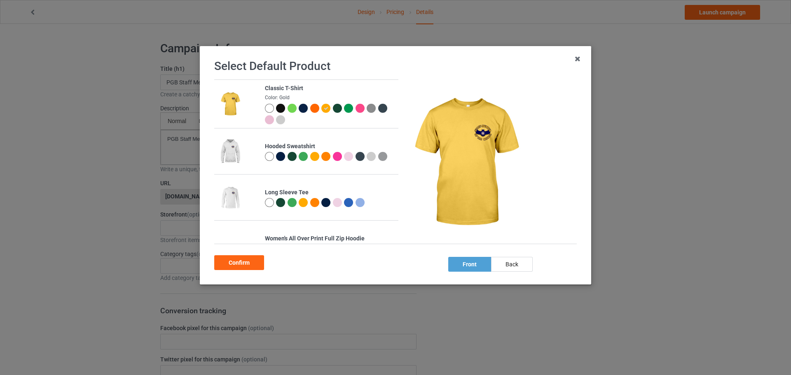
click at [341, 108] on div at bounding box center [339, 110] width 12 height 12
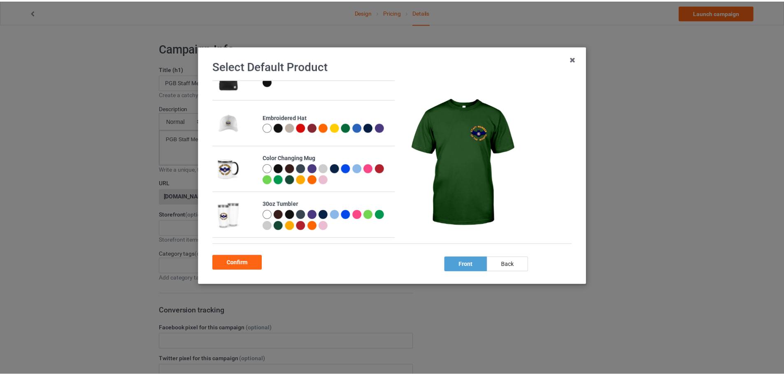
scroll to position [288, 0]
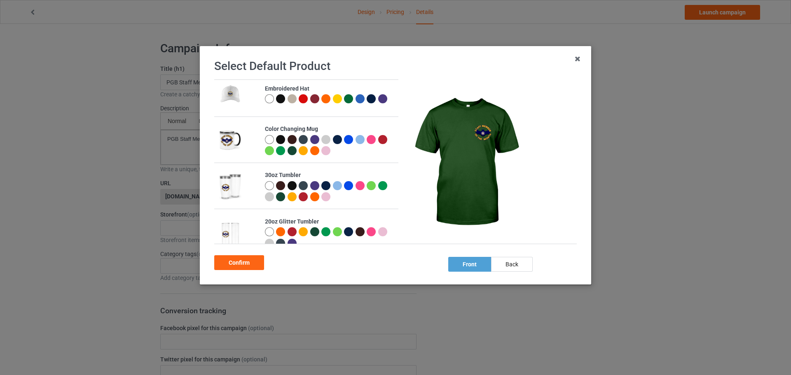
click at [300, 140] on div at bounding box center [303, 139] width 9 height 9
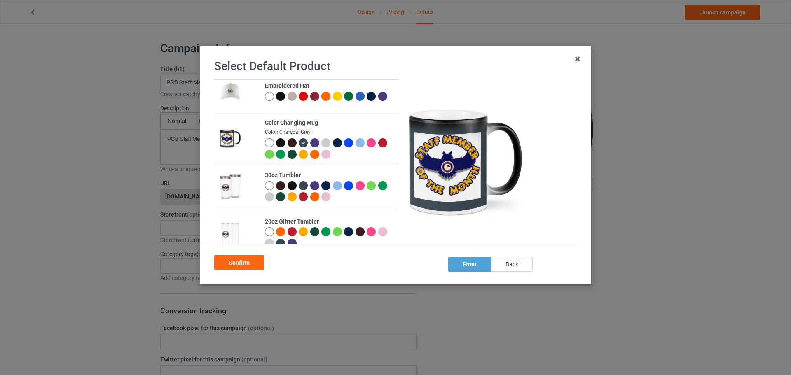
click at [323, 142] on div at bounding box center [325, 142] width 9 height 9
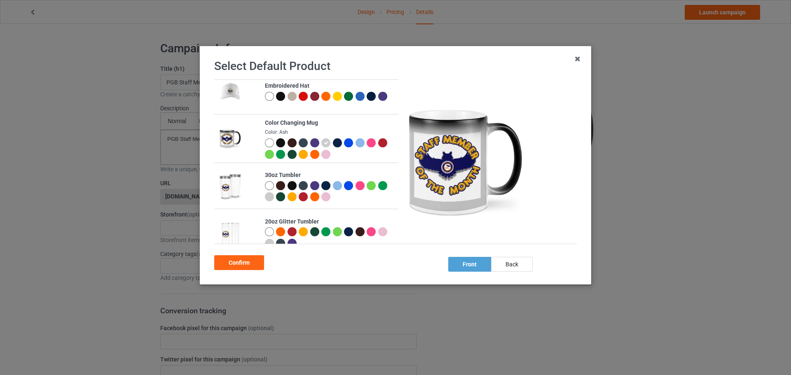
click at [345, 142] on div at bounding box center [348, 142] width 9 height 9
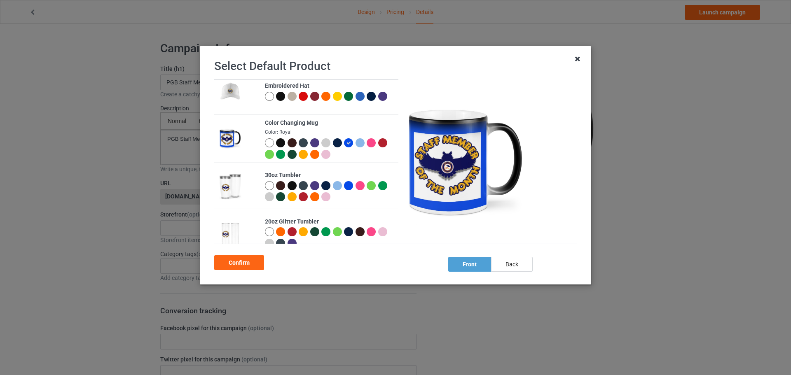
click at [579, 60] on icon at bounding box center [577, 58] width 13 height 13
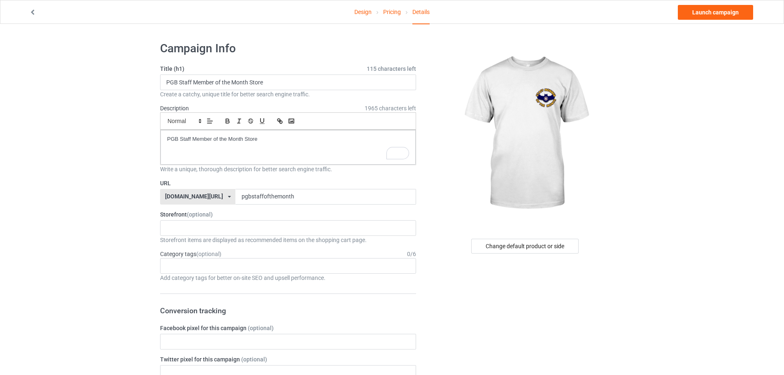
click at [367, 13] on link "Design" at bounding box center [363, 11] width 17 height 23
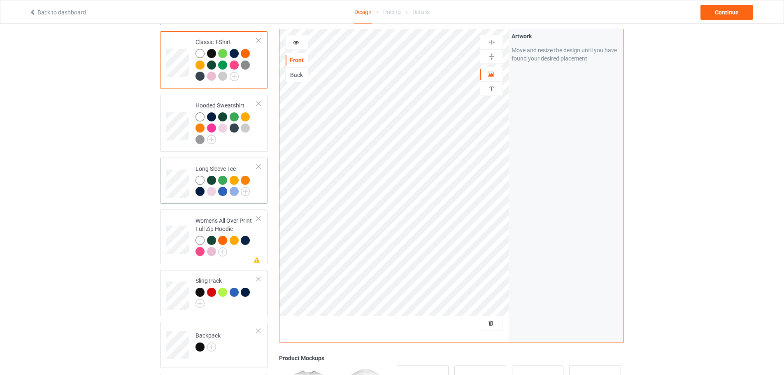
scroll to position [82, 0]
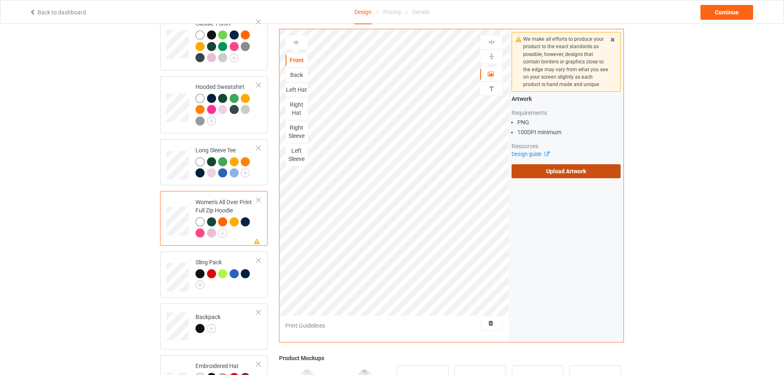
click at [556, 170] on label "Upload Artwork" at bounding box center [566, 171] width 109 height 14
click at [0, 0] on input "Upload Artwork" at bounding box center [0, 0] width 0 height 0
click at [554, 171] on label "Upload Artwork" at bounding box center [566, 171] width 109 height 14
click at [0, 0] on input "Upload Artwork" at bounding box center [0, 0] width 0 height 0
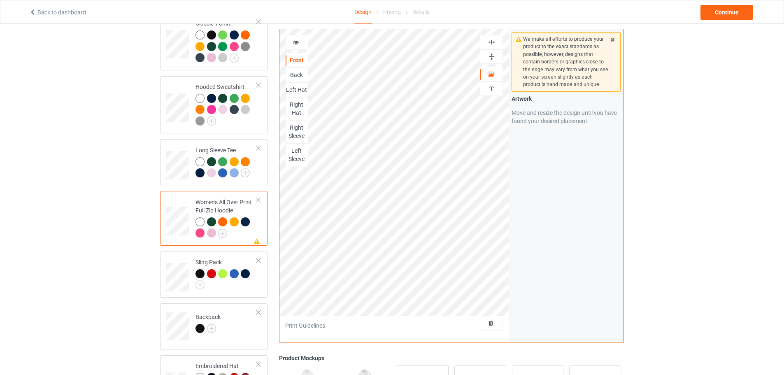
click at [301, 129] on div "Right Sleeve" at bounding box center [297, 132] width 22 height 16
click at [306, 154] on div "Left Sleeve" at bounding box center [297, 155] width 22 height 16
click at [294, 43] on icon at bounding box center [296, 41] width 7 height 6
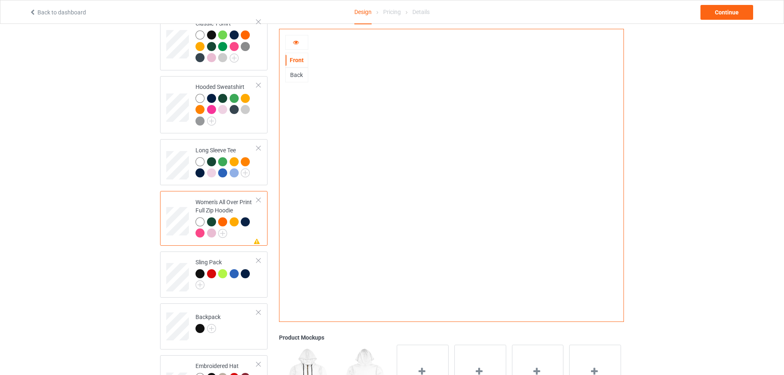
click at [212, 221] on div at bounding box center [211, 221] width 9 height 9
click at [221, 222] on div at bounding box center [222, 221] width 9 height 9
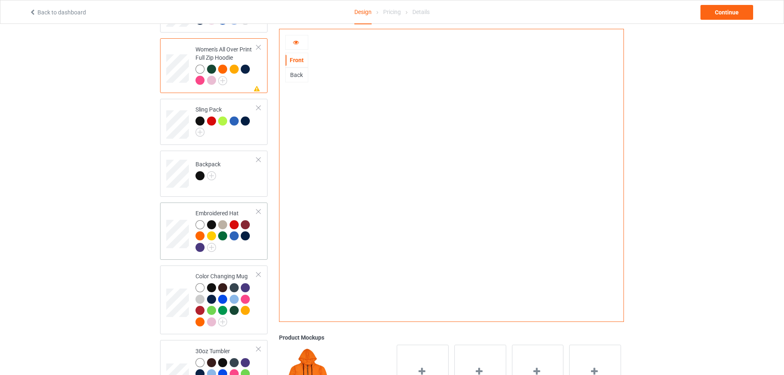
scroll to position [247, 0]
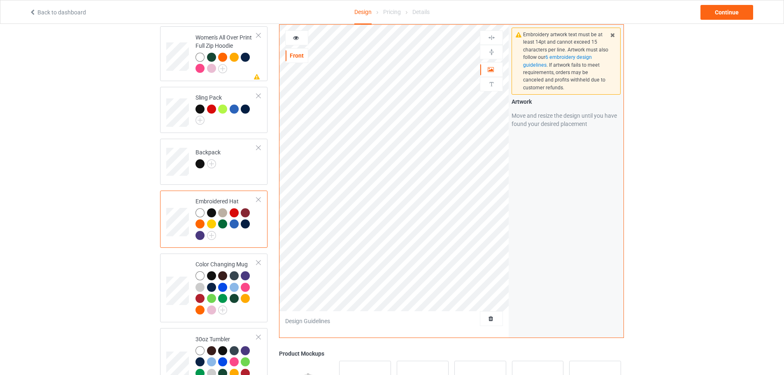
click at [215, 212] on div at bounding box center [211, 212] width 9 height 9
click at [219, 213] on div at bounding box center [222, 212] width 9 height 9
click at [211, 216] on div at bounding box center [211, 212] width 9 height 9
click at [298, 40] on icon at bounding box center [296, 37] width 7 height 6
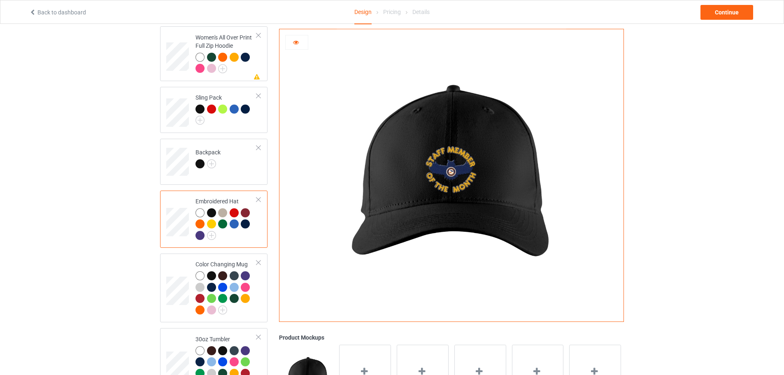
click at [224, 226] on div at bounding box center [222, 223] width 9 height 9
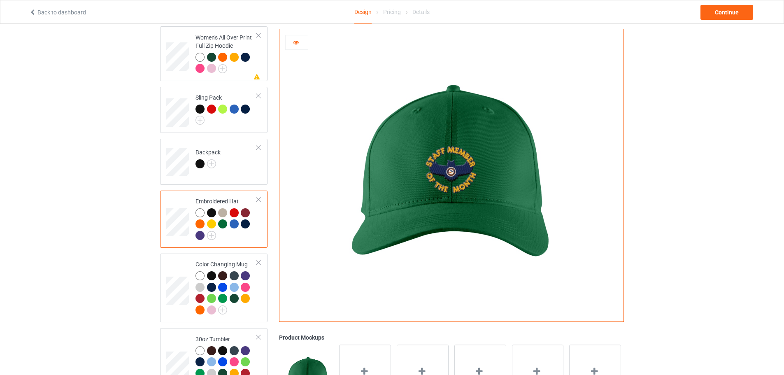
click at [246, 225] on div at bounding box center [245, 223] width 9 height 9
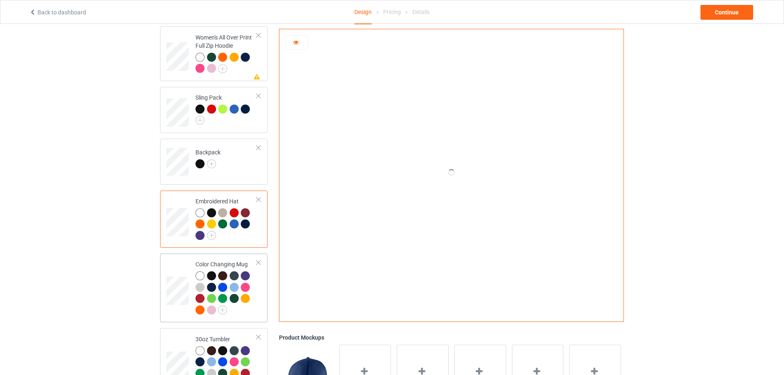
click at [224, 290] on div at bounding box center [222, 287] width 9 height 9
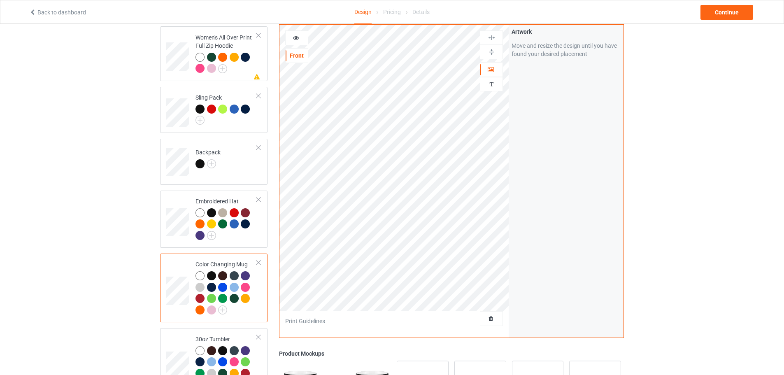
click at [297, 40] on icon at bounding box center [296, 37] width 7 height 6
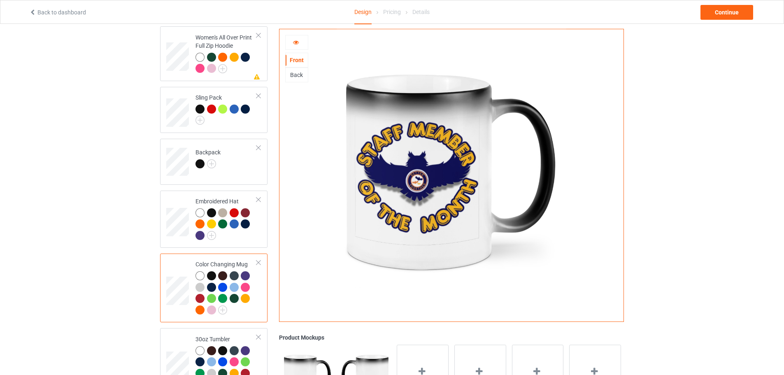
click at [299, 43] on icon at bounding box center [296, 41] width 7 height 6
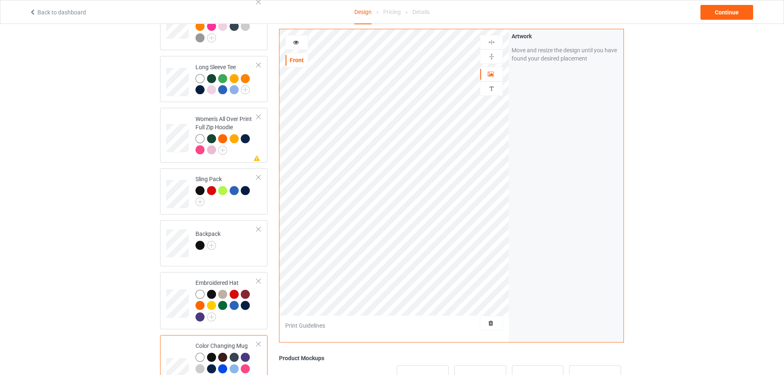
scroll to position [165, 0]
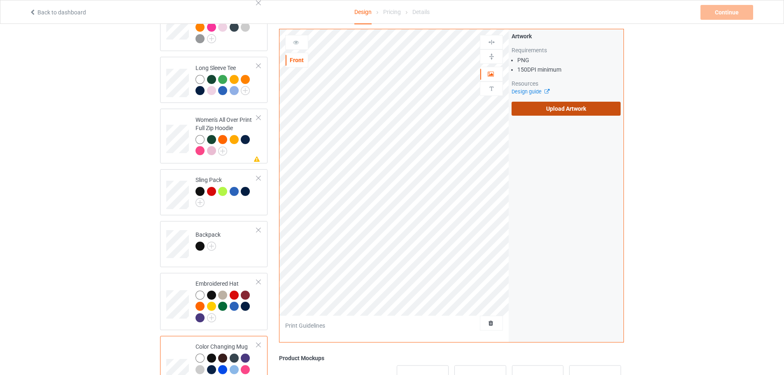
click at [547, 107] on label "Upload Artwork" at bounding box center [566, 109] width 109 height 14
click at [0, 0] on input "Upload Artwork" at bounding box center [0, 0] width 0 height 0
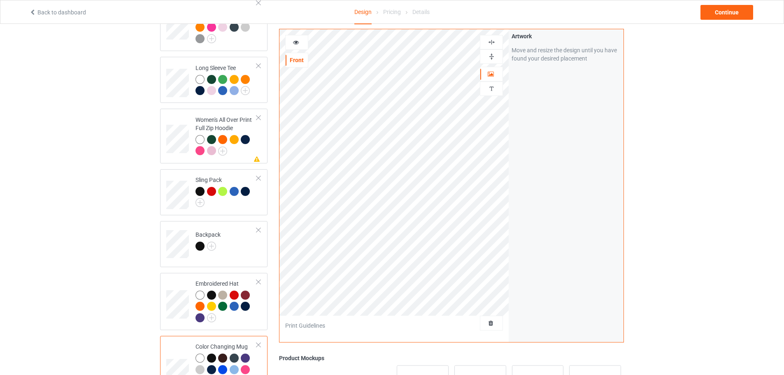
click at [296, 43] on icon at bounding box center [296, 41] width 7 height 6
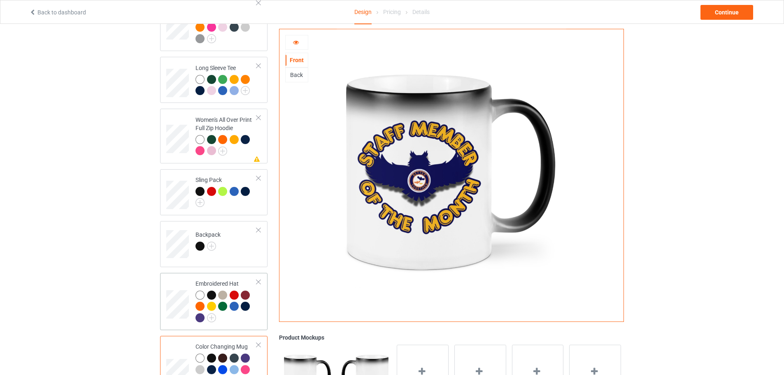
click at [215, 299] on div at bounding box center [211, 295] width 9 height 9
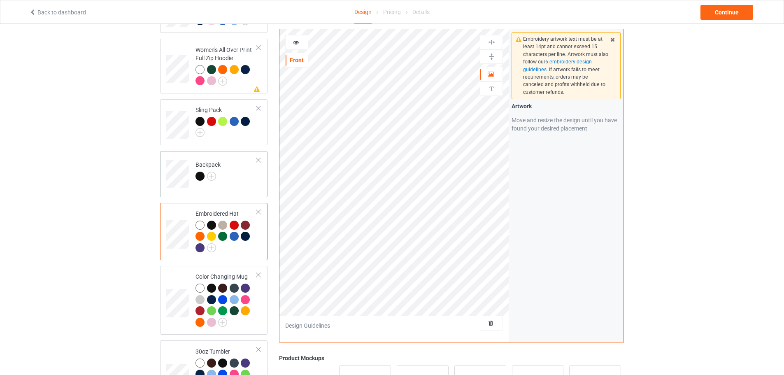
scroll to position [247, 0]
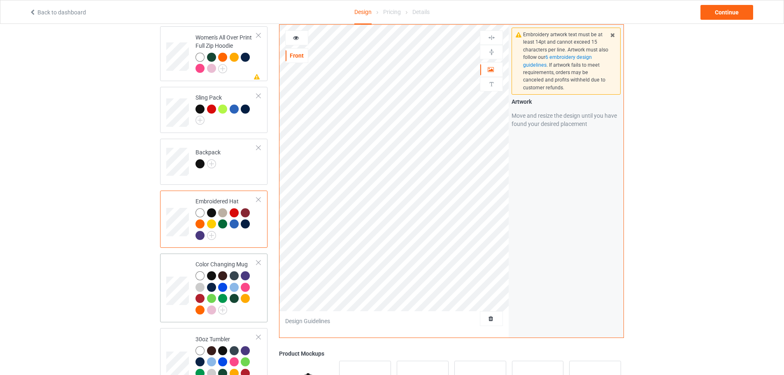
click at [212, 268] on div "Color Changing Mug" at bounding box center [226, 287] width 61 height 54
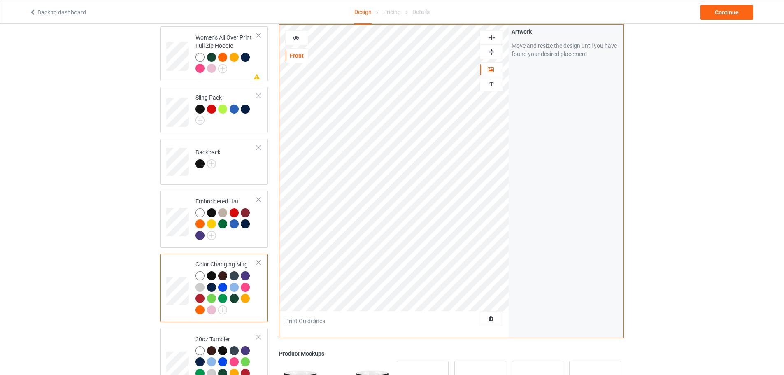
click at [212, 277] on div at bounding box center [211, 275] width 9 height 9
click at [209, 278] on div at bounding box center [211, 275] width 9 height 9
click at [302, 37] on div at bounding box center [296, 37] width 23 height 15
click at [296, 42] on div at bounding box center [297, 38] width 22 height 8
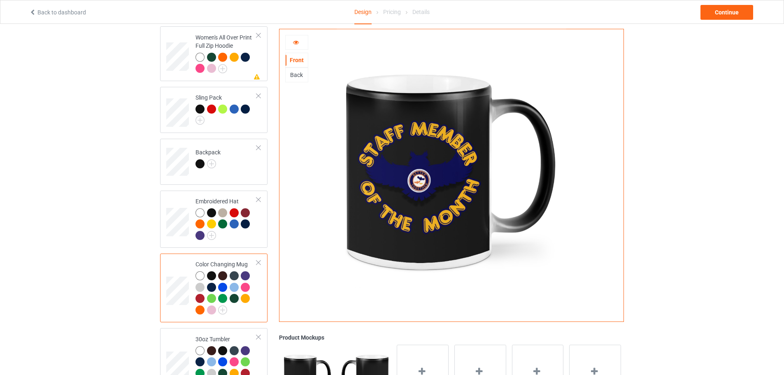
click at [222, 280] on div at bounding box center [222, 275] width 9 height 9
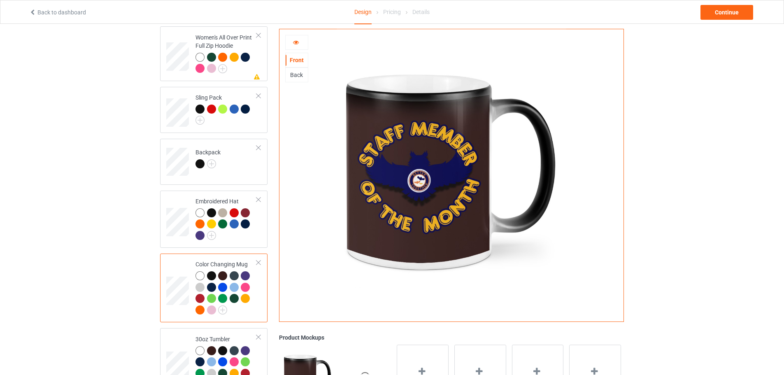
click at [233, 289] on div at bounding box center [234, 287] width 9 height 9
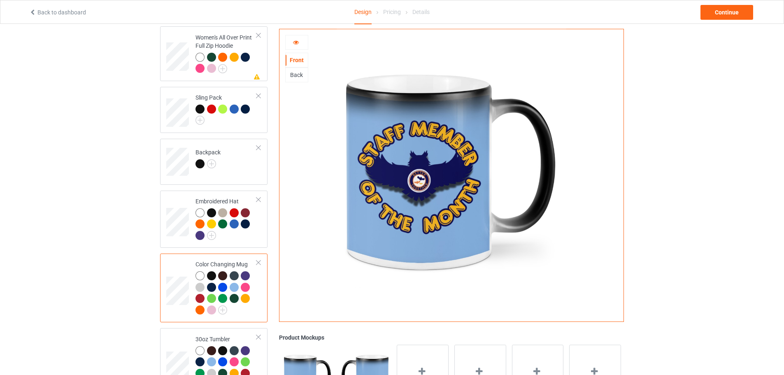
click at [224, 299] on div at bounding box center [222, 298] width 9 height 9
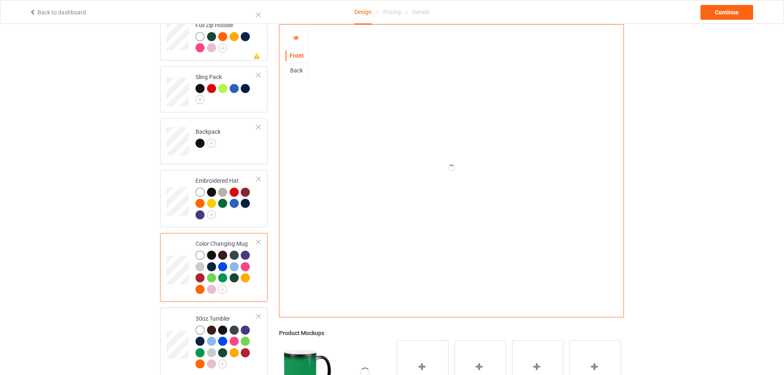
scroll to position [288, 0]
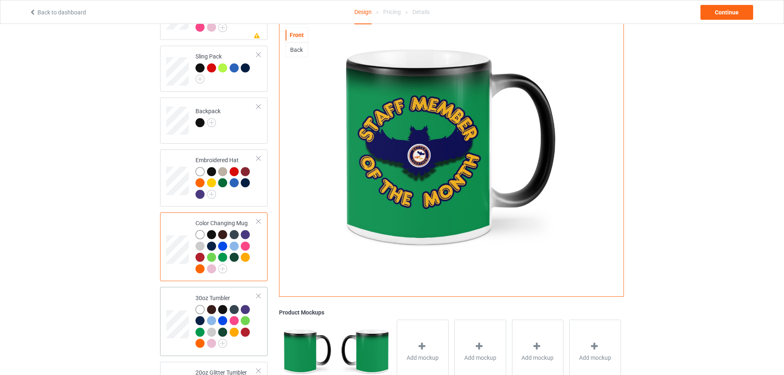
click at [186, 306] on td at bounding box center [178, 321] width 25 height 62
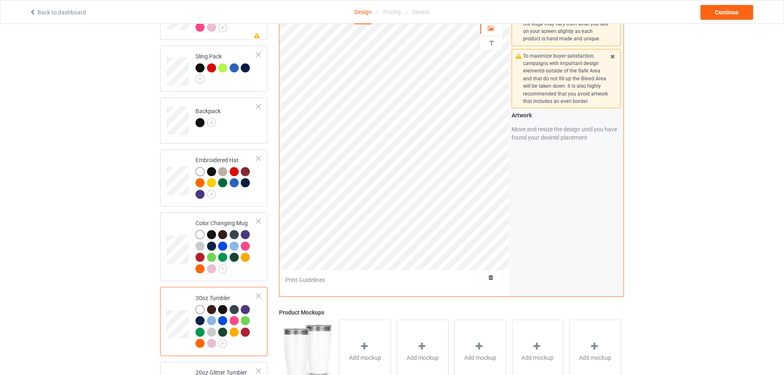
click at [199, 310] on div at bounding box center [200, 309] width 9 height 9
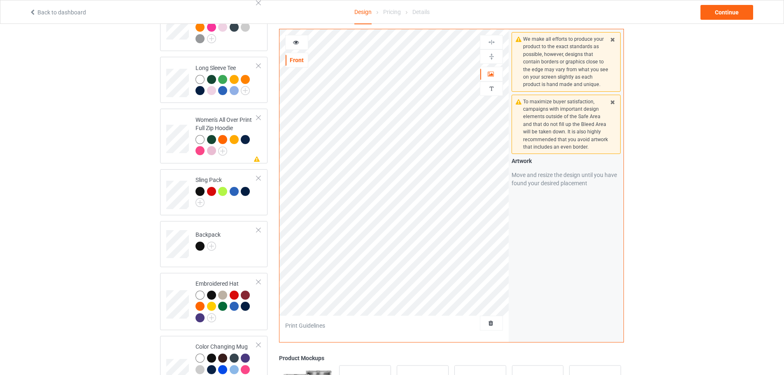
click at [296, 42] on icon at bounding box center [296, 41] width 7 height 6
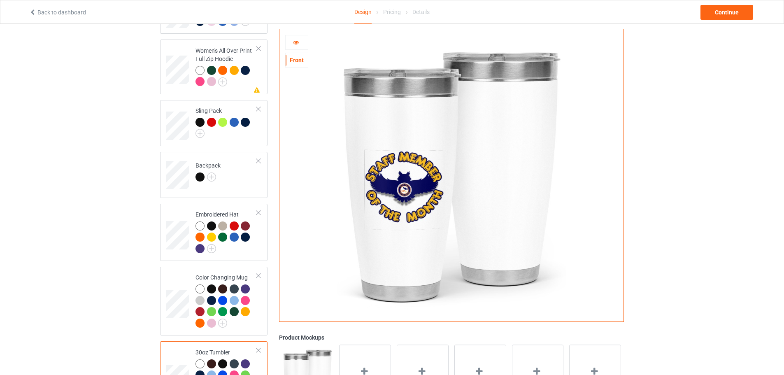
scroll to position [288, 0]
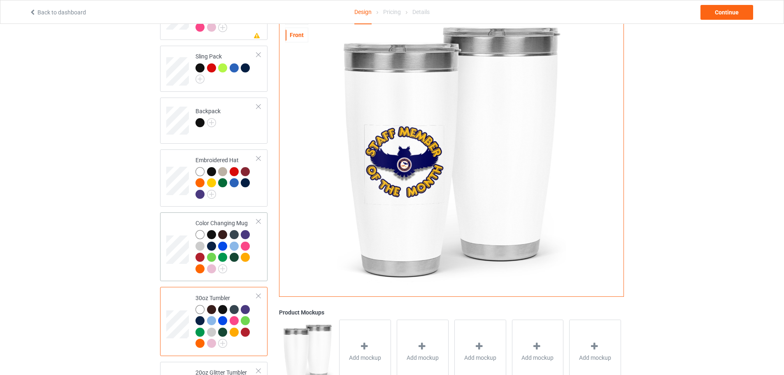
click at [221, 239] on div at bounding box center [222, 234] width 9 height 9
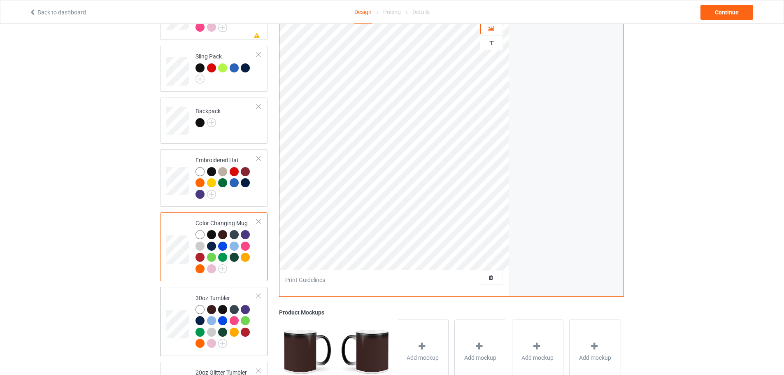
click at [215, 298] on div "30oz Tumbler" at bounding box center [226, 321] width 61 height 54
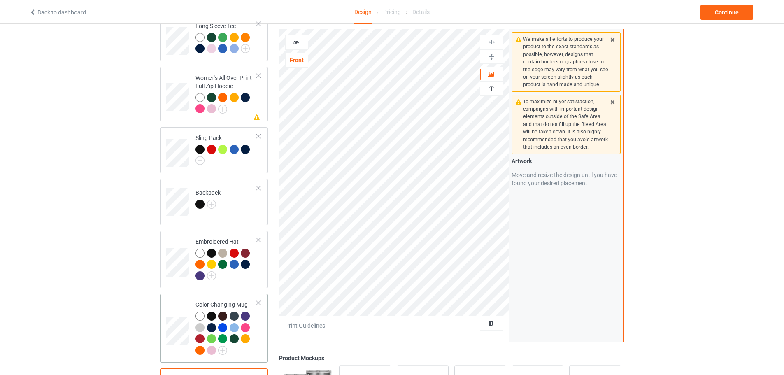
scroll to position [206, 0]
click at [296, 42] on icon at bounding box center [296, 41] width 7 height 6
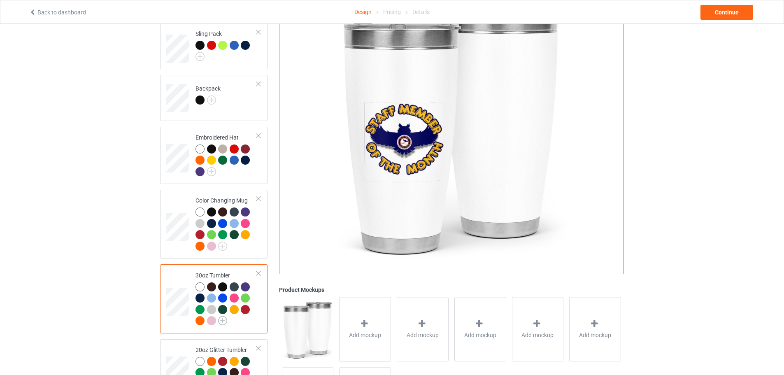
scroll to position [329, 0]
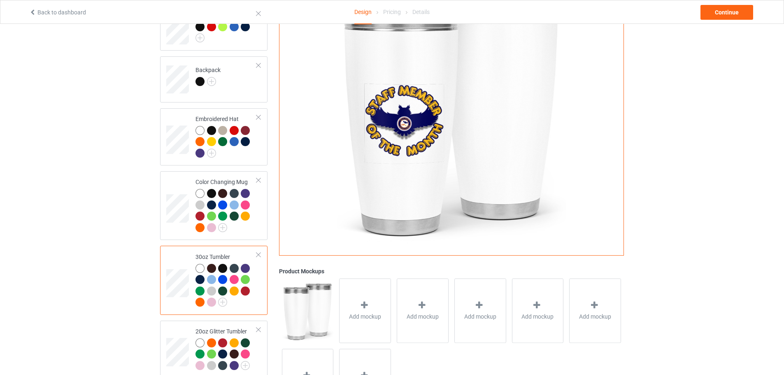
click at [222, 271] on div at bounding box center [222, 268] width 9 height 9
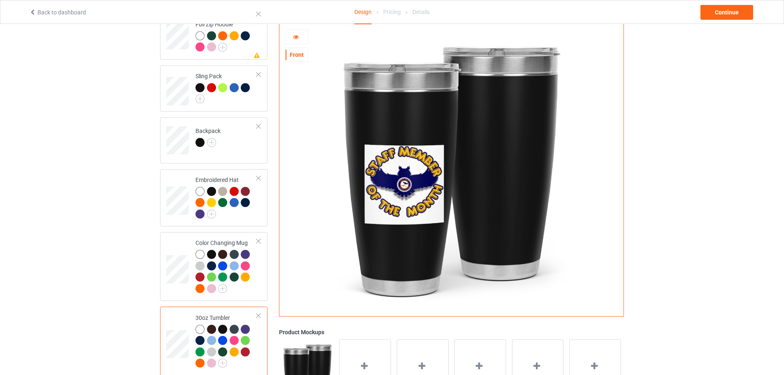
scroll to position [288, 0]
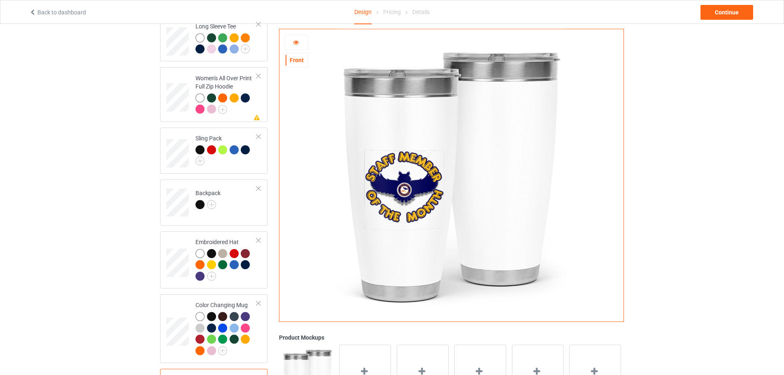
scroll to position [206, 0]
click at [301, 40] on div at bounding box center [297, 42] width 22 height 8
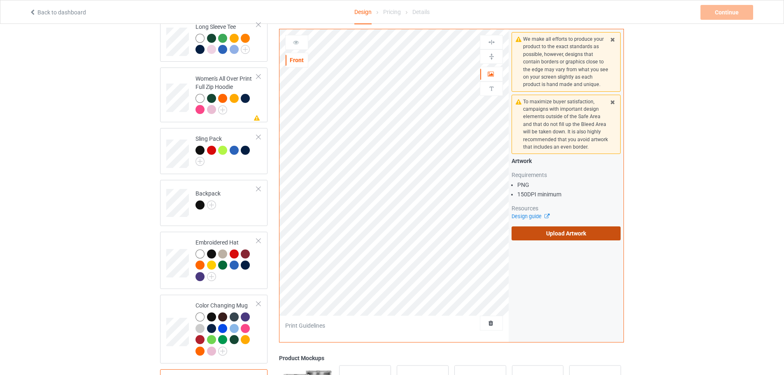
click at [559, 235] on label "Upload Artwork" at bounding box center [566, 233] width 109 height 14
click at [0, 0] on input "Upload Artwork" at bounding box center [0, 0] width 0 height 0
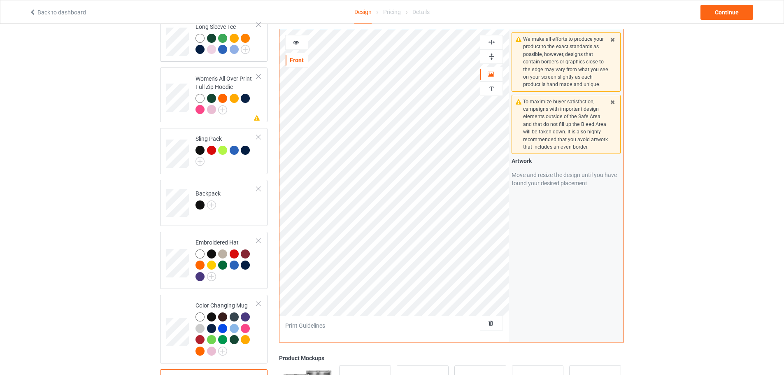
click at [298, 46] on div at bounding box center [297, 42] width 22 height 8
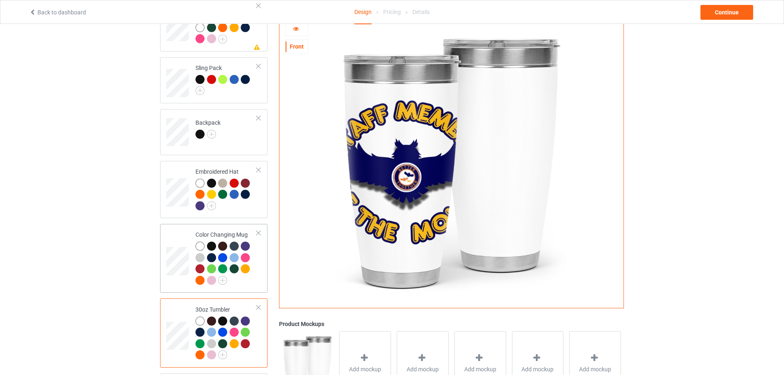
scroll to position [329, 0]
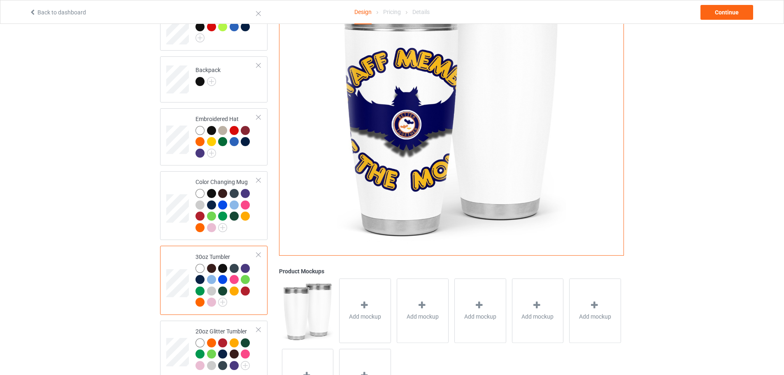
click at [231, 270] on div at bounding box center [234, 268] width 9 height 9
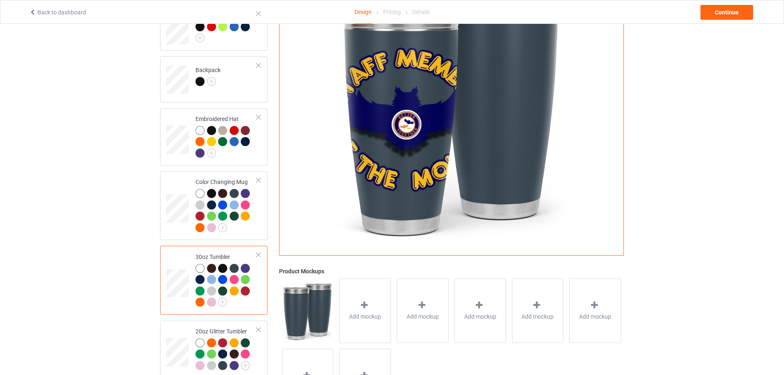
click at [243, 291] on div at bounding box center [245, 291] width 9 height 9
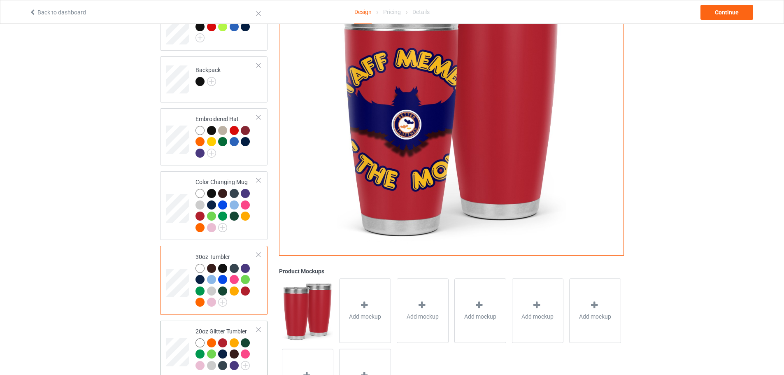
scroll to position [371, 0]
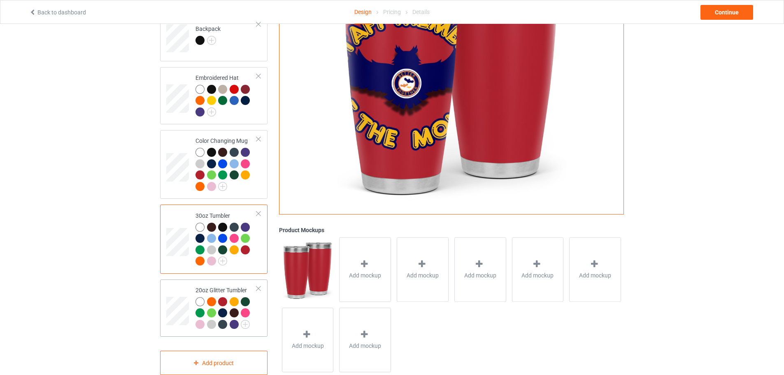
click at [214, 292] on div "20oz Glitter Tumbler" at bounding box center [226, 307] width 61 height 42
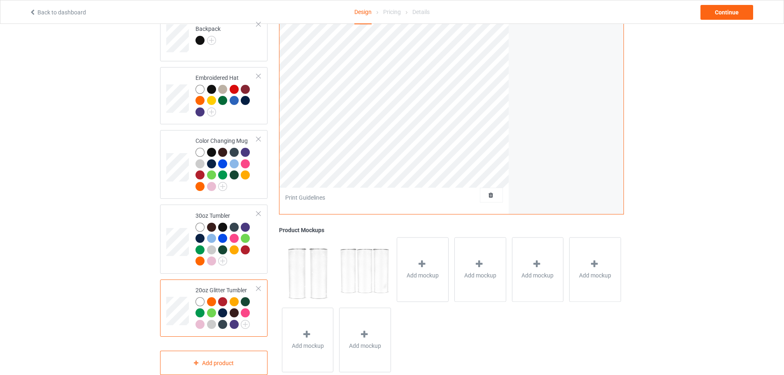
scroll to position [247, 0]
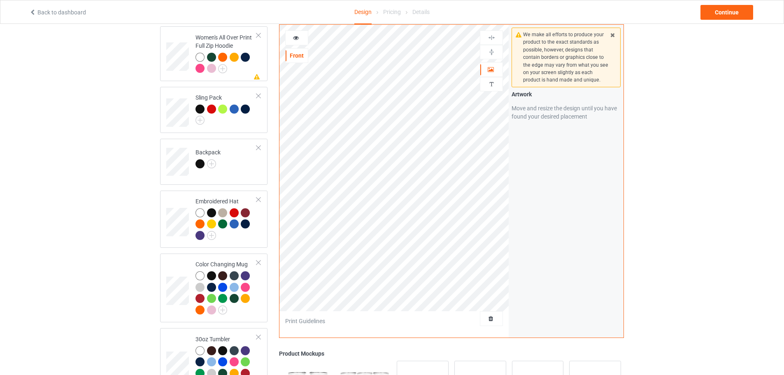
click at [296, 40] on icon at bounding box center [296, 37] width 7 height 6
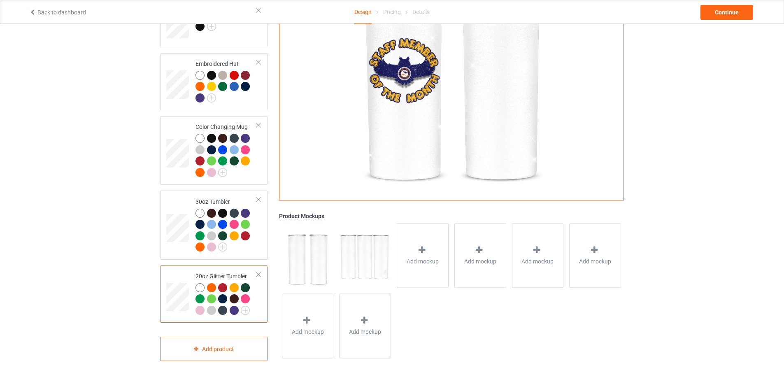
scroll to position [392, 0]
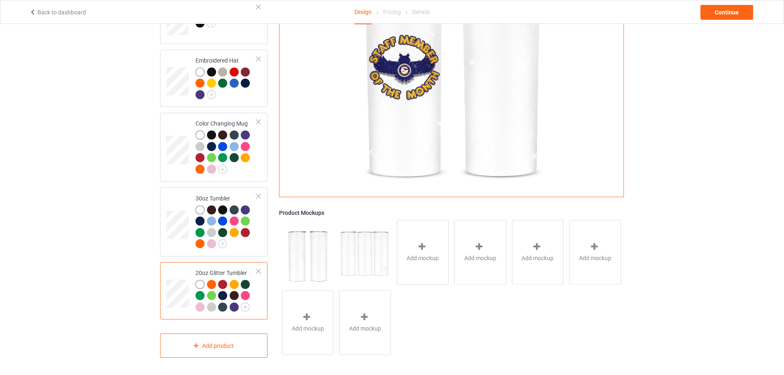
click at [210, 283] on div at bounding box center [211, 284] width 9 height 9
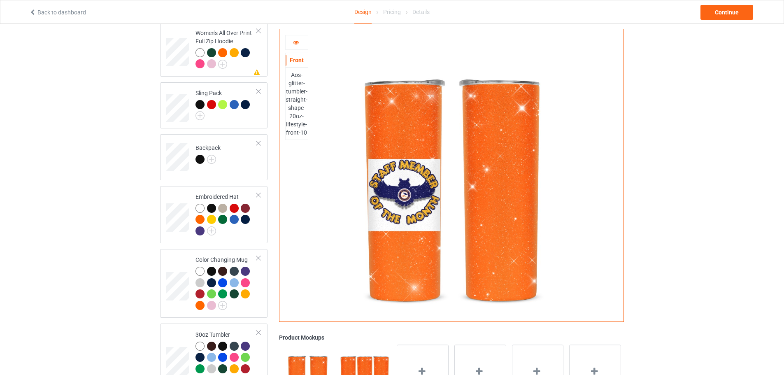
scroll to position [186, 0]
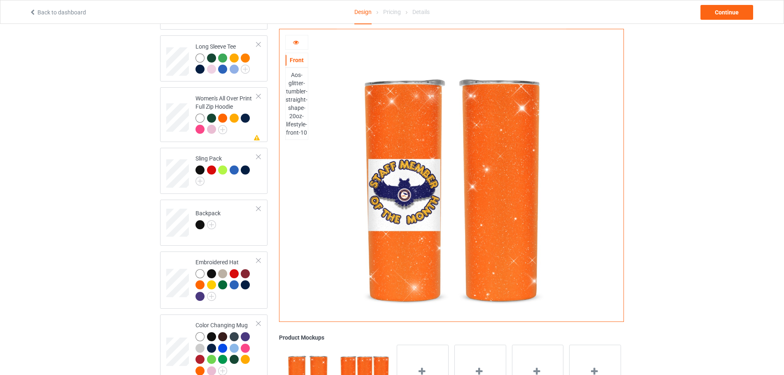
click at [299, 42] on icon at bounding box center [296, 41] width 7 height 6
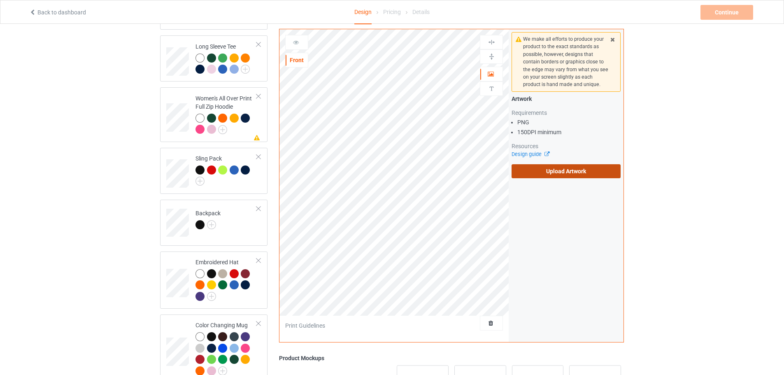
click at [555, 170] on label "Upload Artwork" at bounding box center [566, 171] width 109 height 14
click at [0, 0] on input "Upload Artwork" at bounding box center [0, 0] width 0 height 0
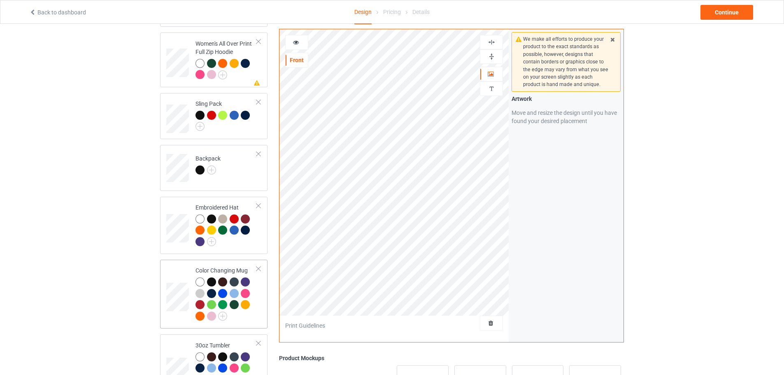
scroll to position [227, 0]
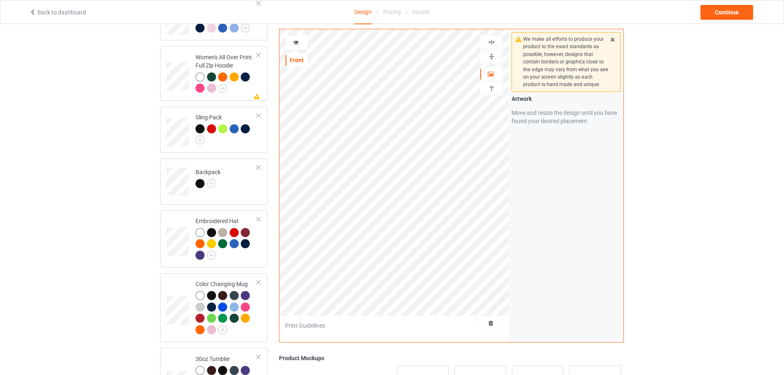
click at [301, 37] on div at bounding box center [296, 42] width 23 height 15
click at [292, 46] on div at bounding box center [297, 42] width 22 height 8
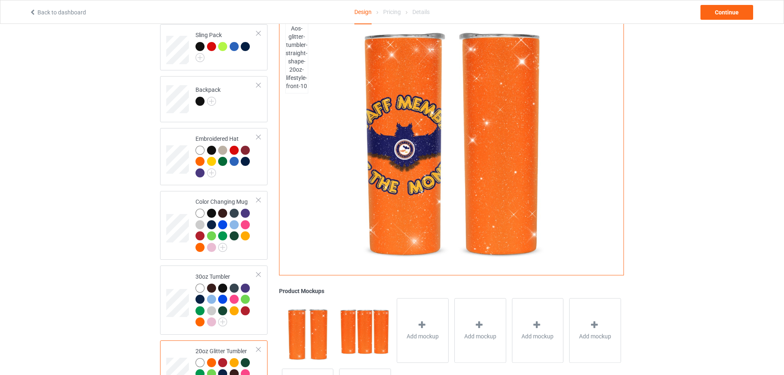
scroll to position [351, 0]
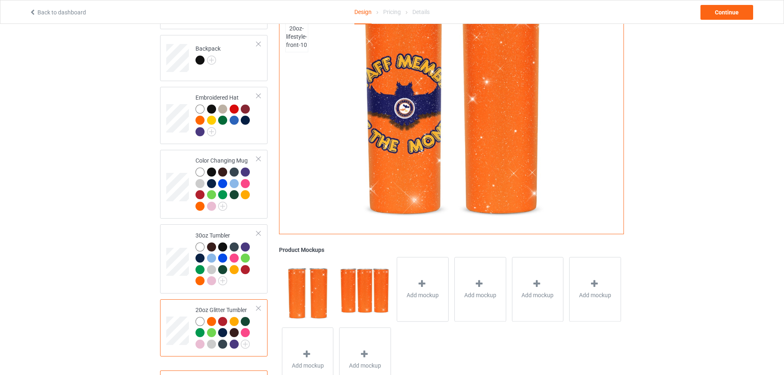
click at [222, 326] on div at bounding box center [222, 321] width 9 height 9
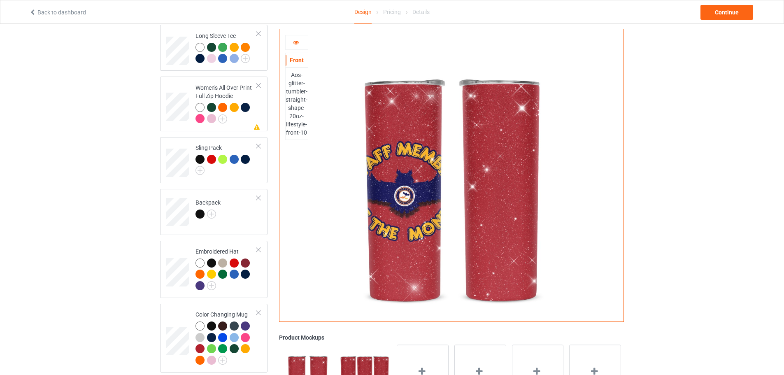
scroll to position [145, 0]
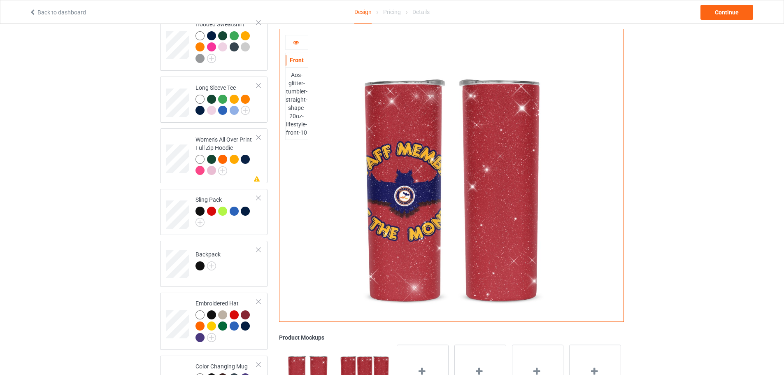
click at [296, 42] on icon at bounding box center [296, 41] width 7 height 6
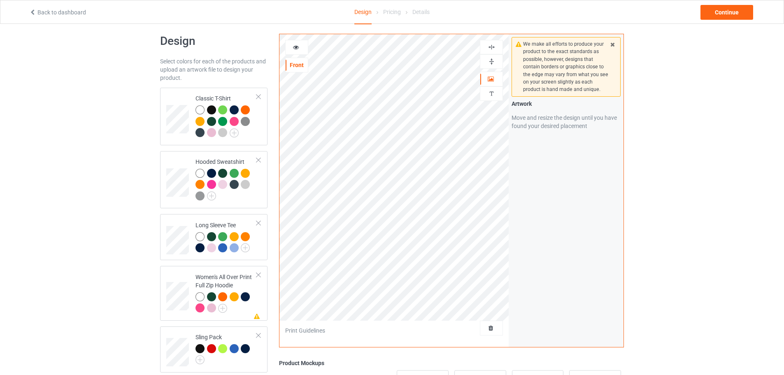
scroll to position [0, 0]
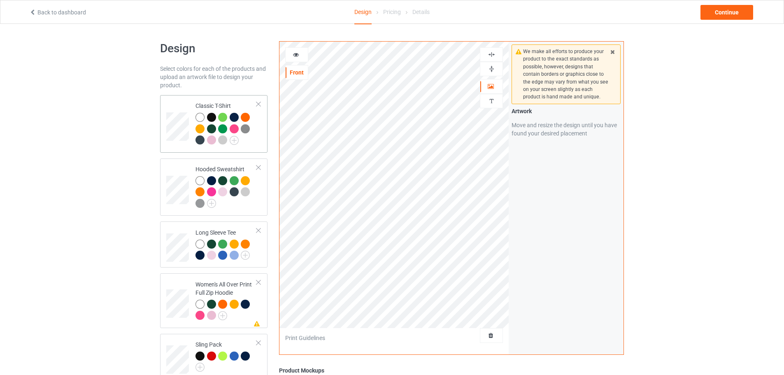
click at [210, 103] on div "Classic T-Shirt" at bounding box center [226, 123] width 61 height 42
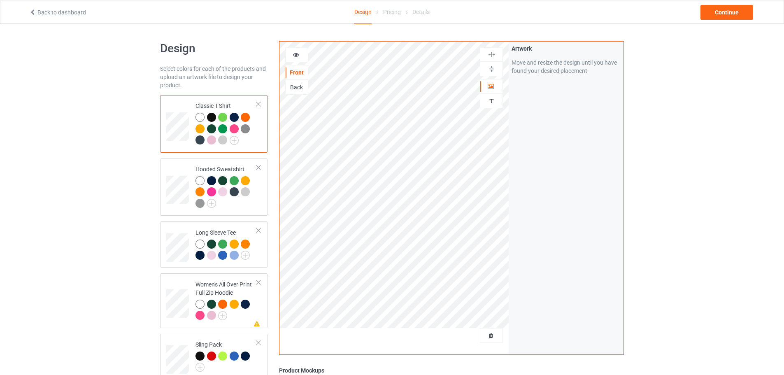
click at [297, 54] on icon at bounding box center [296, 54] width 7 height 6
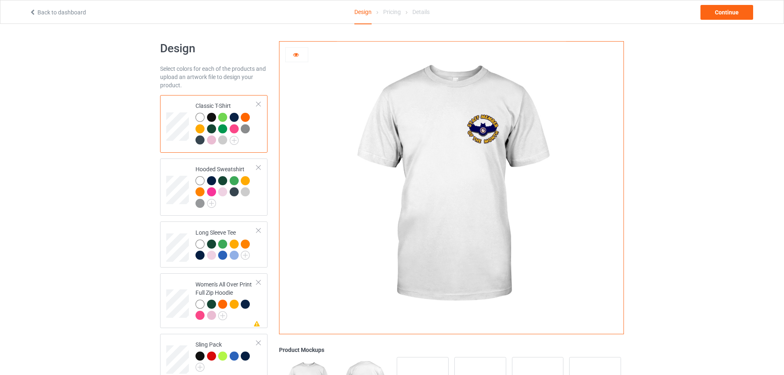
click at [215, 119] on div at bounding box center [211, 117] width 9 height 9
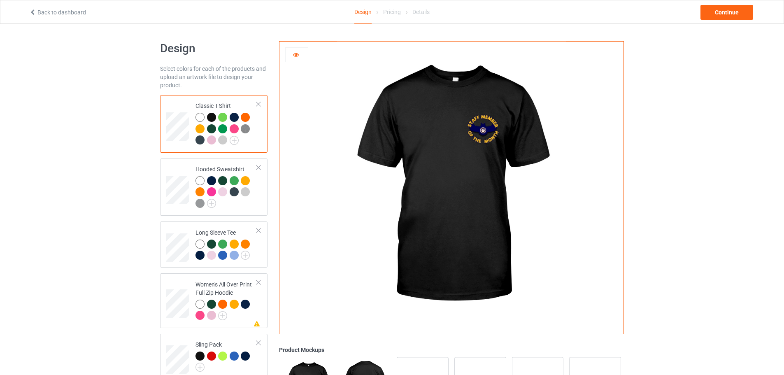
click at [302, 56] on div at bounding box center [297, 55] width 22 height 8
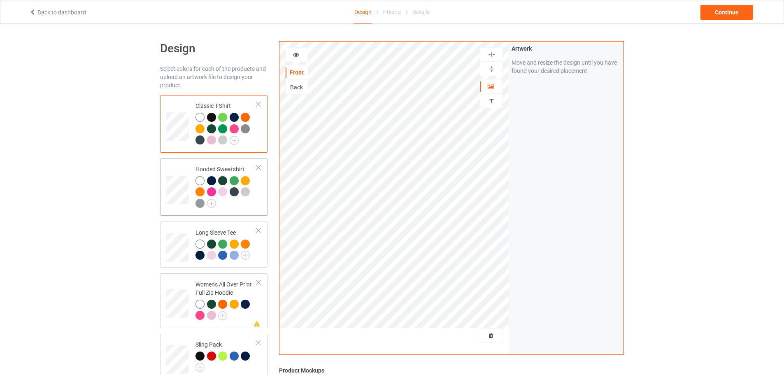
click at [184, 168] on td at bounding box center [178, 187] width 25 height 51
click at [298, 58] on div at bounding box center [297, 55] width 22 height 8
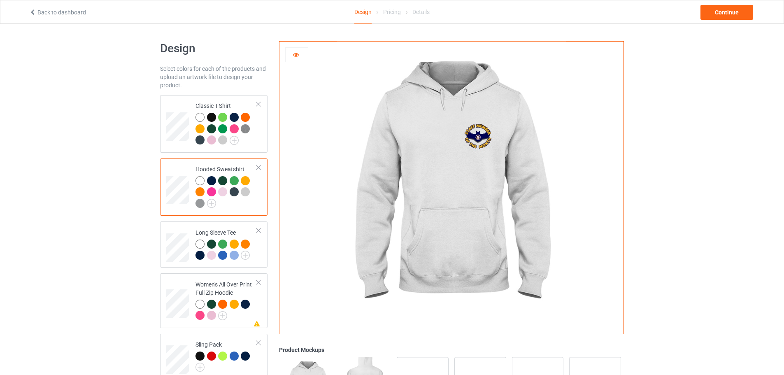
click at [212, 181] on div at bounding box center [211, 180] width 9 height 9
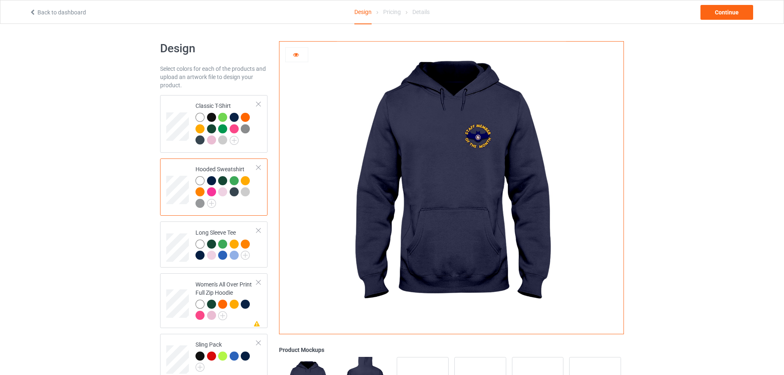
click at [224, 193] on div at bounding box center [222, 191] width 9 height 9
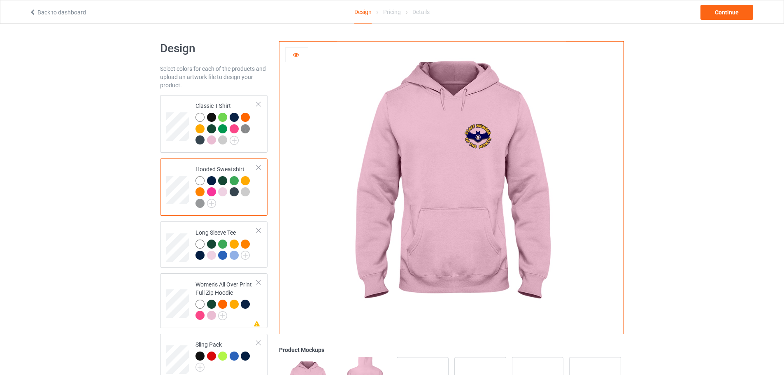
click at [300, 54] on div at bounding box center [297, 55] width 22 height 8
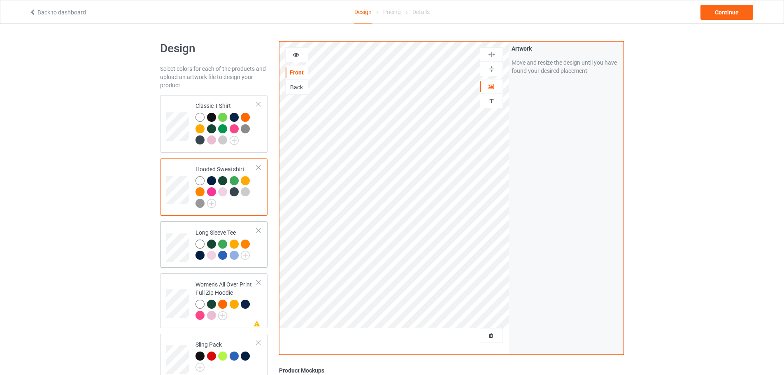
click at [211, 229] on div "Long Sleeve Tee" at bounding box center [226, 244] width 61 height 31
click at [293, 52] on icon at bounding box center [296, 54] width 7 height 6
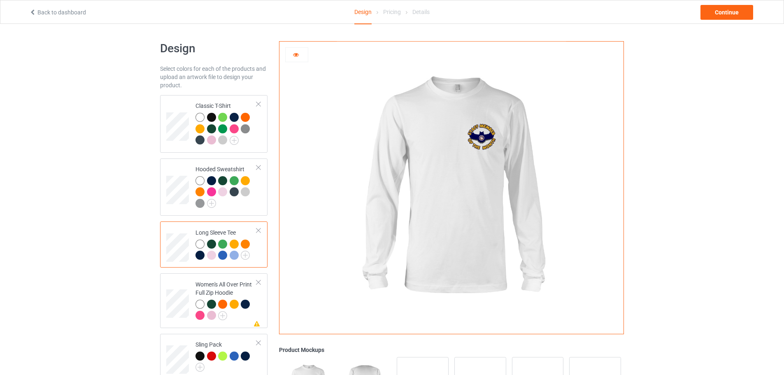
click at [302, 57] on div at bounding box center [297, 55] width 22 height 8
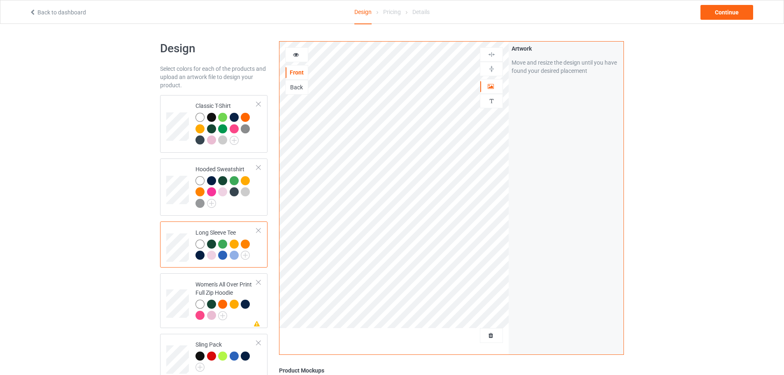
click at [212, 241] on div at bounding box center [211, 244] width 9 height 9
click at [223, 245] on div at bounding box center [222, 244] width 9 height 9
click at [298, 56] on icon at bounding box center [296, 54] width 7 height 6
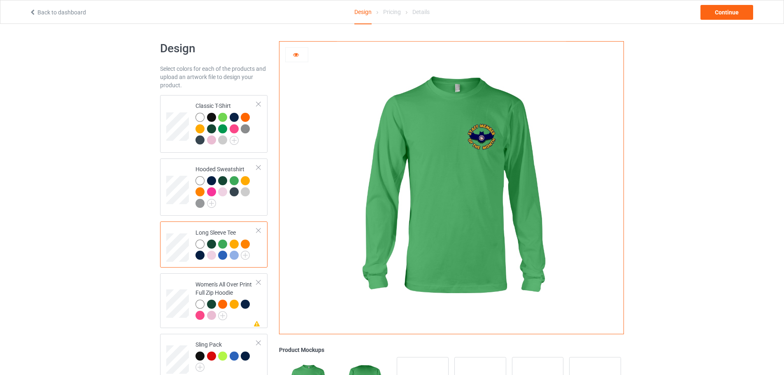
click at [297, 58] on div at bounding box center [297, 55] width 22 height 8
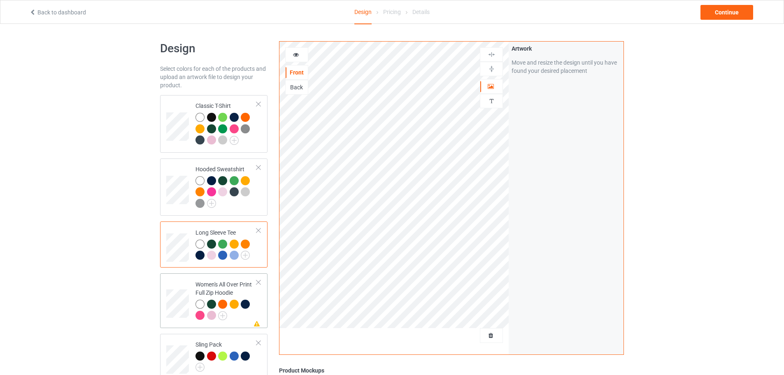
click at [211, 284] on div "Women's All Over Print Full Zip Hoodie" at bounding box center [226, 299] width 61 height 39
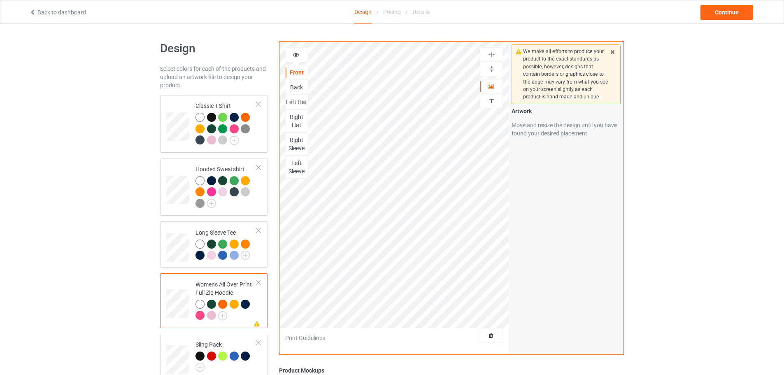
click at [302, 52] on div at bounding box center [297, 55] width 22 height 8
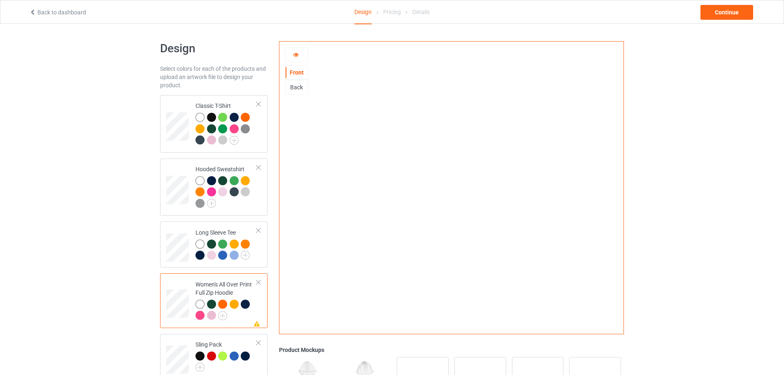
click at [298, 56] on icon at bounding box center [296, 54] width 7 height 6
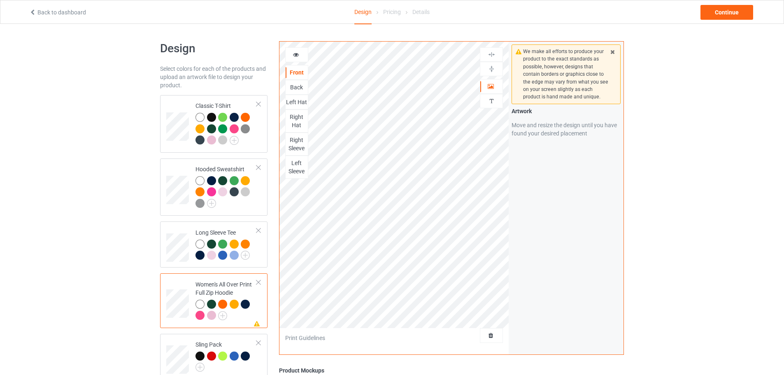
click at [296, 56] on icon at bounding box center [296, 54] width 7 height 6
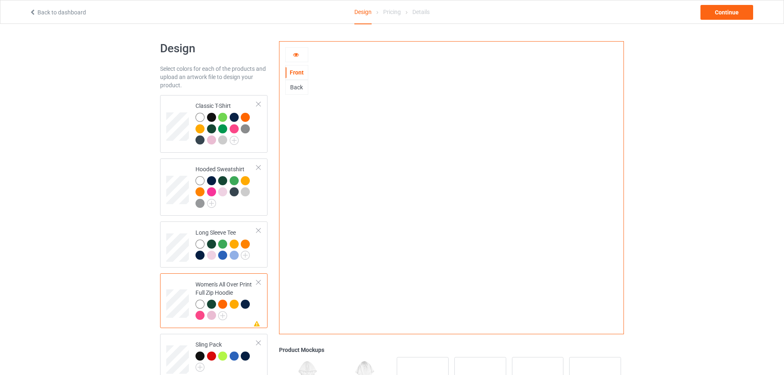
click at [220, 304] on div at bounding box center [222, 304] width 9 height 9
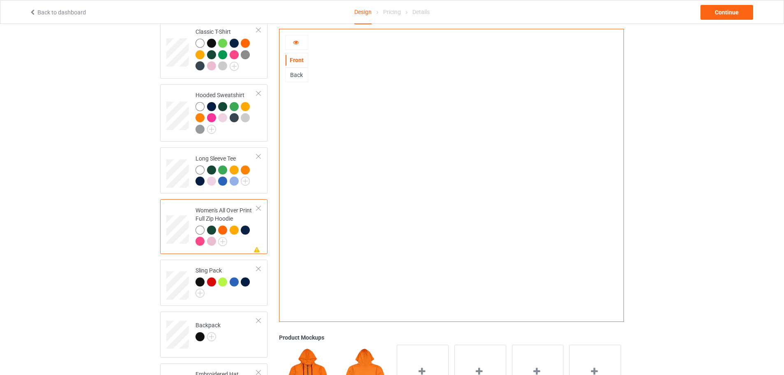
scroll to position [82, 0]
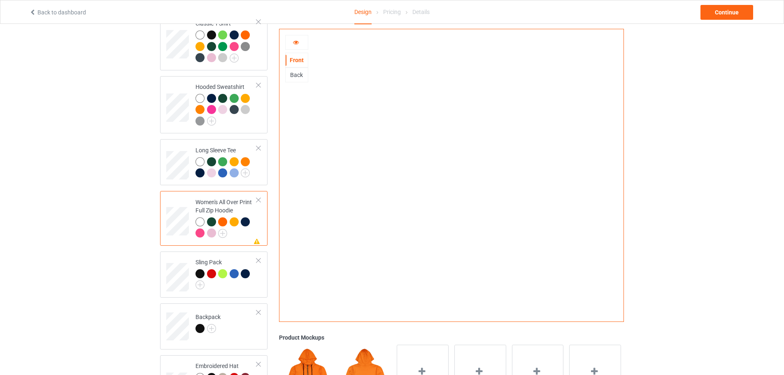
click at [293, 42] on icon at bounding box center [296, 41] width 7 height 6
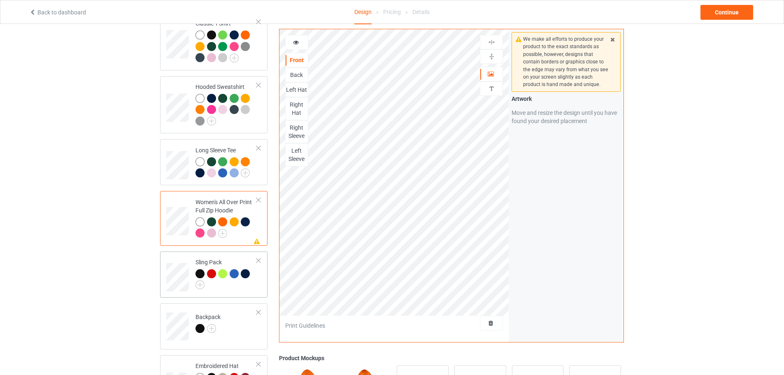
click at [211, 260] on div "Sling Pack" at bounding box center [226, 272] width 61 height 29
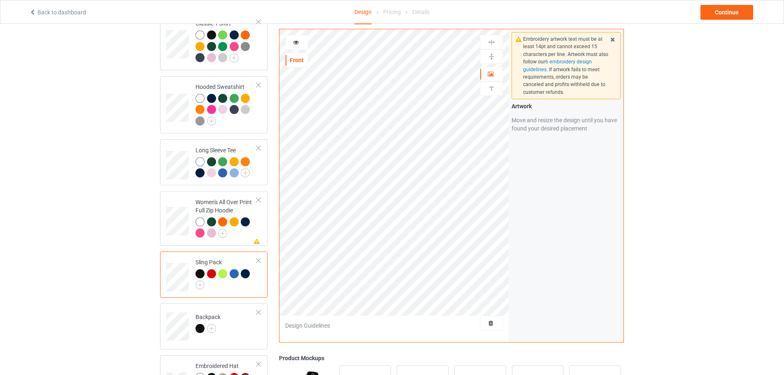
click at [300, 43] on div at bounding box center [297, 42] width 22 height 8
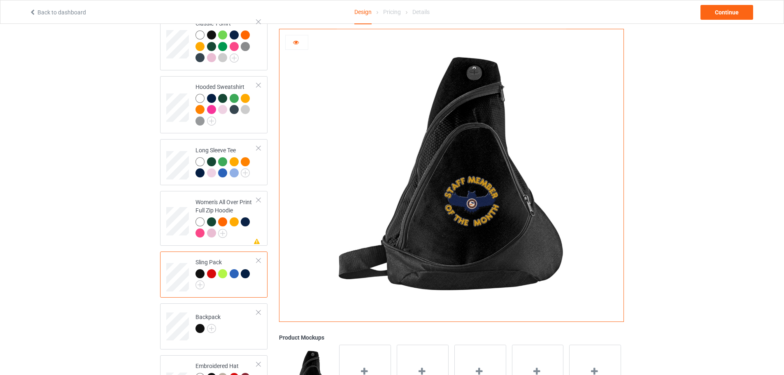
click at [213, 276] on div at bounding box center [211, 273] width 9 height 9
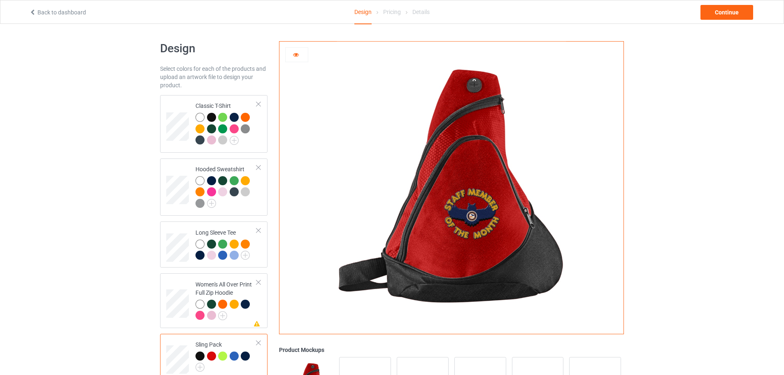
click at [295, 56] on icon at bounding box center [296, 54] width 7 height 6
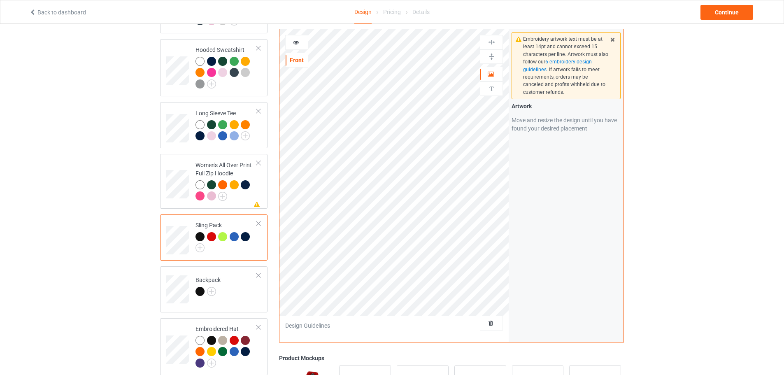
scroll to position [124, 0]
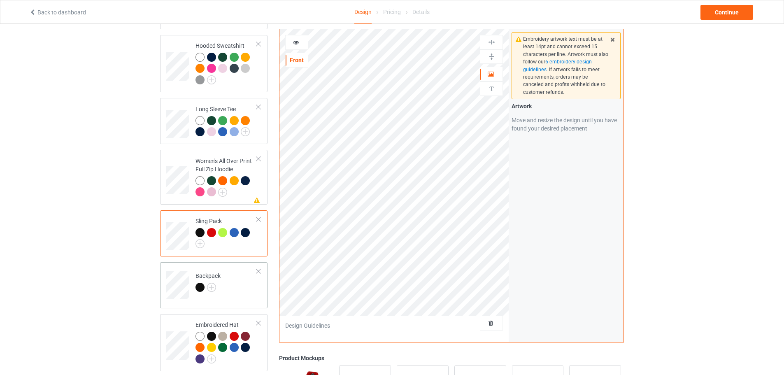
click at [205, 273] on div "Backpack" at bounding box center [208, 282] width 25 height 20
click at [293, 47] on div at bounding box center [296, 42] width 23 height 15
click at [299, 42] on icon at bounding box center [296, 41] width 7 height 6
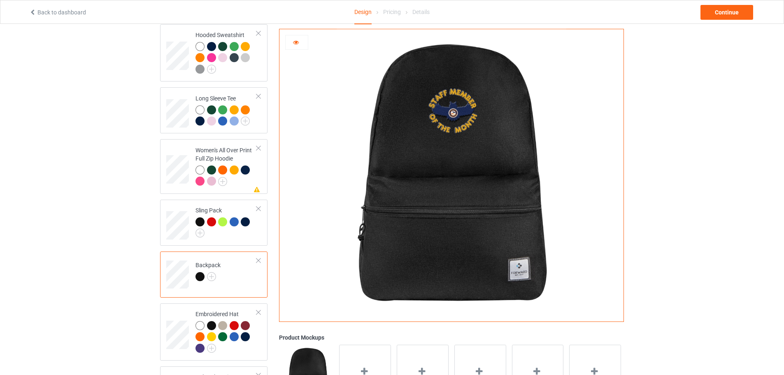
scroll to position [165, 0]
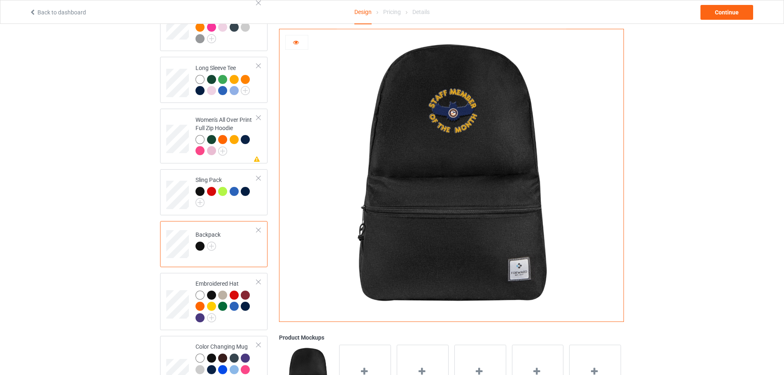
click at [297, 43] on icon at bounding box center [296, 41] width 7 height 6
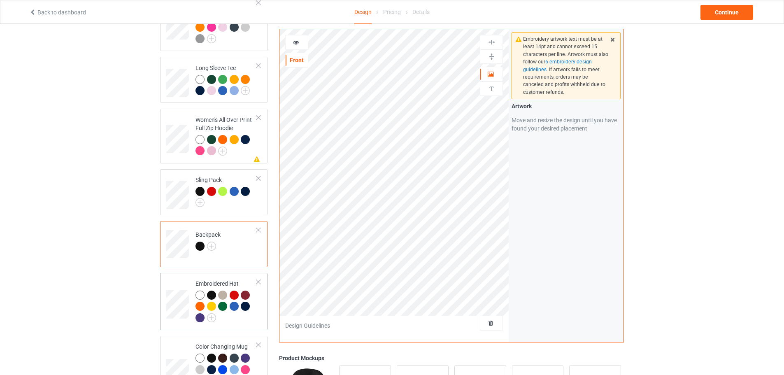
click at [203, 285] on div "Embroidered Hat" at bounding box center [226, 301] width 61 height 42
click at [299, 44] on div at bounding box center [297, 42] width 22 height 8
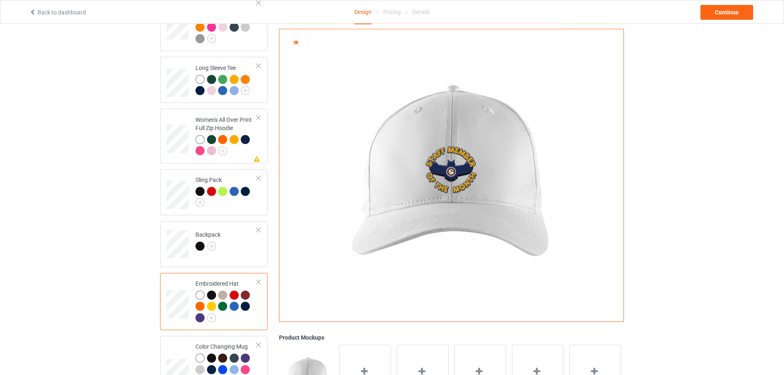
click at [212, 298] on div at bounding box center [211, 295] width 9 height 9
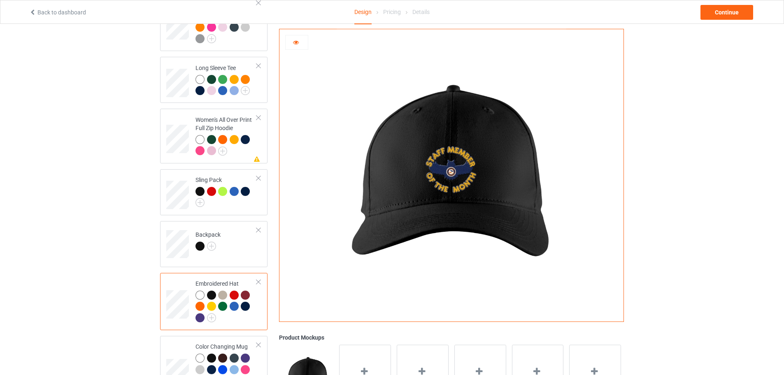
click at [238, 294] on div at bounding box center [236, 297] width 12 height 12
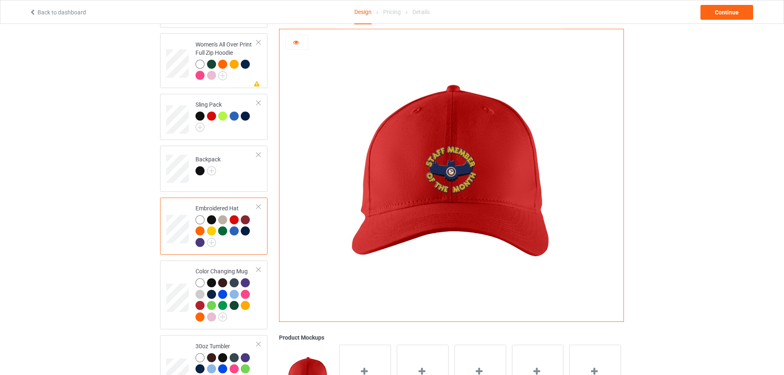
scroll to position [247, 0]
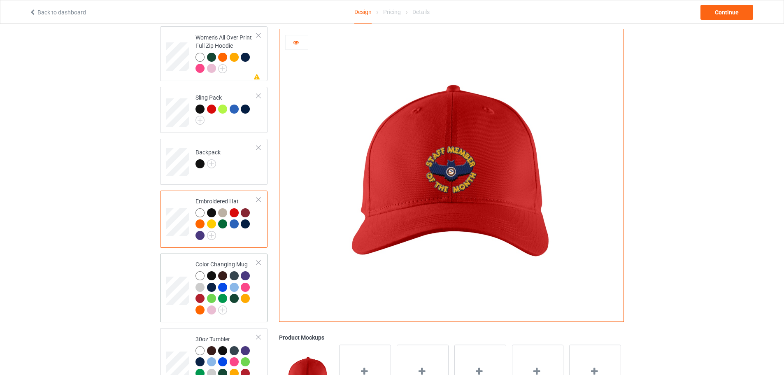
click at [211, 266] on div "Color Changing Mug" at bounding box center [226, 287] width 61 height 54
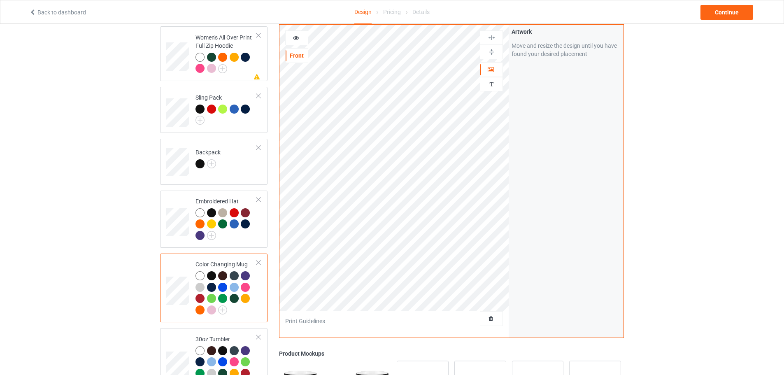
click at [297, 40] on icon at bounding box center [296, 37] width 7 height 6
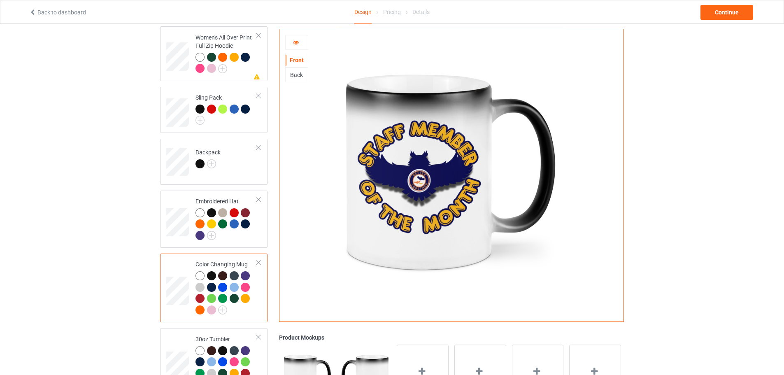
click at [223, 280] on div at bounding box center [222, 275] width 9 height 9
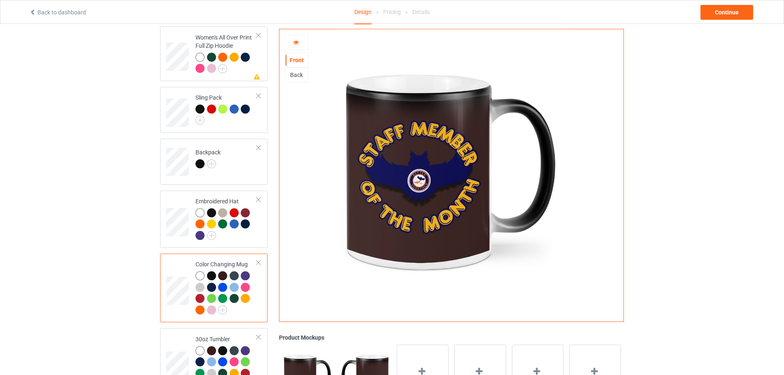
click at [231, 289] on div at bounding box center [234, 287] width 9 height 9
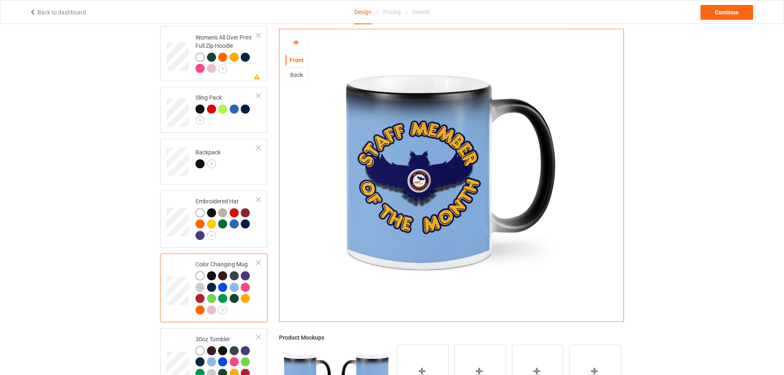
click at [226, 301] on div at bounding box center [222, 298] width 9 height 9
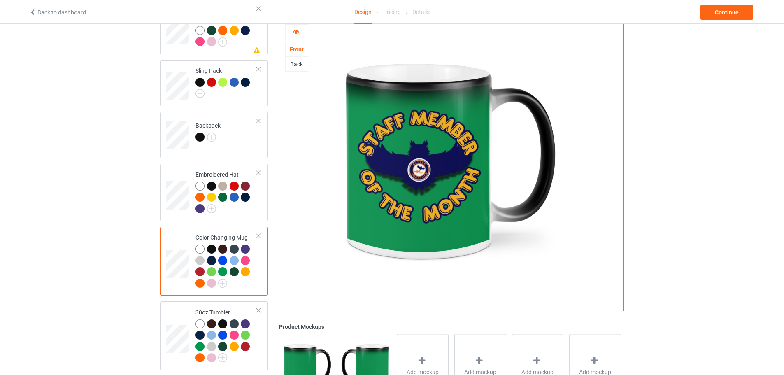
scroll to position [288, 0]
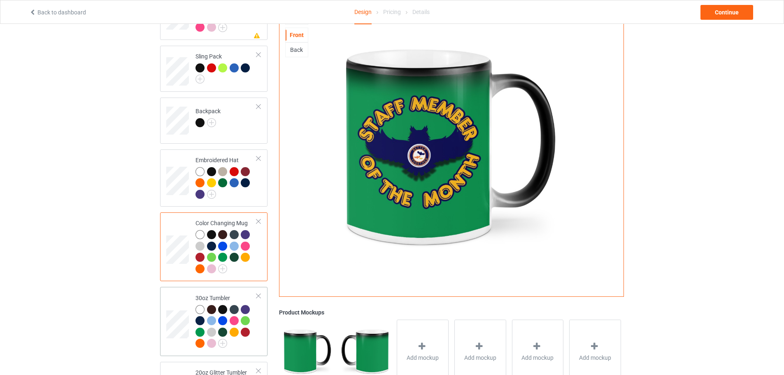
click at [203, 298] on div "30oz Tumbler" at bounding box center [226, 321] width 61 height 54
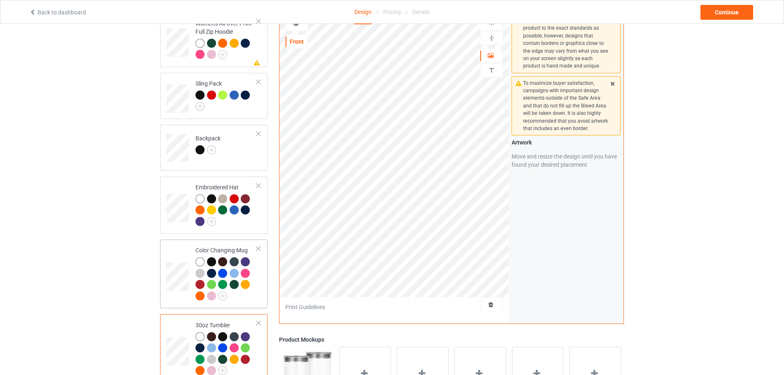
scroll to position [247, 0]
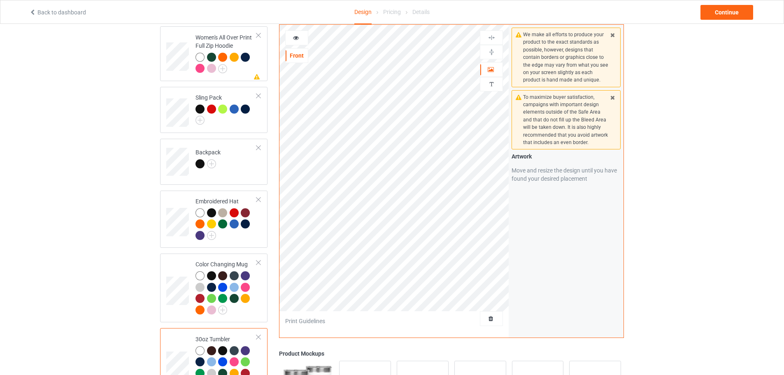
click at [300, 41] on div at bounding box center [297, 38] width 22 height 8
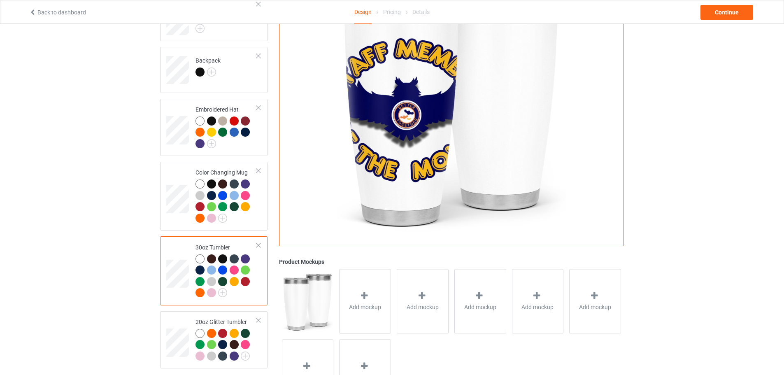
scroll to position [371, 0]
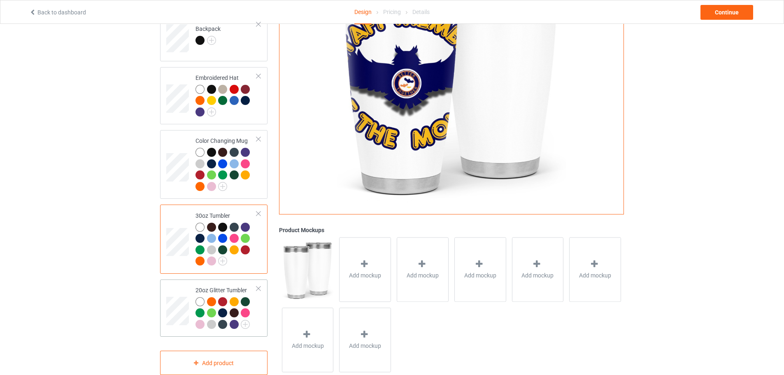
click at [214, 290] on div "20oz Glitter Tumbler" at bounding box center [226, 307] width 61 height 42
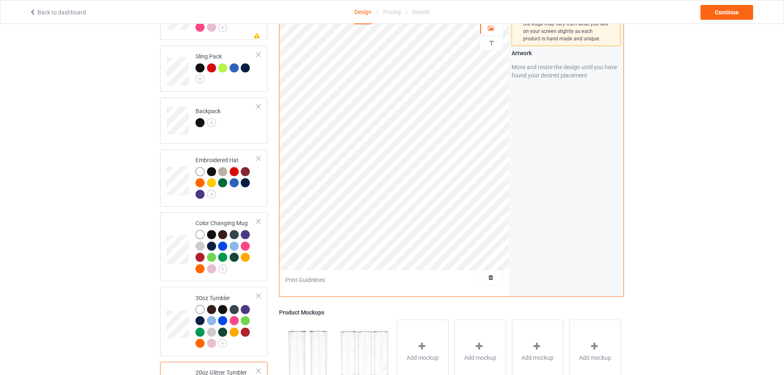
scroll to position [247, 0]
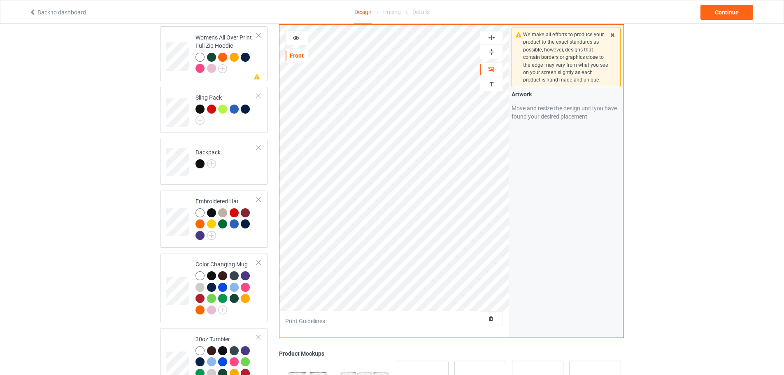
click at [300, 42] on div at bounding box center [297, 38] width 22 height 8
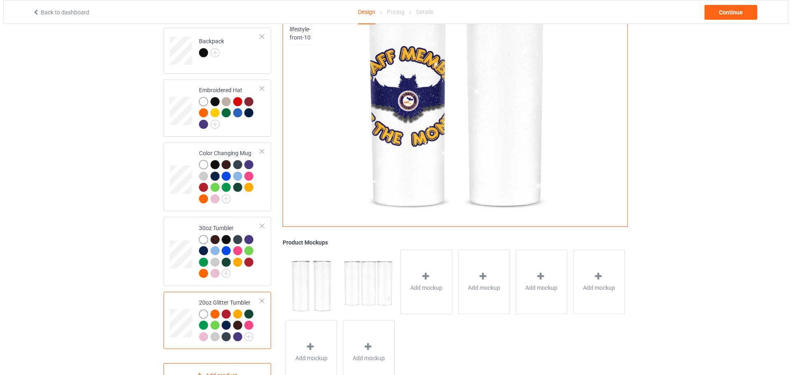
scroll to position [371, 0]
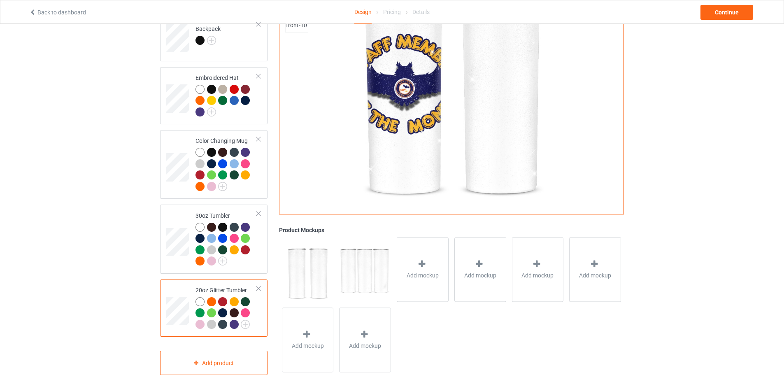
click at [221, 305] on div at bounding box center [222, 301] width 9 height 9
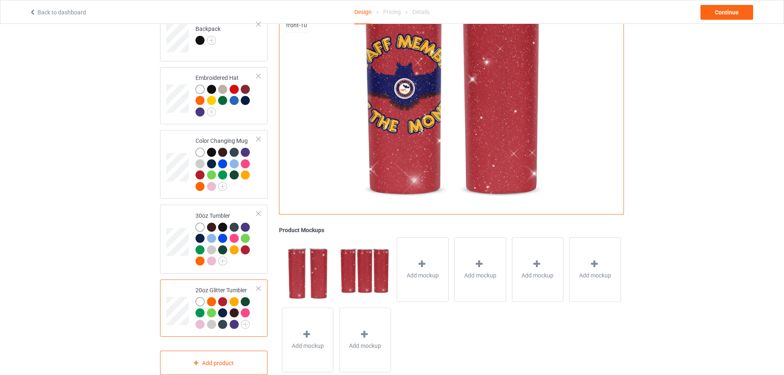
click at [236, 304] on div at bounding box center [234, 301] width 9 height 9
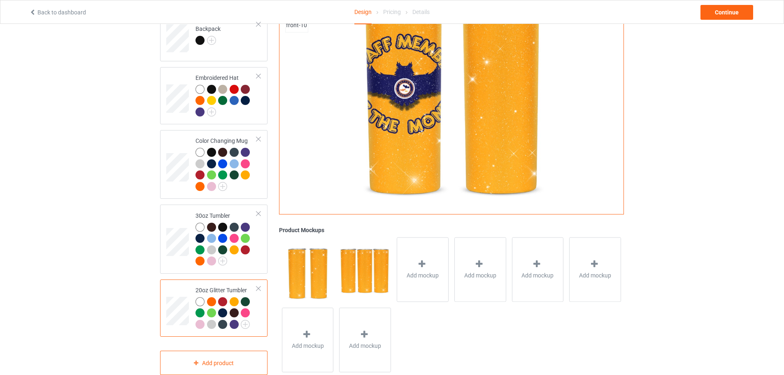
click at [211, 306] on div at bounding box center [211, 301] width 9 height 9
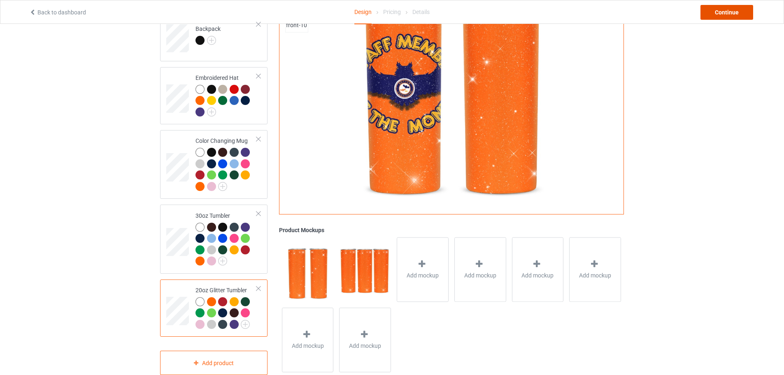
click at [725, 14] on div "Continue" at bounding box center [727, 12] width 53 height 15
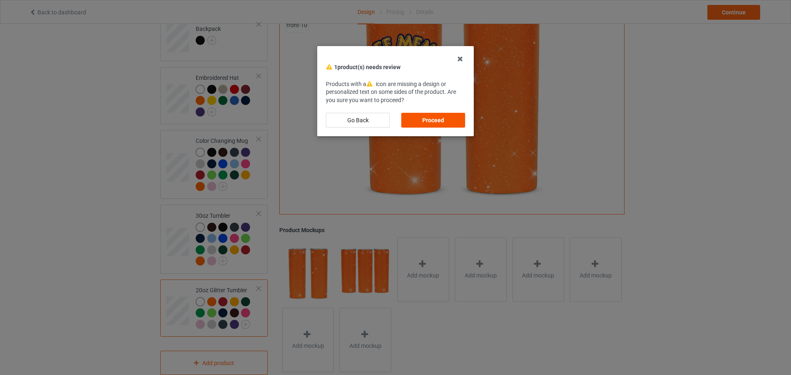
click at [446, 121] on div "Proceed" at bounding box center [433, 120] width 64 height 15
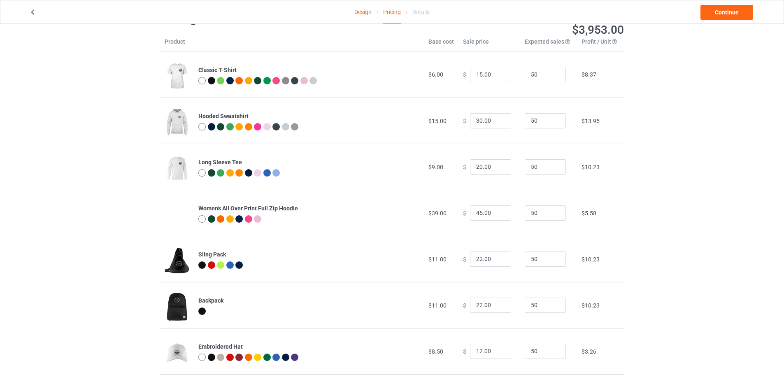
scroll to position [33, 0]
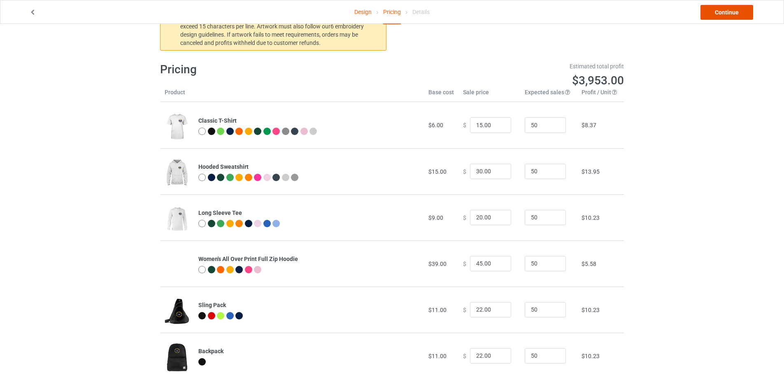
click at [722, 16] on link "Continue" at bounding box center [727, 12] width 53 height 15
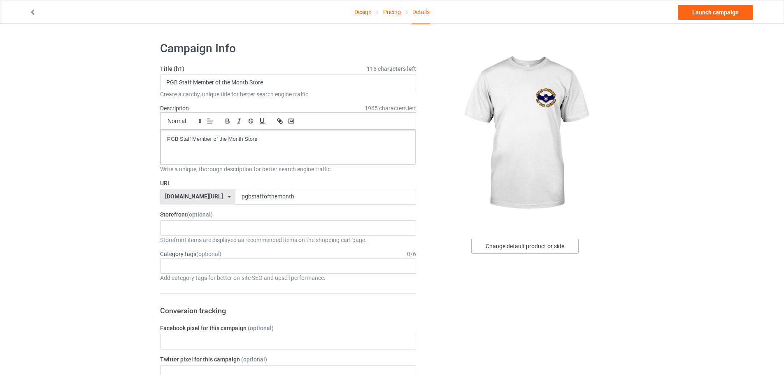
click at [515, 245] on div "Change default product or side" at bounding box center [524, 246] width 107 height 15
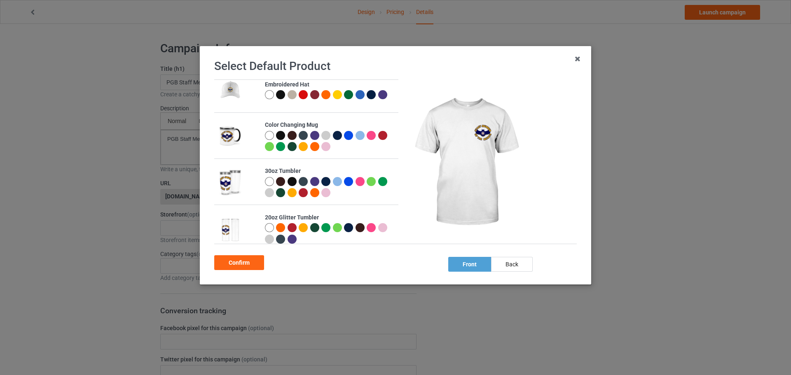
scroll to position [300, 0]
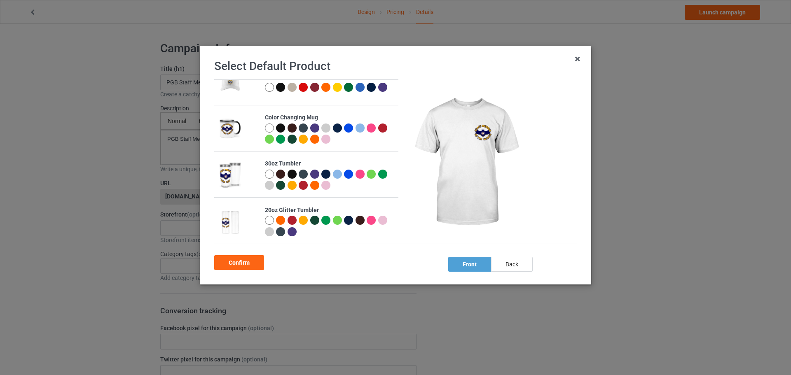
click at [282, 223] on div at bounding box center [280, 220] width 9 height 9
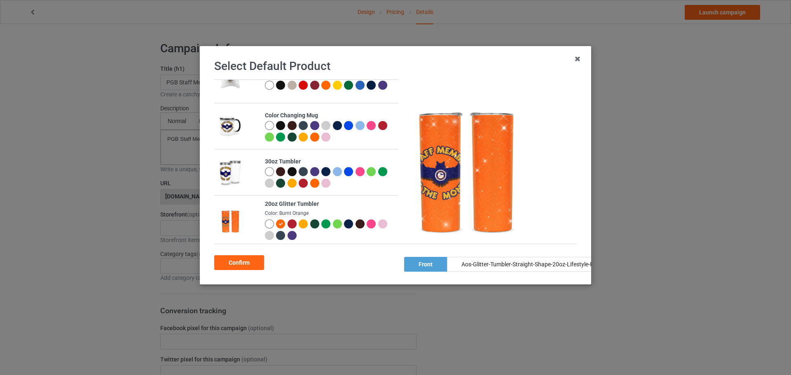
scroll to position [299, 0]
click at [280, 173] on div at bounding box center [280, 171] width 9 height 9
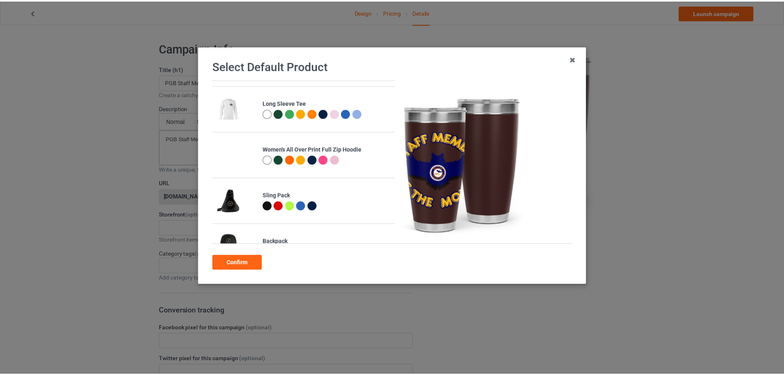
scroll to position [52, 0]
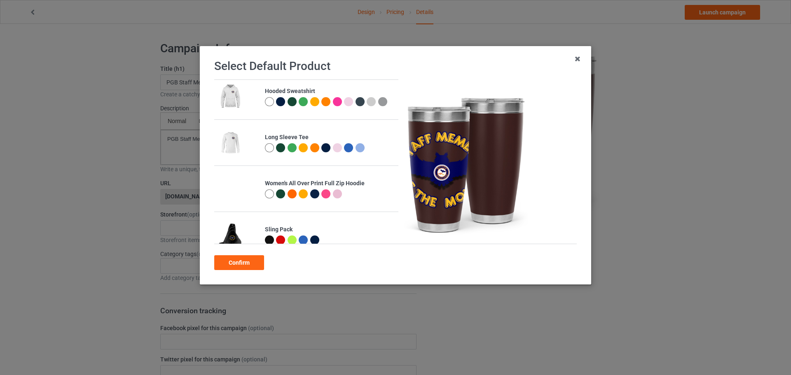
click at [297, 185] on div "Women's All Over Print Full Zip Hoodie" at bounding box center [329, 184] width 129 height 8
click at [230, 189] on img at bounding box center [230, 189] width 23 height 0
click at [271, 195] on div at bounding box center [269, 193] width 9 height 9
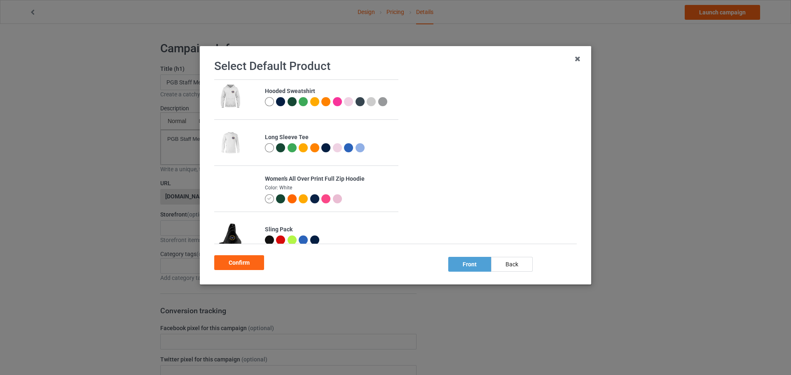
click at [280, 199] on div at bounding box center [280, 198] width 9 height 9
click at [290, 200] on div at bounding box center [291, 198] width 9 height 9
click at [301, 200] on div at bounding box center [303, 198] width 9 height 9
click at [325, 199] on div at bounding box center [325, 198] width 9 height 9
click at [337, 198] on div at bounding box center [337, 198] width 9 height 9
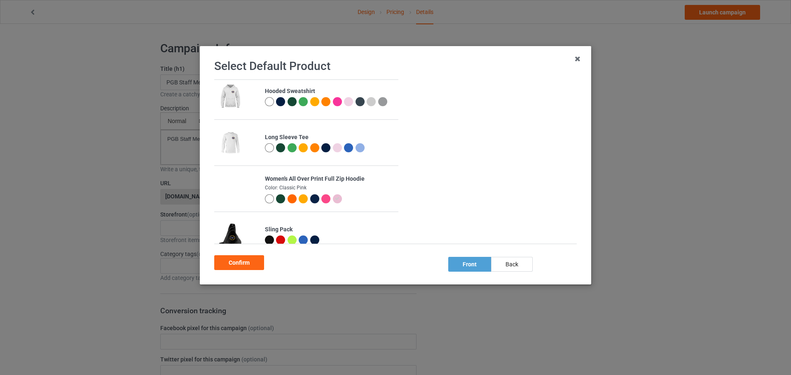
click at [291, 200] on div at bounding box center [291, 198] width 9 height 9
click at [265, 200] on div at bounding box center [269, 198] width 9 height 9
click at [245, 259] on div "Confirm" at bounding box center [239, 262] width 50 height 15
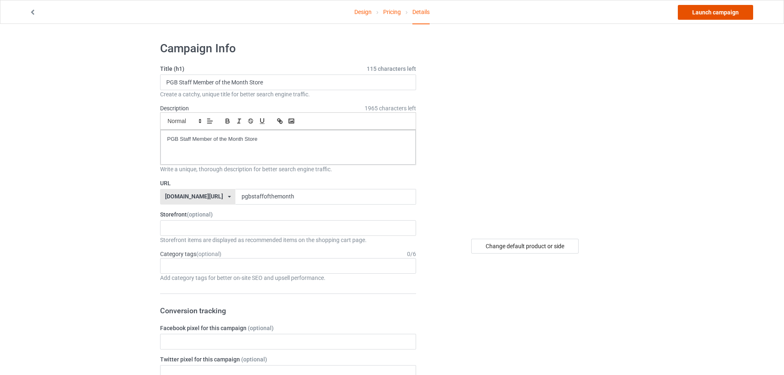
click at [705, 10] on link "Launch campaign" at bounding box center [715, 12] width 75 height 15
